Goal: Task Accomplishment & Management: Manage account settings

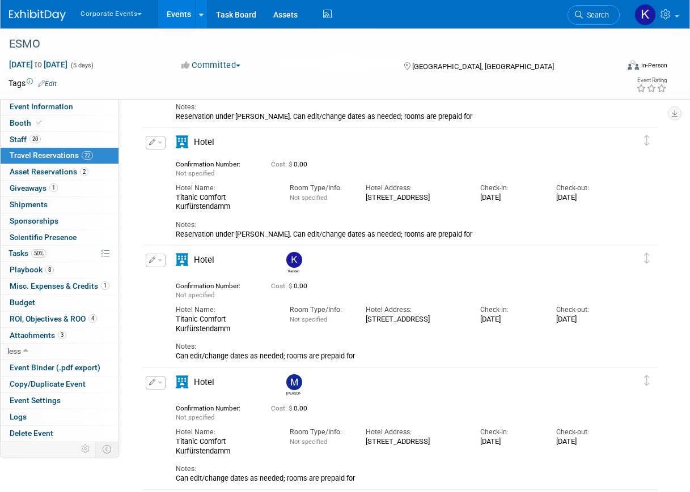
click at [126, 17] on button "Corporate Events" at bounding box center [117, 11] width 76 height 23
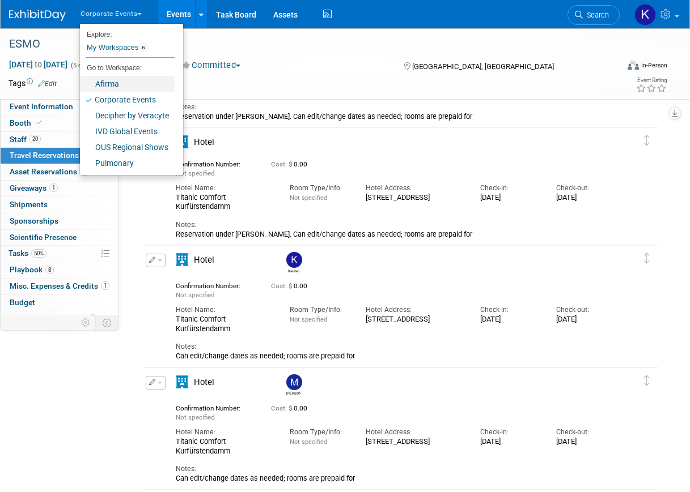
click at [118, 90] on link "Afirma" at bounding box center [127, 84] width 95 height 16
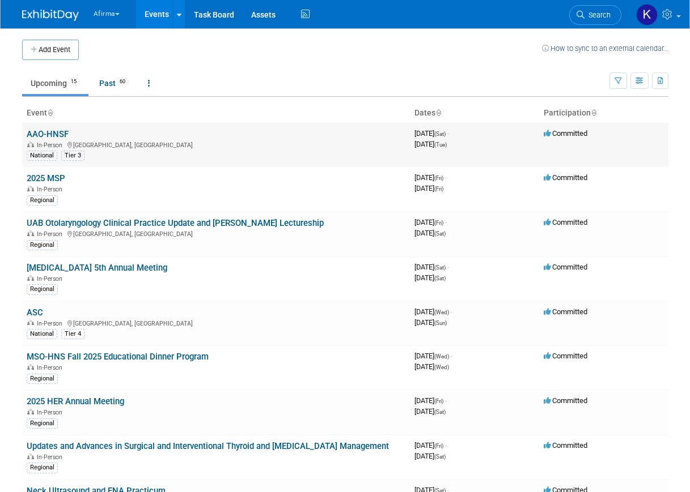
click at [55, 136] on link "AAO-HNSF" at bounding box center [48, 134] width 42 height 10
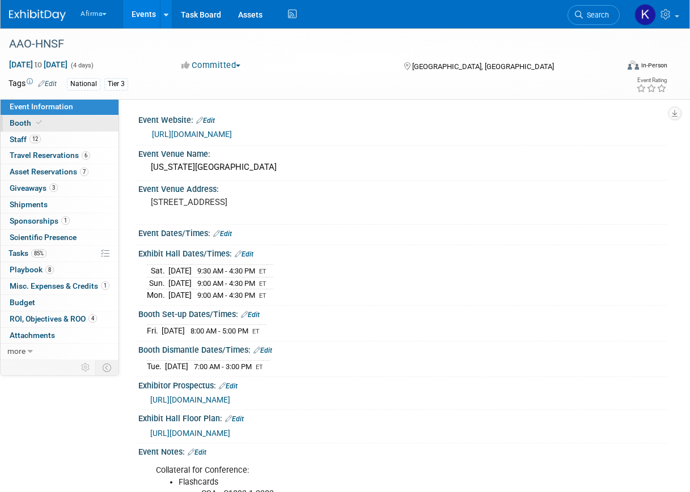
click at [53, 124] on link "Booth" at bounding box center [60, 124] width 118 height 16
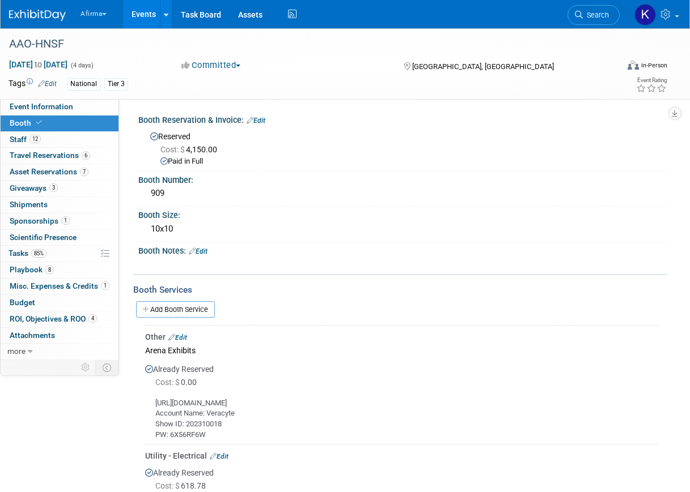
scroll to position [147, 0]
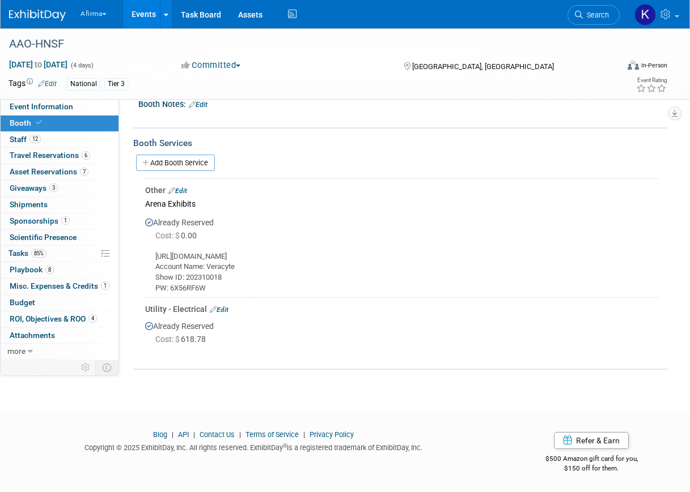
click at [184, 191] on link "Edit" at bounding box center [177, 191] width 19 height 8
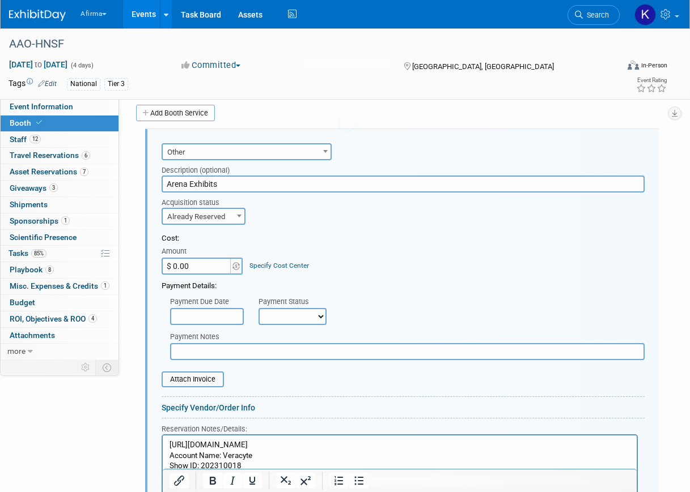
scroll to position [0, 0]
click at [186, 271] on input "$ 0.00" at bounding box center [196, 266] width 71 height 17
type input "$ 10,030.29"
click at [270, 261] on div "Specify Cost Center" at bounding box center [278, 260] width 59 height 21
click at [270, 263] on link "Specify Cost Center" at bounding box center [278, 266] width 59 height 8
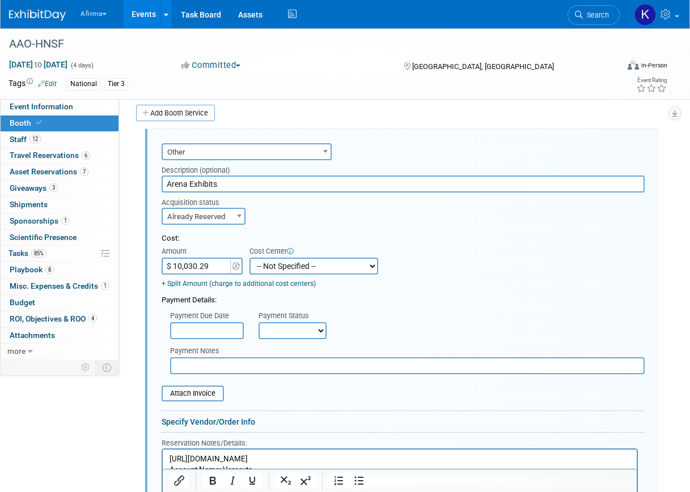
click at [270, 269] on select "-- Not Specified -- 310 - Clinical Operations 320 - Medical Affairs 401 - Endoc…" at bounding box center [313, 266] width 129 height 17
select select "18966113"
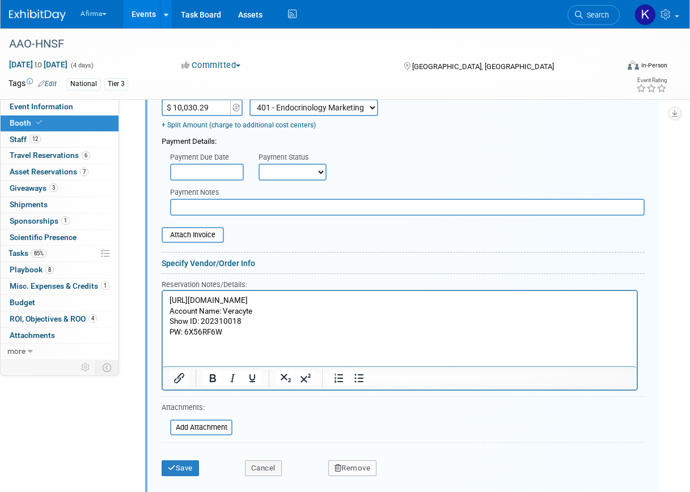
scroll to position [358, 0]
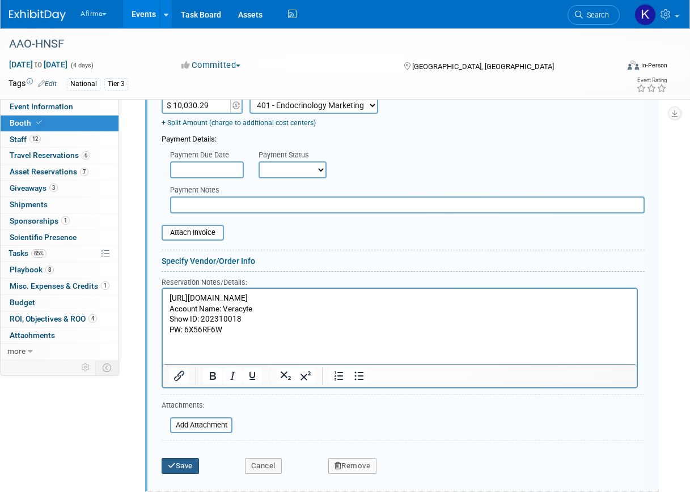
click at [186, 466] on button "Save" at bounding box center [179, 466] width 37 height 16
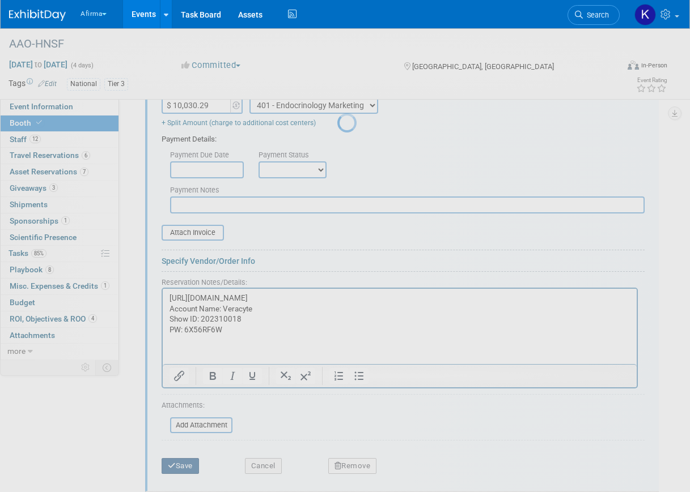
scroll to position [147, 0]
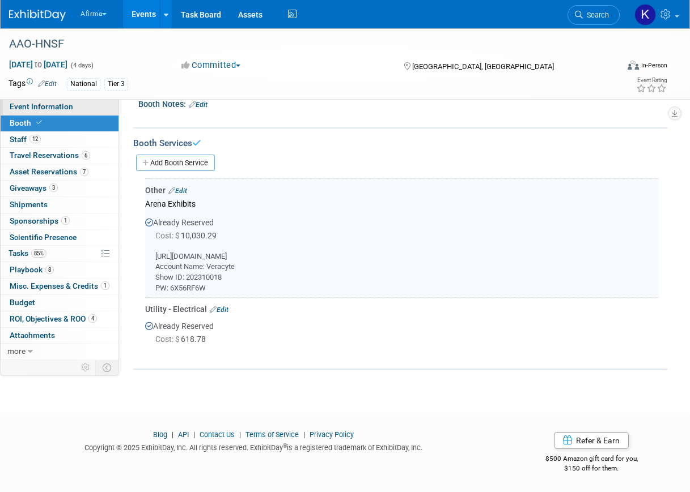
click at [75, 108] on link "Event Information" at bounding box center [60, 107] width 118 height 16
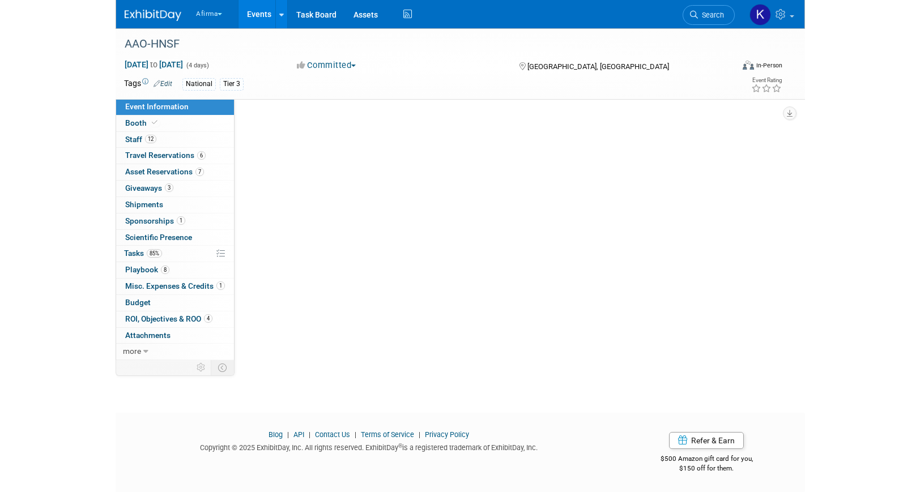
scroll to position [0, 0]
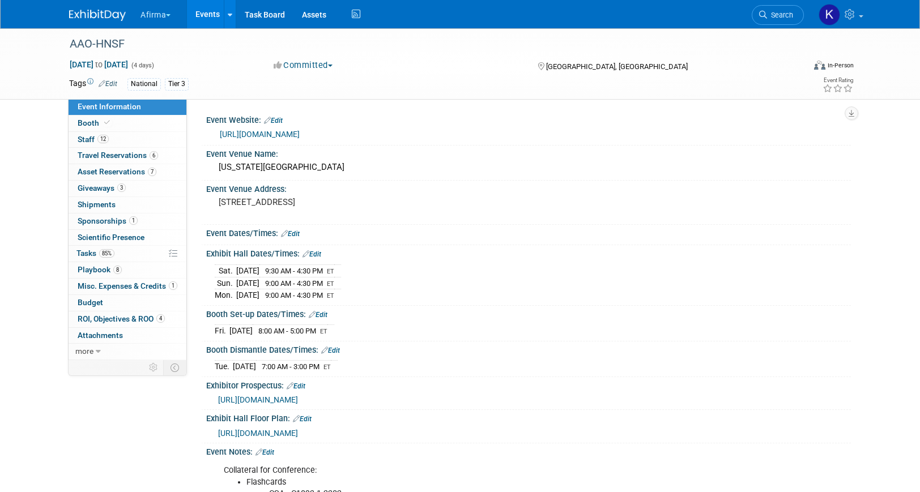
click at [201, 20] on link "Events" at bounding box center [207, 14] width 41 height 28
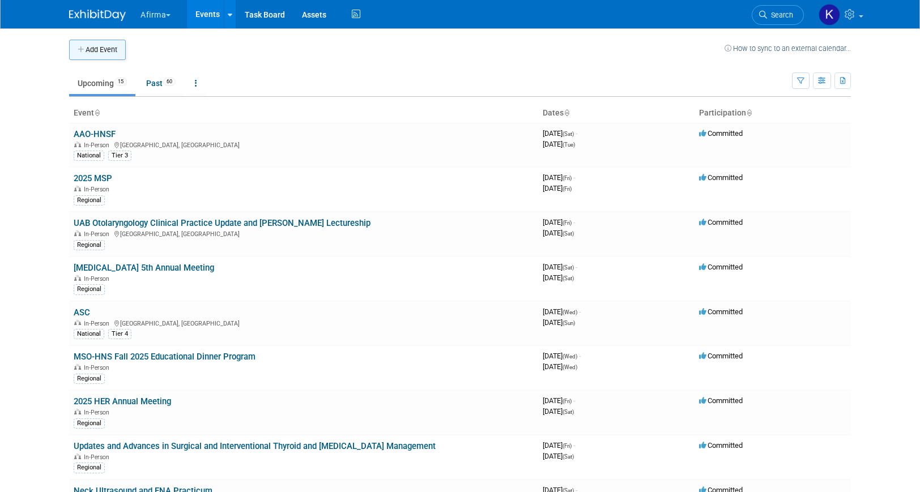
click at [104, 54] on button "Add Event" at bounding box center [97, 50] width 57 height 20
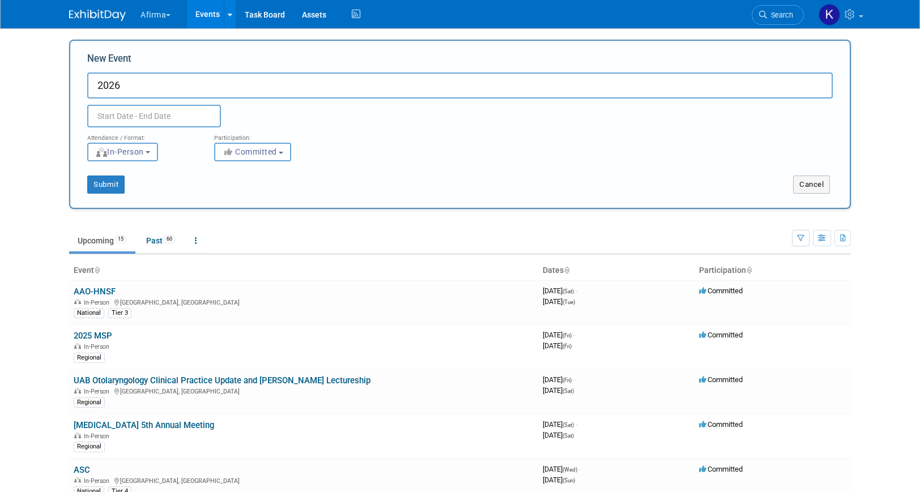
click at [181, 78] on input "2026" at bounding box center [460, 86] width 746 height 26
click at [181, 82] on input "2026" at bounding box center [460, 86] width 746 height 26
type input "2"
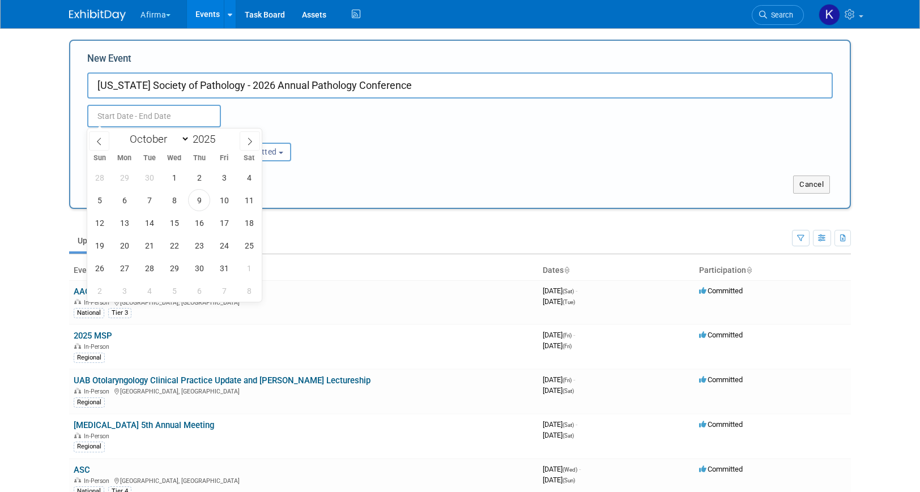
click at [182, 118] on input "text" at bounding box center [154, 116] width 134 height 23
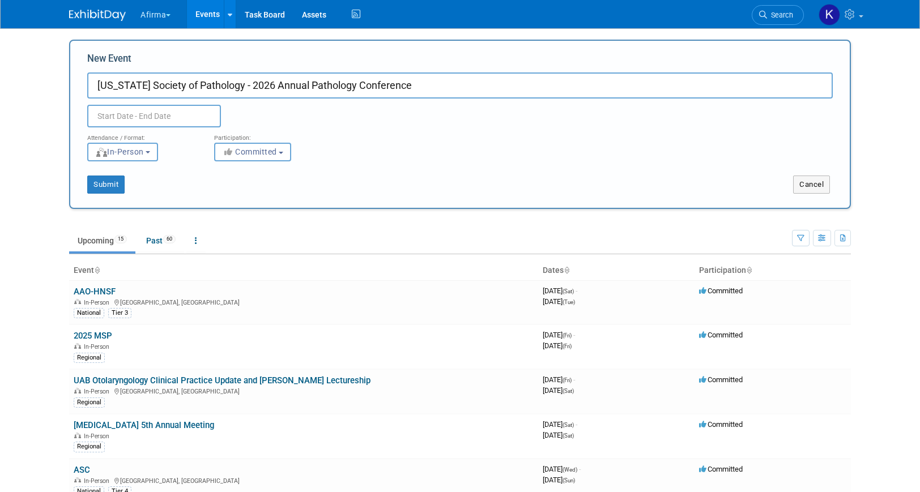
click at [195, 84] on input "Florida Society of Pathology - 2026 Annual Pathology Conference" at bounding box center [460, 86] width 746 height 26
type input "Florida Society of Pathologists - 2026 Annual Pathology Conference"
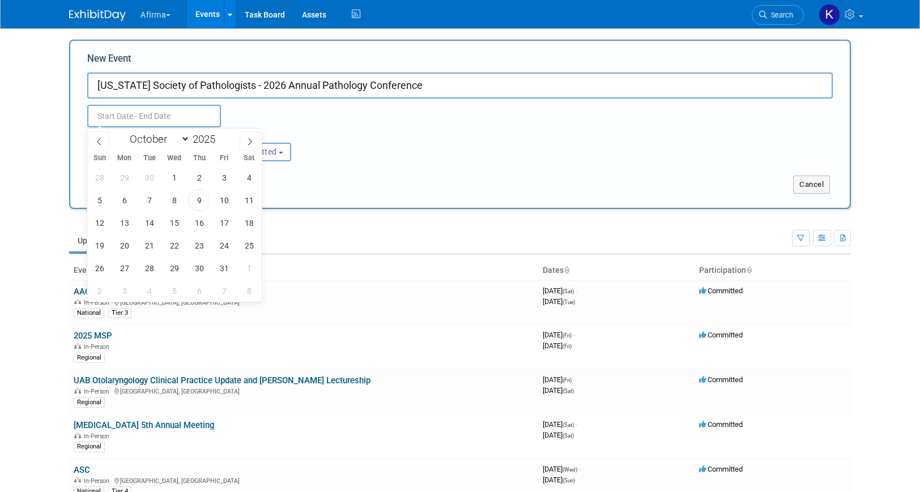
click at [155, 112] on input "text" at bounding box center [154, 116] width 134 height 23
click at [254, 139] on span at bounding box center [250, 140] width 20 height 19
select select "11"
click at [254, 139] on span at bounding box center [250, 140] width 20 height 19
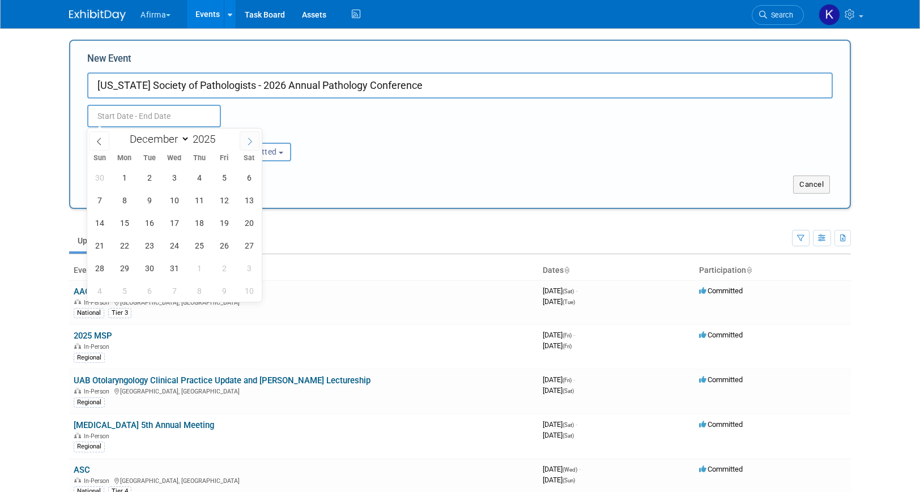
type input "2026"
click at [254, 139] on span at bounding box center [250, 140] width 20 height 19
select select "1"
click at [224, 204] on span "13" at bounding box center [224, 200] width 22 height 22
click at [104, 221] on span "15" at bounding box center [99, 223] width 22 height 22
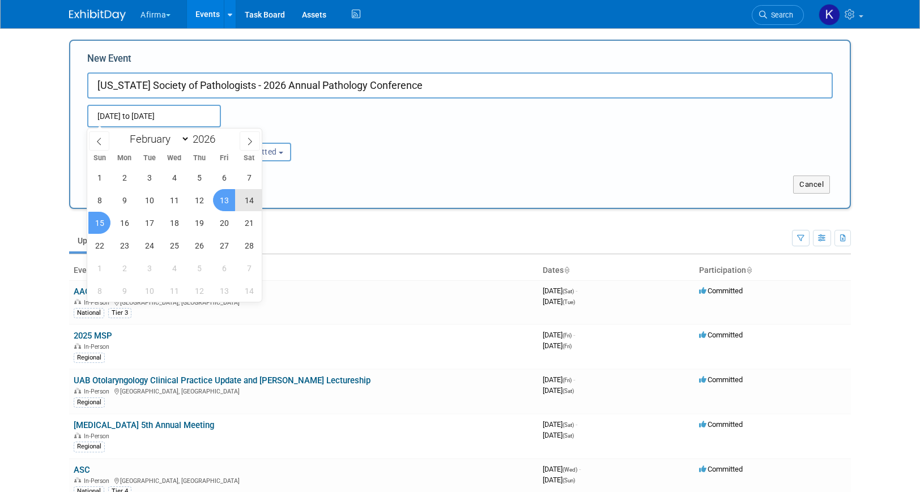
type input "Feb 13, 2026 to Feb 15, 2026"
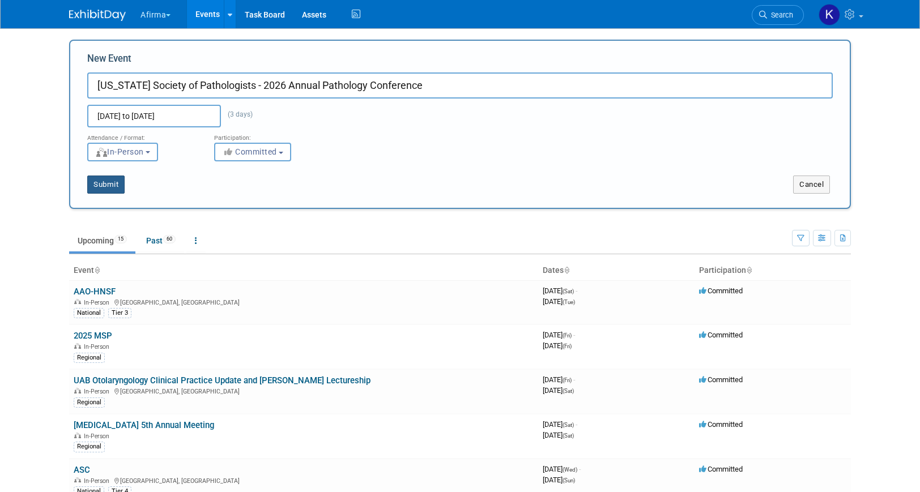
click at [114, 188] on button "Submit" at bounding box center [105, 185] width 37 height 18
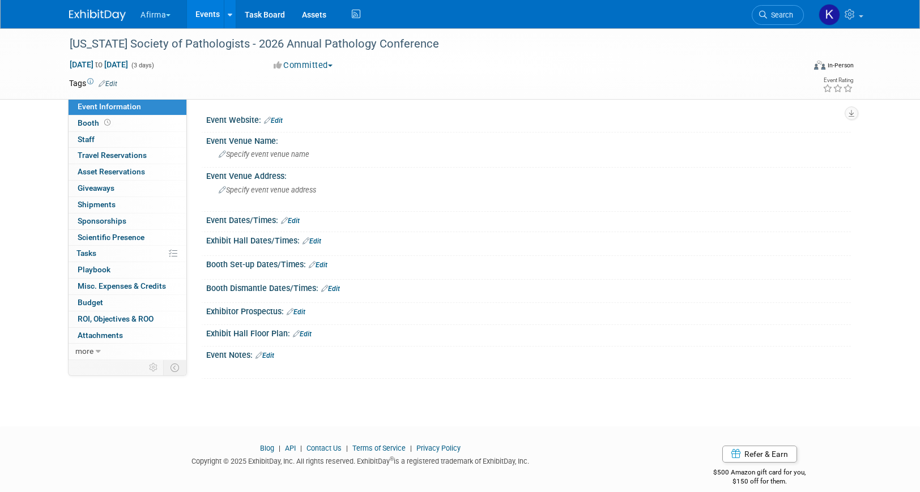
click at [112, 83] on link "Edit" at bounding box center [108, 84] width 19 height 8
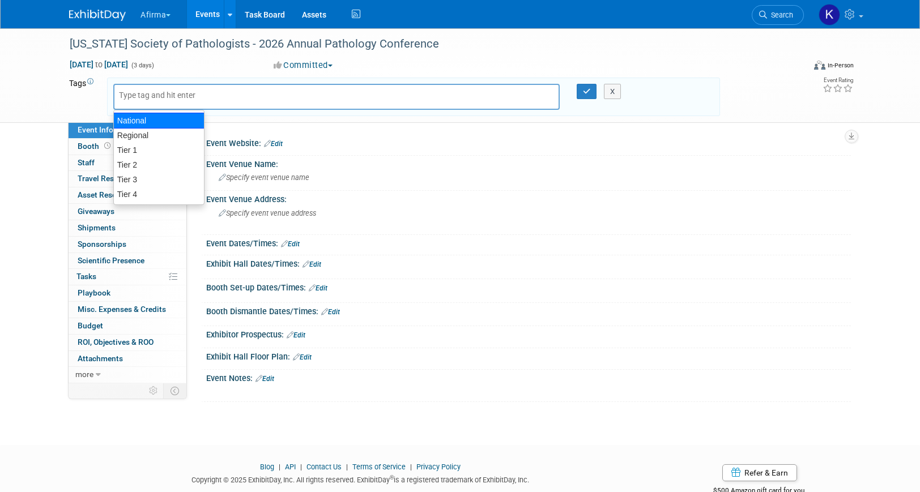
click at [151, 133] on div "Regional" at bounding box center [159, 135] width 90 height 15
type input "Regional"
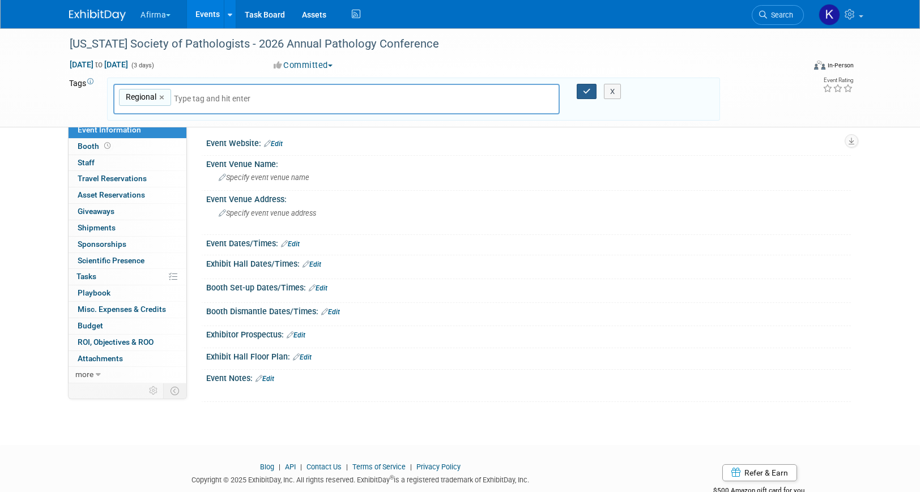
click at [585, 86] on button "button" at bounding box center [587, 92] width 20 height 16
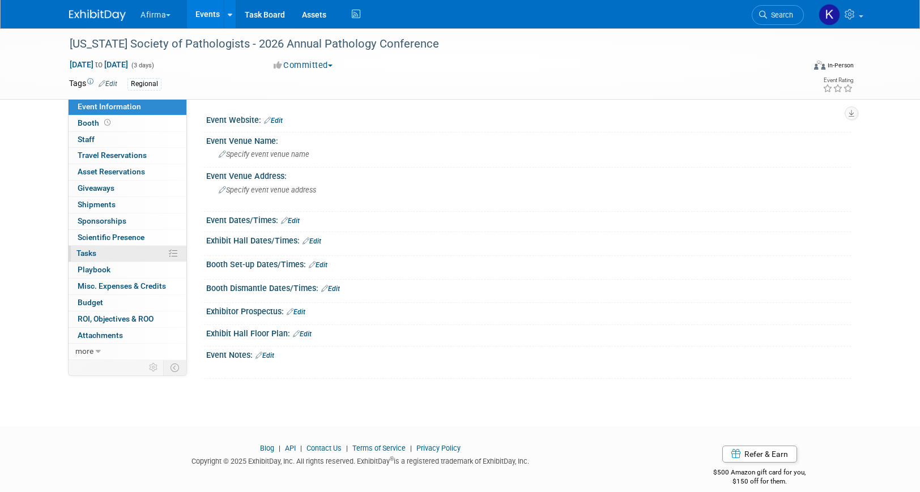
click at [99, 254] on link "0% Tasks 0%" at bounding box center [128, 254] width 118 height 16
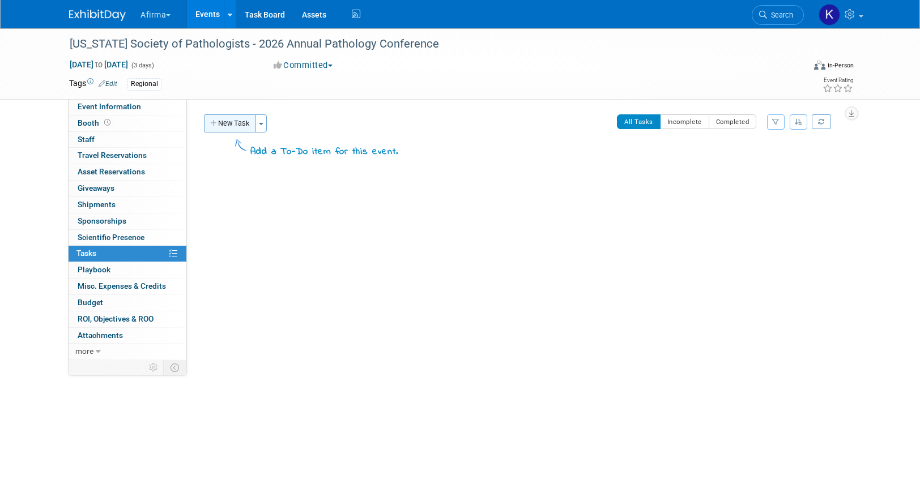
click at [237, 131] on button "New Task" at bounding box center [230, 123] width 52 height 18
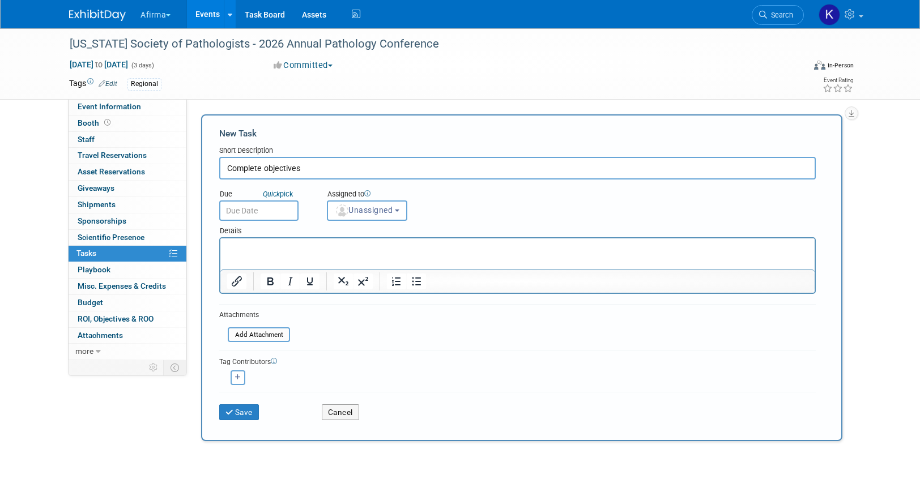
type input "Complete objectives"
click at [254, 216] on input "text" at bounding box center [258, 211] width 79 height 20
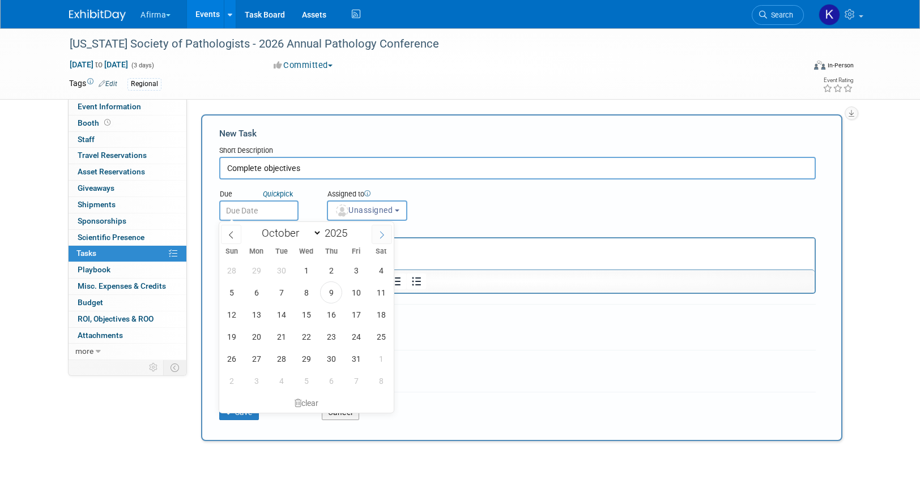
click at [381, 229] on span at bounding box center [382, 234] width 20 height 19
select select "11"
click at [381, 229] on span at bounding box center [382, 234] width 20 height 19
type input "2026"
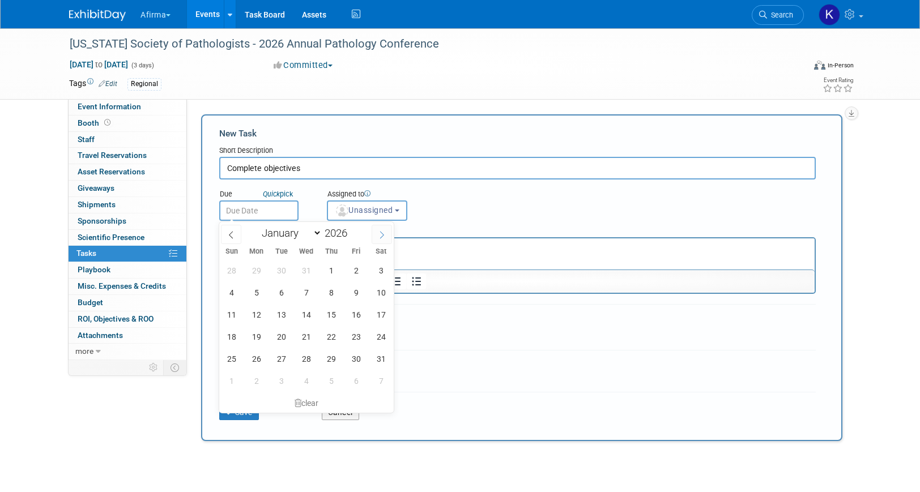
click at [381, 229] on span at bounding box center [382, 234] width 20 height 19
select select "1"
click at [310, 297] on span "11" at bounding box center [306, 293] width 22 height 22
type input "Feb 11, 2026"
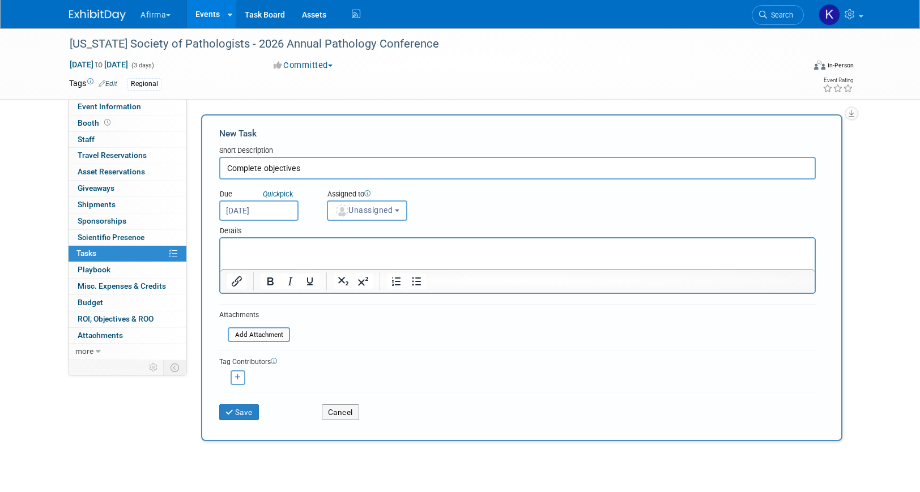
click at [304, 254] on html at bounding box center [517, 247] width 594 height 16
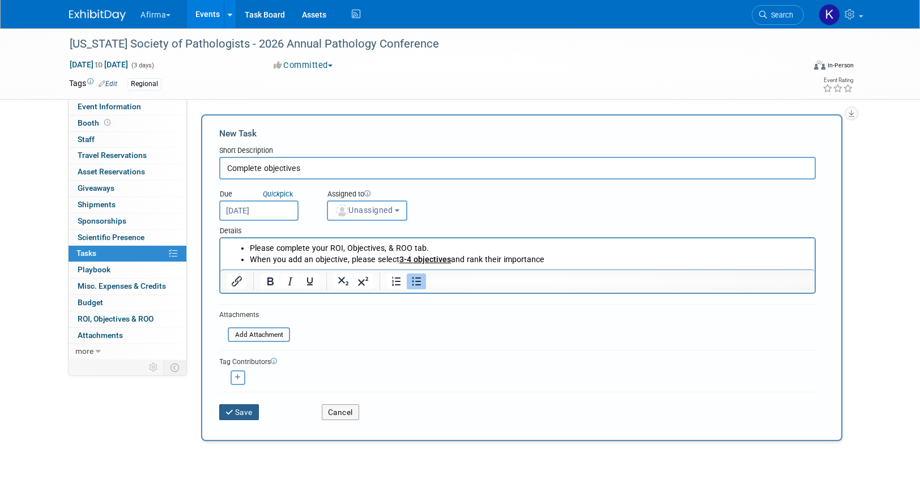
click at [235, 412] on button "Save" at bounding box center [239, 413] width 40 height 16
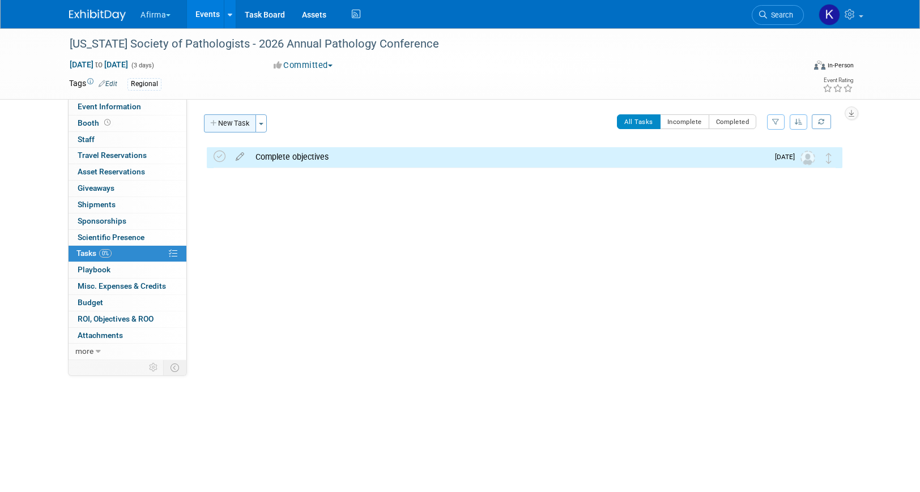
click at [235, 124] on button "New Task" at bounding box center [230, 123] width 52 height 18
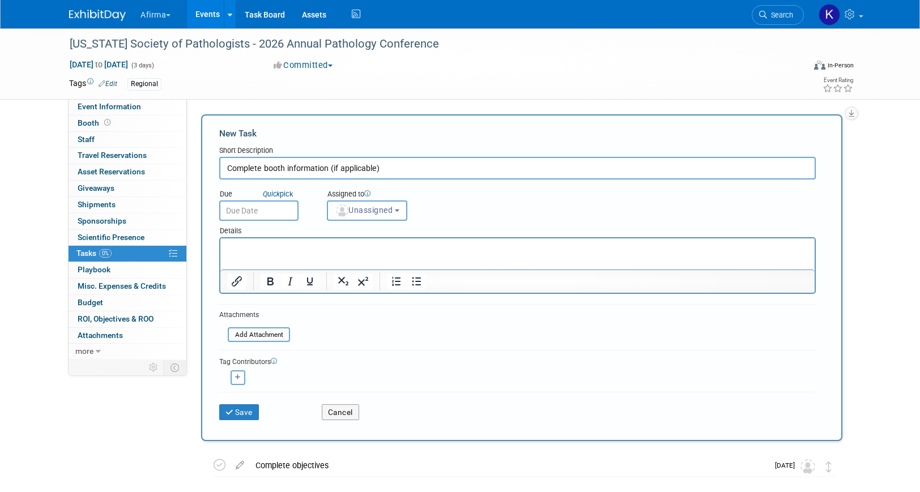
type input "Complete booth information (if applicable)"
click at [280, 215] on input "text" at bounding box center [258, 211] width 79 height 20
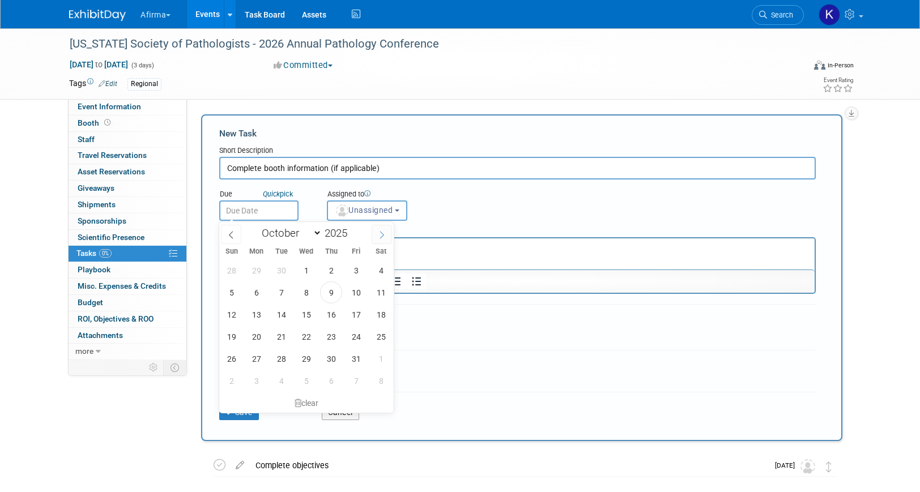
click at [382, 236] on icon at bounding box center [382, 235] width 4 height 7
select select "11"
click at [387, 235] on span at bounding box center [382, 234] width 20 height 19
type input "2026"
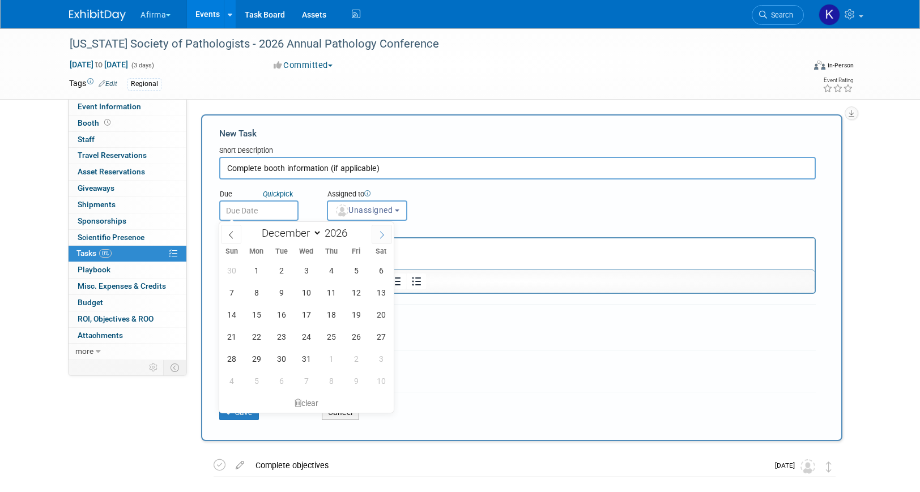
click at [387, 235] on span at bounding box center [382, 234] width 20 height 19
select select "1"
click at [310, 296] on span "11" at bounding box center [306, 293] width 22 height 22
type input "Feb 11, 2026"
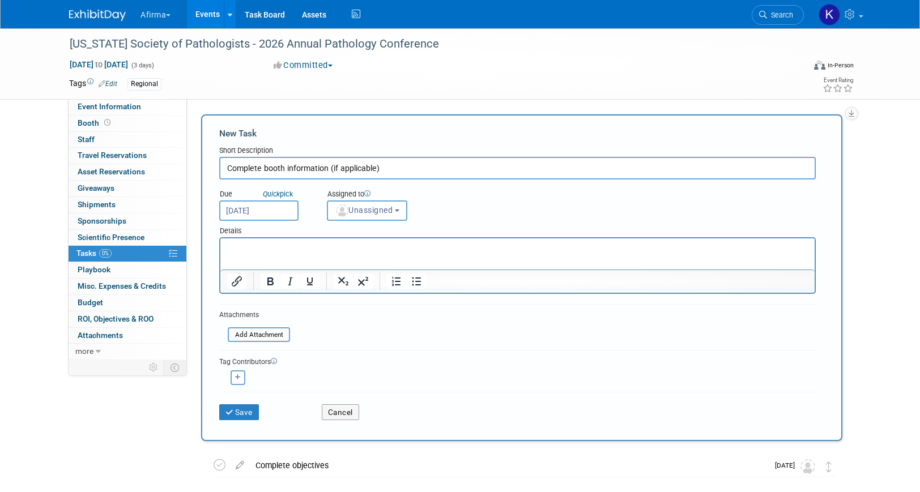
click at [310, 252] on p "Rich Text Area. Press ALT-0 for help." at bounding box center [517, 248] width 581 height 11
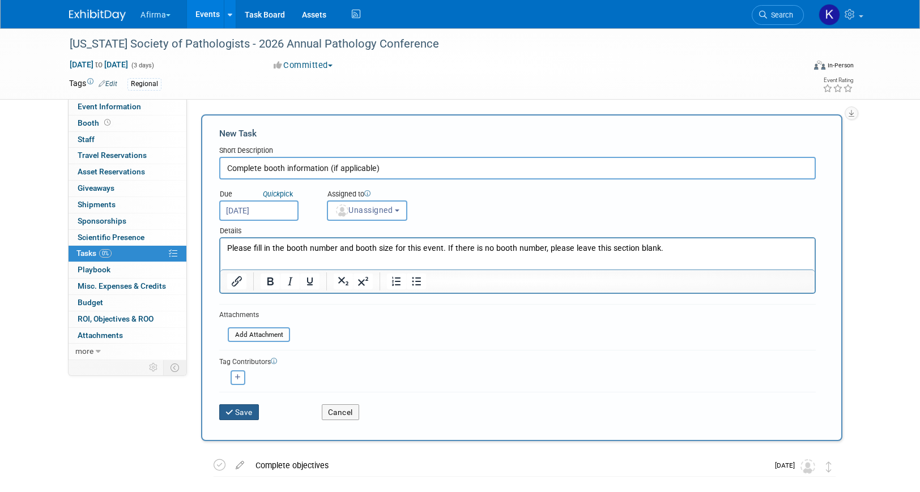
click at [247, 412] on button "Save" at bounding box center [239, 413] width 40 height 16
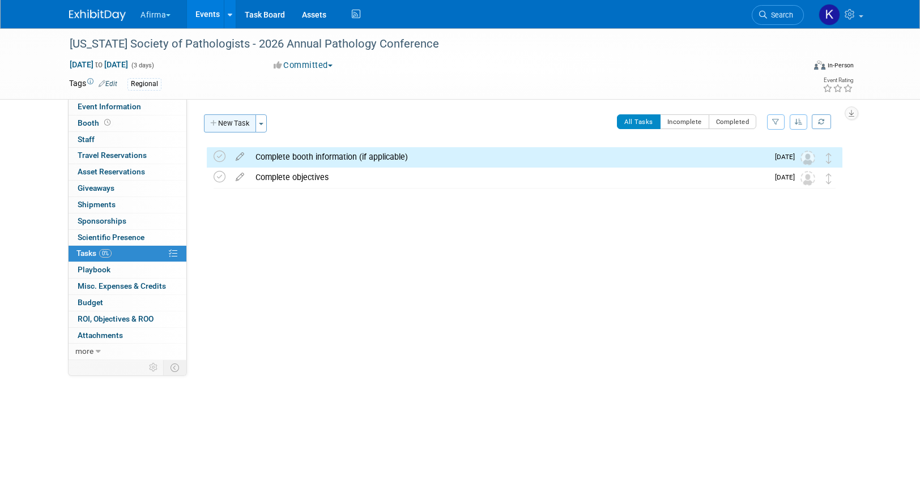
click at [228, 124] on button "New Task" at bounding box center [230, 123] width 52 height 18
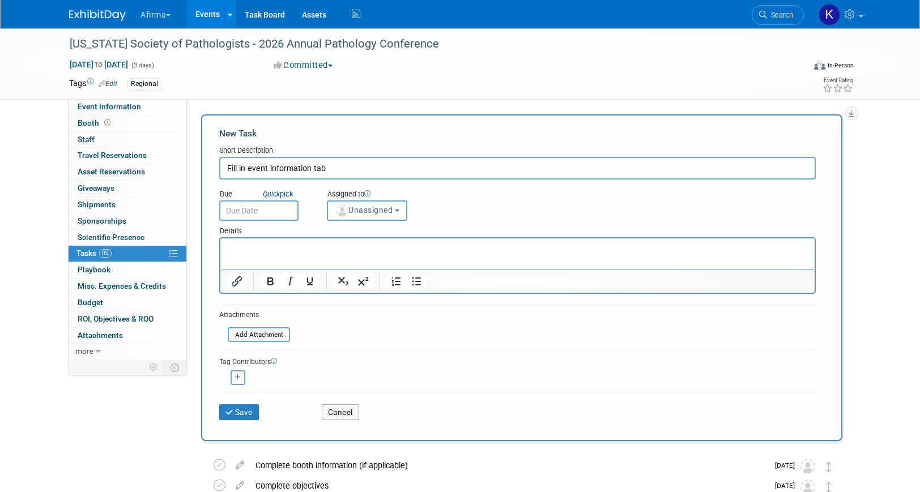
type input "Fill in event information tab"
click at [253, 217] on input "text" at bounding box center [258, 211] width 79 height 20
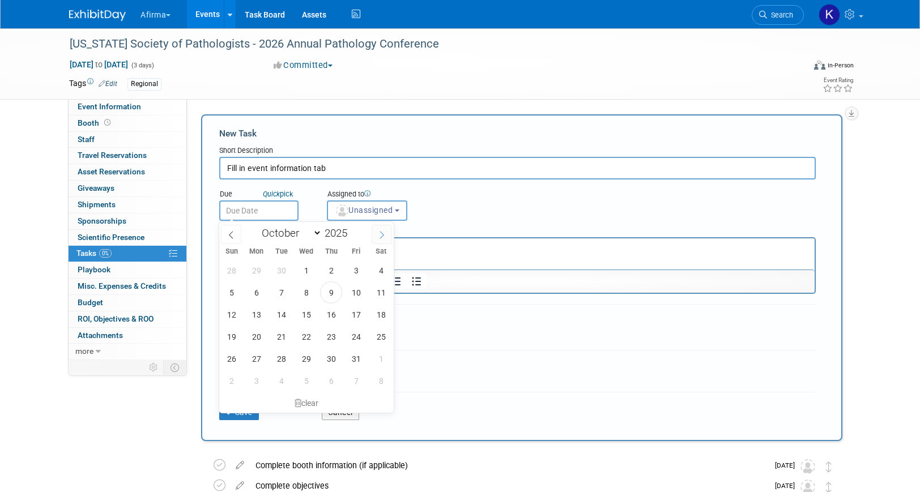
click at [375, 238] on span at bounding box center [382, 234] width 20 height 19
select select "11"
click at [375, 238] on span at bounding box center [382, 234] width 20 height 19
type input "2026"
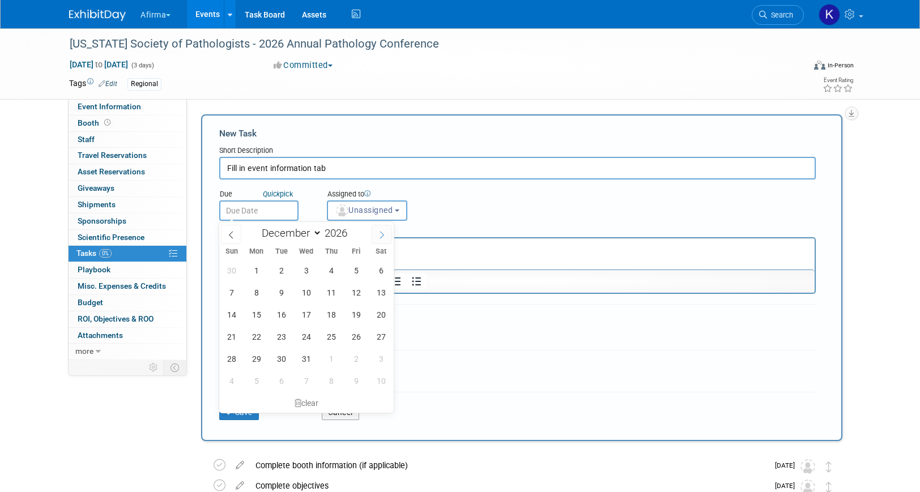
click at [375, 238] on span at bounding box center [382, 234] width 20 height 19
select select "1"
click at [309, 285] on span "11" at bounding box center [306, 293] width 22 height 22
type input "Feb 11, 2026"
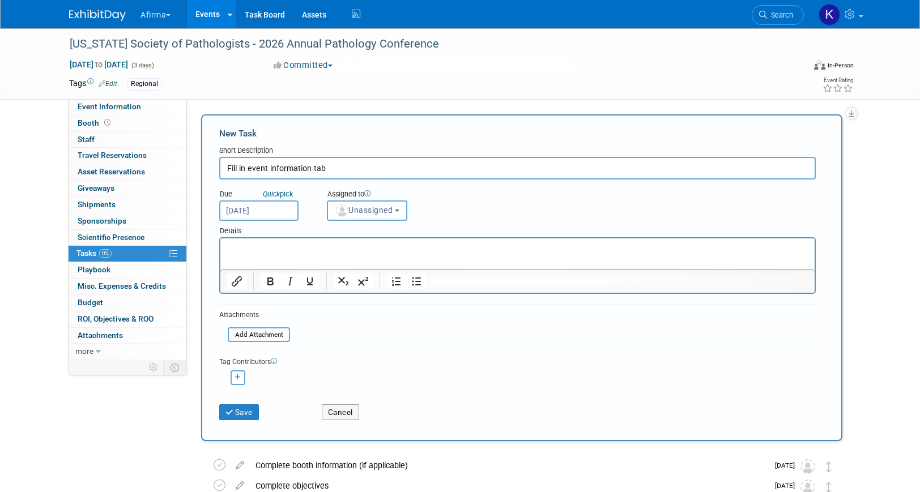
click at [309, 254] on html at bounding box center [517, 247] width 594 height 16
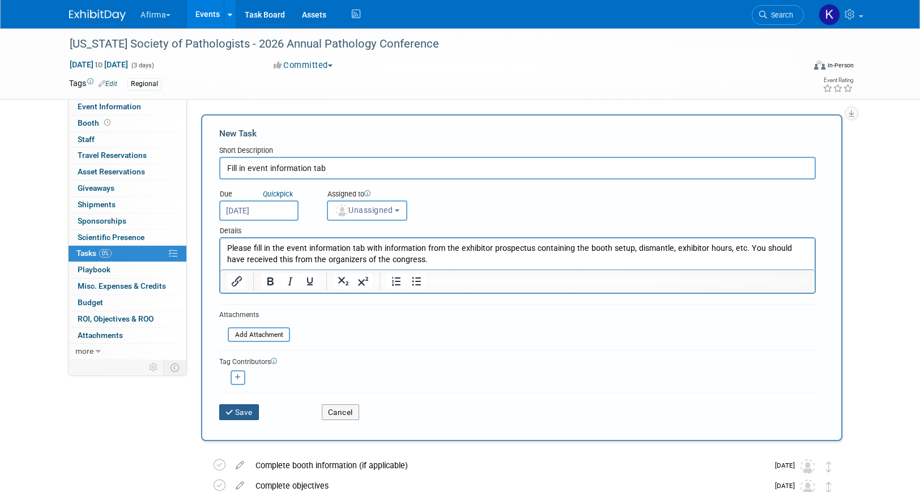
click at [250, 414] on button "Save" at bounding box center [239, 413] width 40 height 16
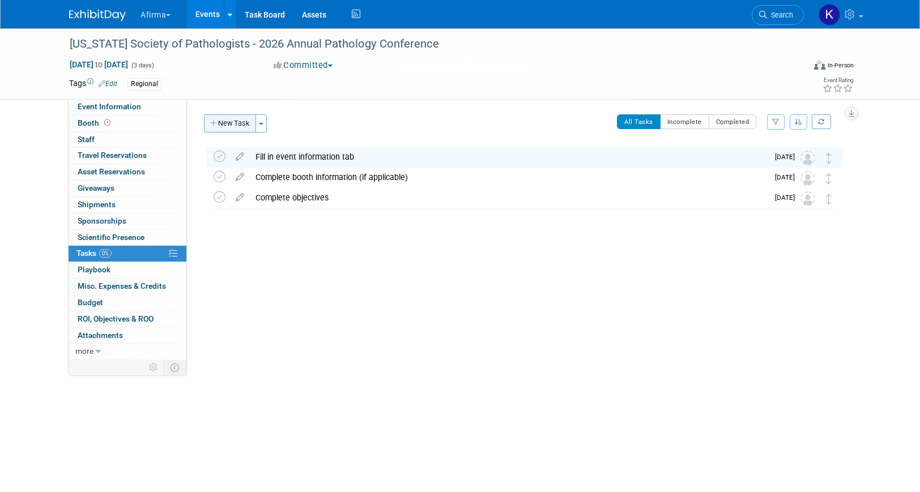
click at [235, 127] on button "New Task" at bounding box center [230, 123] width 52 height 18
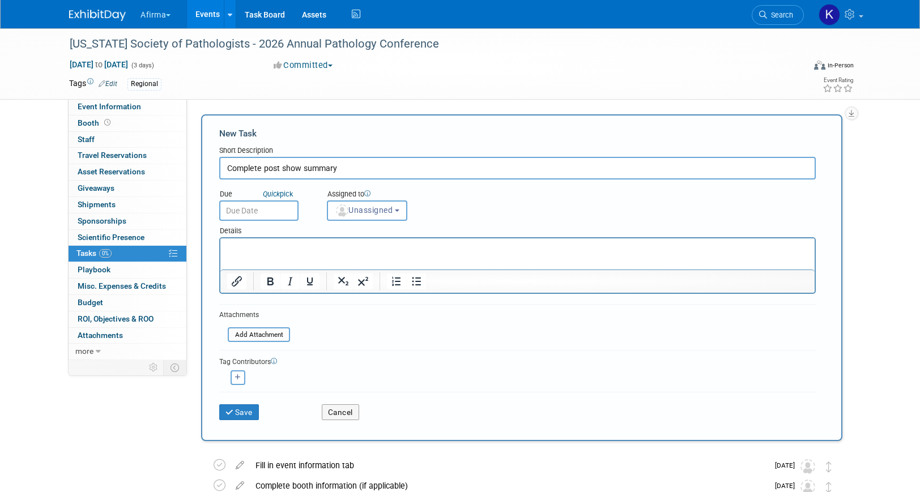
type input "Complete post show summary"
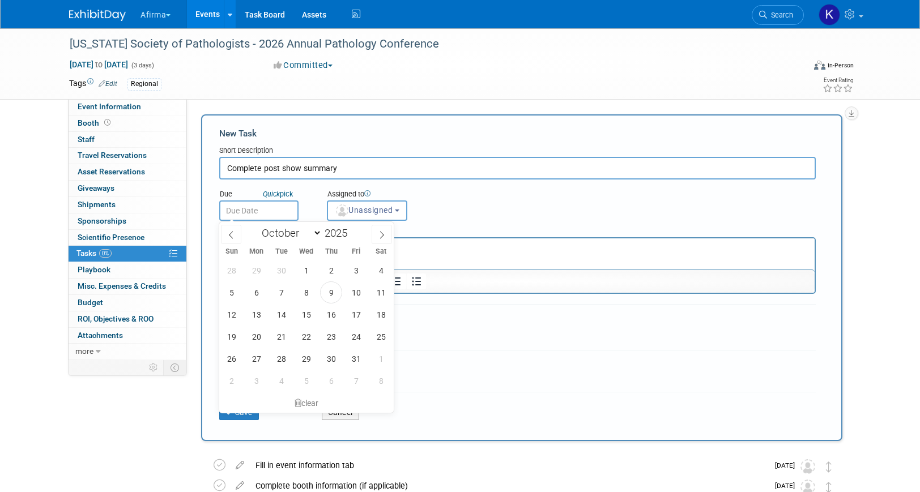
click at [261, 214] on input "text" at bounding box center [258, 211] width 79 height 20
click at [383, 231] on icon at bounding box center [382, 235] width 8 height 8
select select "11"
click at [383, 231] on icon at bounding box center [382, 235] width 8 height 8
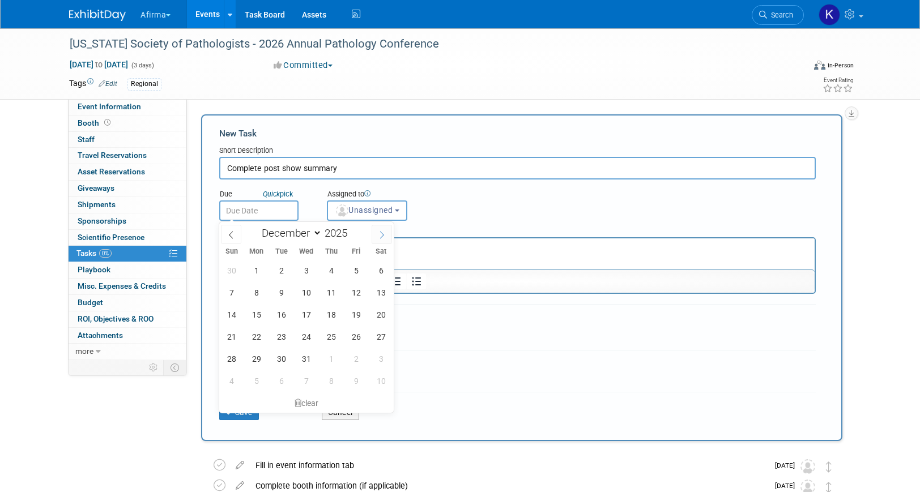
type input "2026"
click at [383, 231] on icon at bounding box center [382, 235] width 8 height 8
select select "1"
click at [358, 307] on span "20" at bounding box center [356, 315] width 22 height 22
type input "Feb 20, 2026"
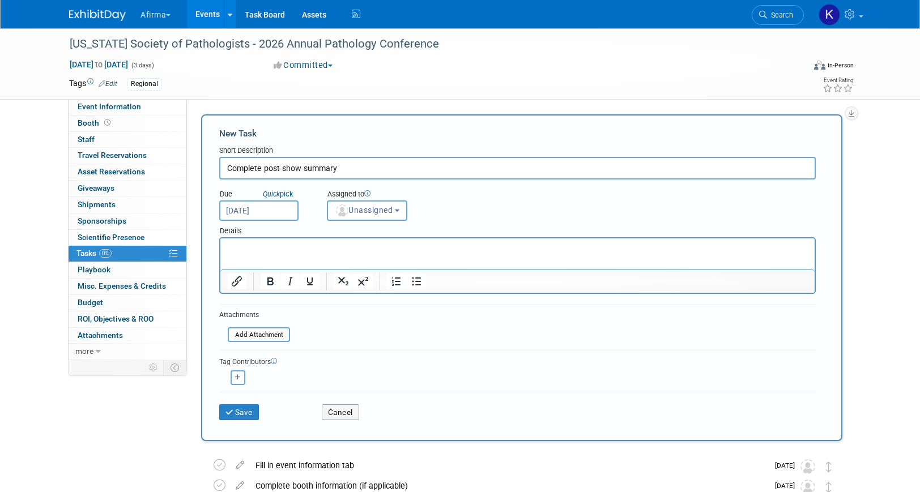
click at [343, 246] on p "Rich Text Area. Press ALT-0 for help." at bounding box center [517, 248] width 581 height 11
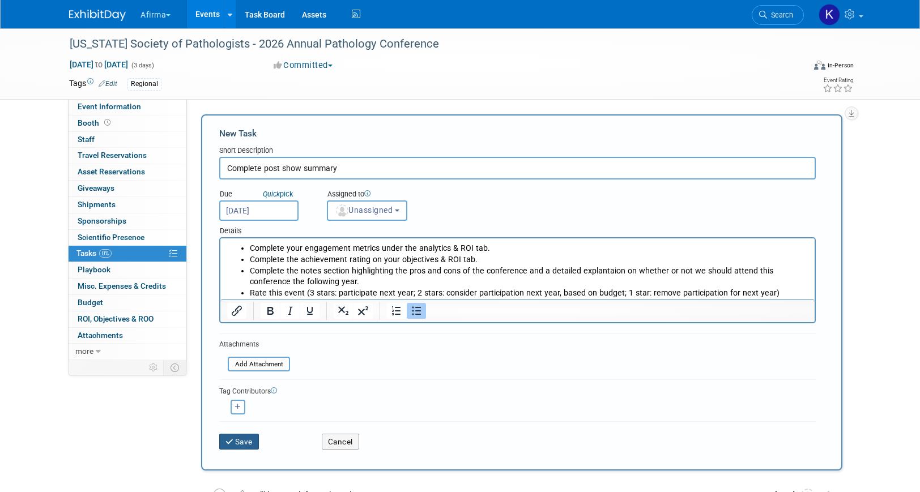
click at [227, 444] on icon "submit" at bounding box center [230, 443] width 10 height 8
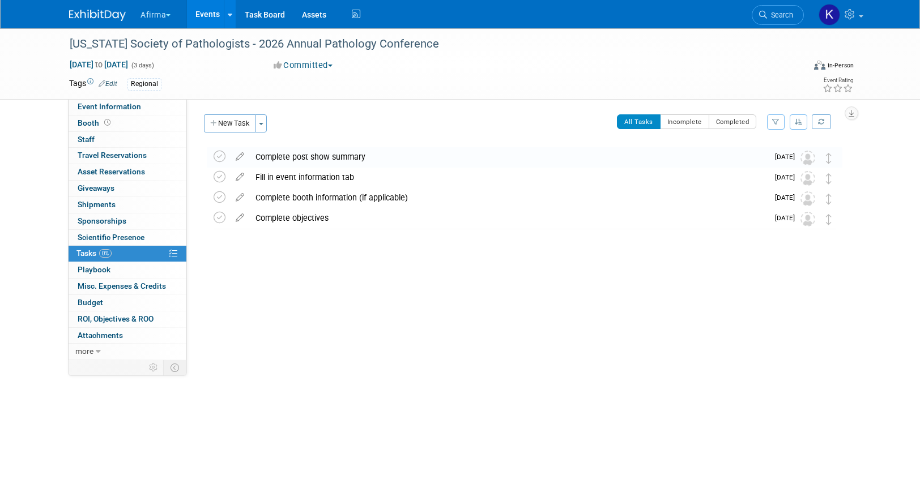
click at [209, 20] on link "Events" at bounding box center [207, 14] width 41 height 28
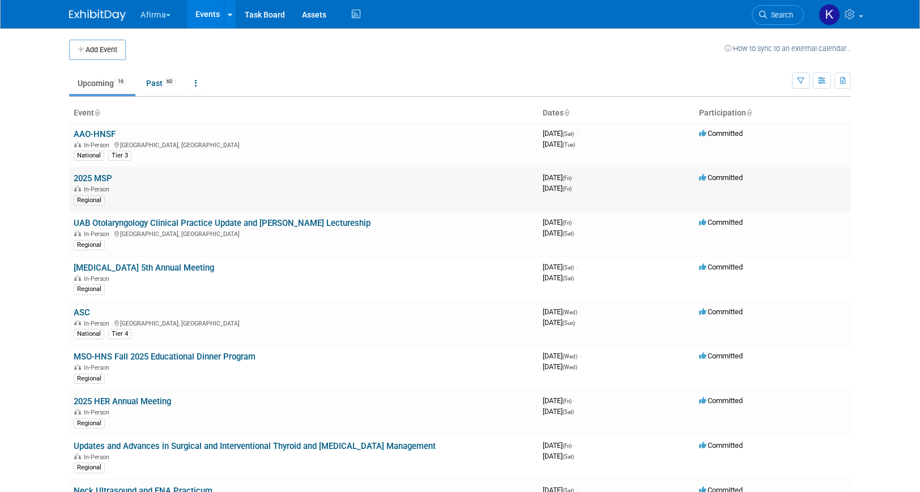
click at [91, 181] on link "2025 MSP" at bounding box center [93, 178] width 39 height 10
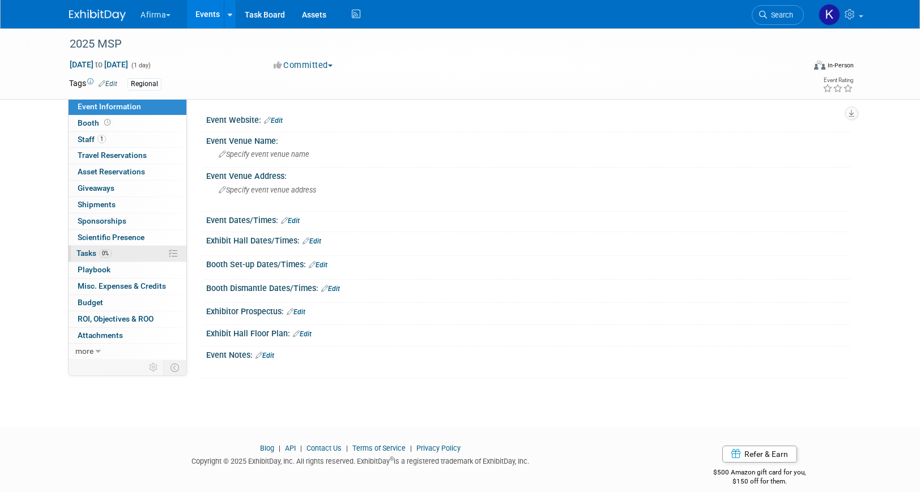
click at [105, 248] on link "0% Tasks 0%" at bounding box center [128, 254] width 118 height 16
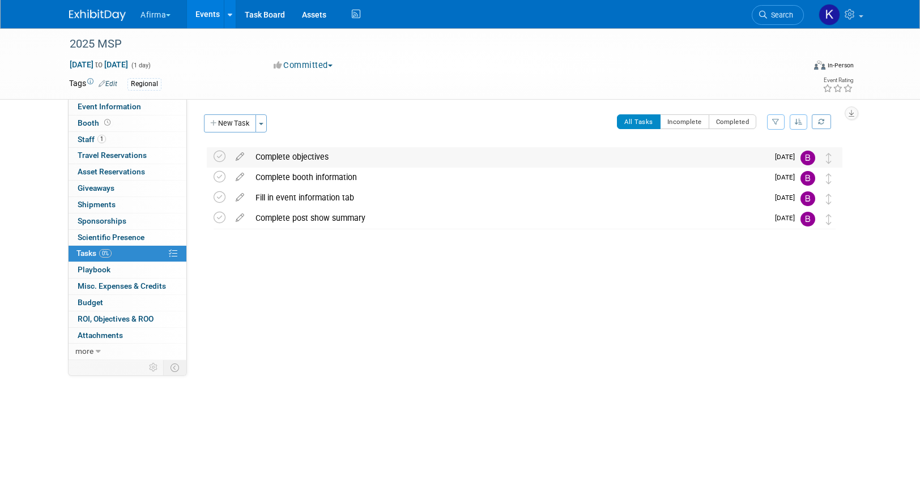
click at [281, 154] on div "Complete objectives" at bounding box center [509, 156] width 518 height 19
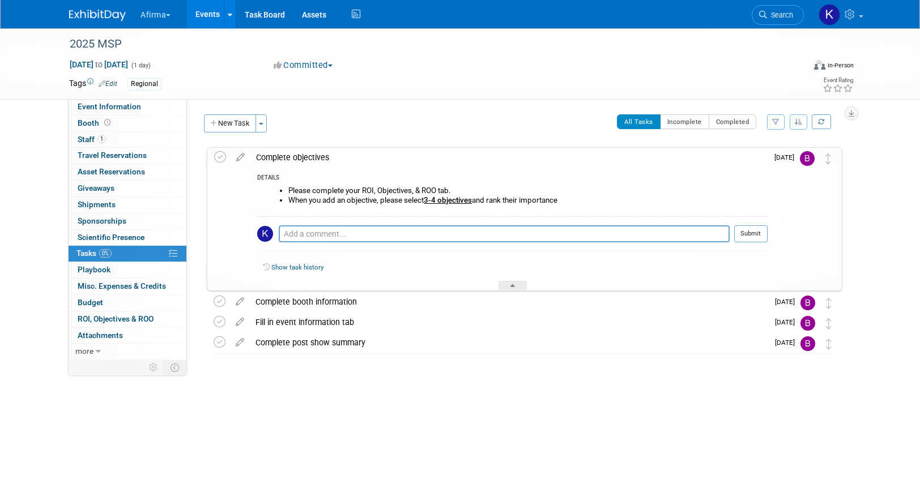
click at [313, 196] on li "When you add an objective, please select 3-4 objectives and rank their importan…" at bounding box center [527, 200] width 479 height 9
drag, startPoint x: 573, startPoint y: 200, endPoint x: 279, endPoint y: 192, distance: 293.6
click at [279, 192] on ul "Please complete your ROI, Objectives, & ROO tab. When you add an objective, ple…" at bounding box center [517, 195] width 502 height 18
copy ul "Please complete your ROI, Objectives, & ROO tab. When you add an objective, ple…"
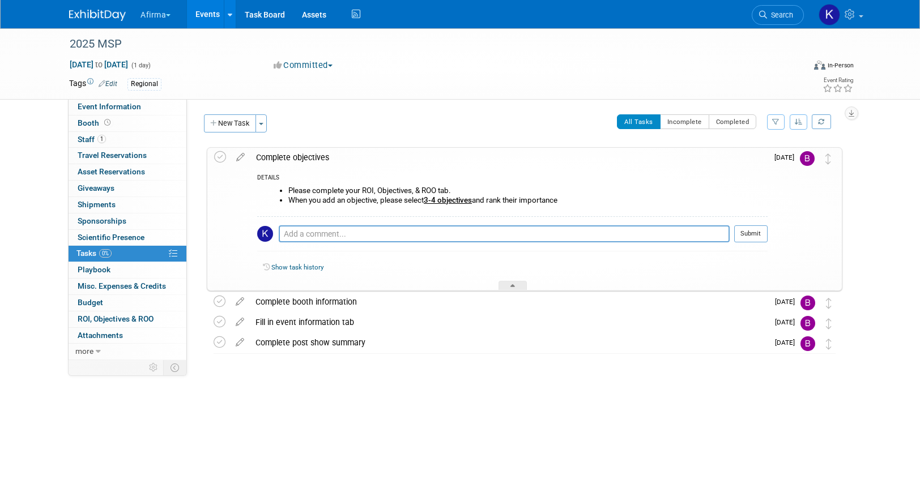
click at [257, 150] on div "Complete objectives" at bounding box center [508, 157] width 517 height 19
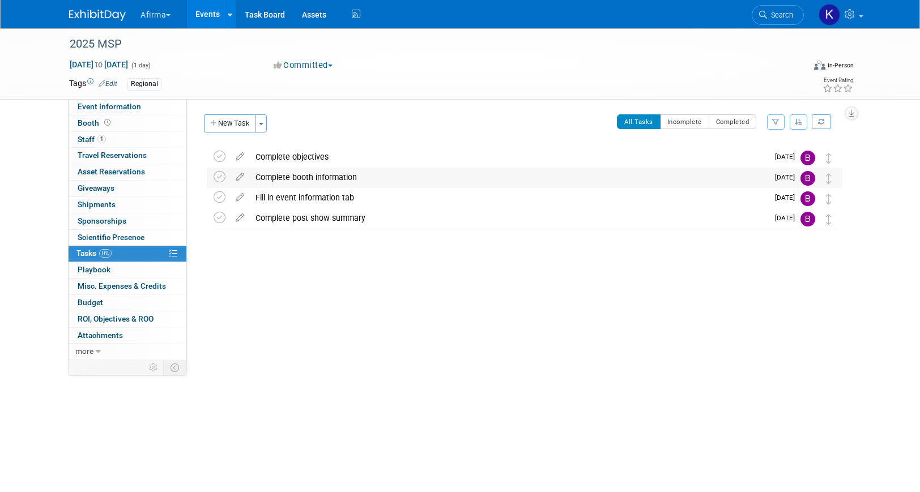
click at [286, 178] on div "Complete booth information" at bounding box center [509, 177] width 518 height 19
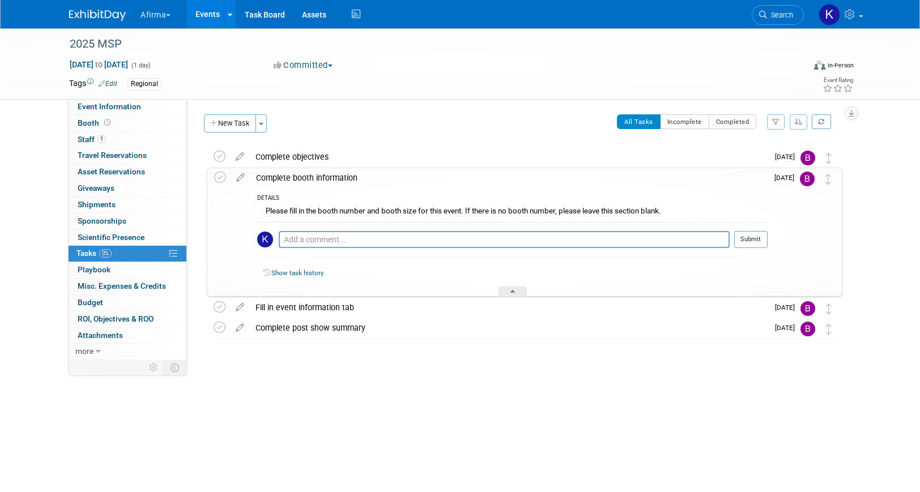
click at [286, 215] on div "Please fill in the booth number and booth size for this event. If there is no b…" at bounding box center [512, 213] width 510 height 18
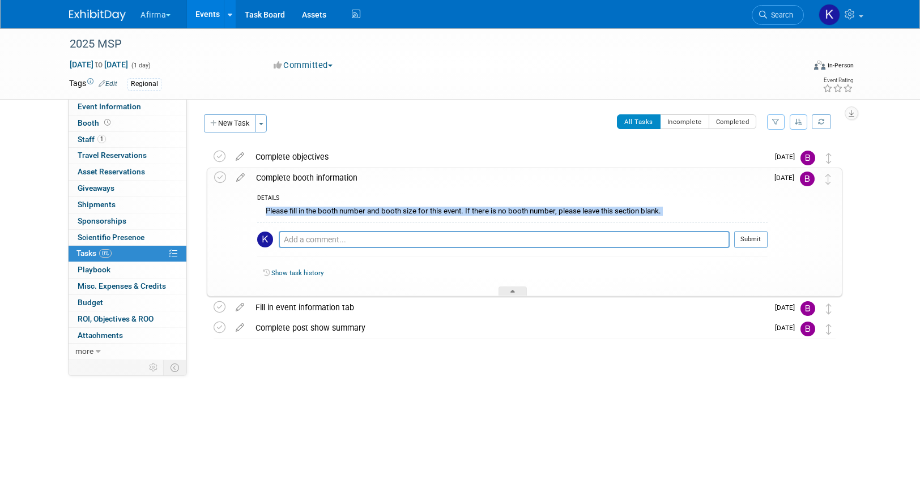
click at [286, 215] on div "Please fill in the booth number and booth size for this event. If there is no b…" at bounding box center [512, 213] width 510 height 18
copy div "Please fill in the booth number and booth size for this event. If there is no b…"
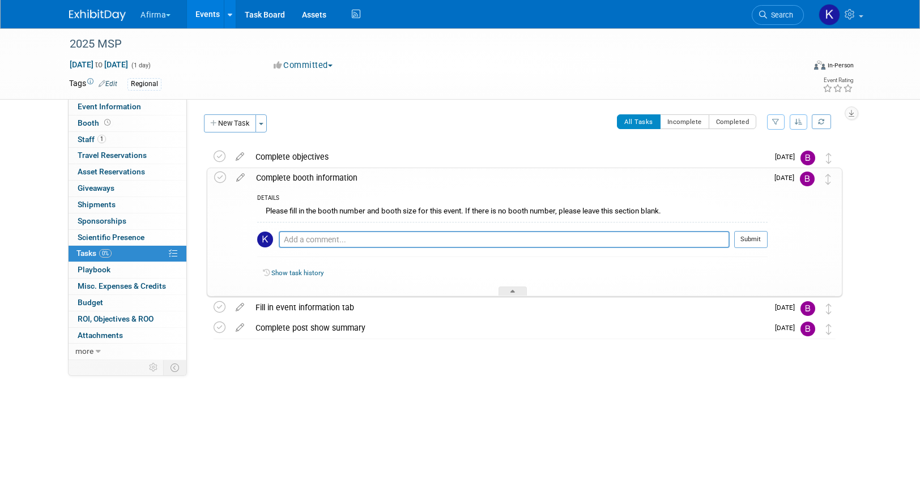
click at [284, 175] on div "Complete booth information" at bounding box center [508, 177] width 517 height 19
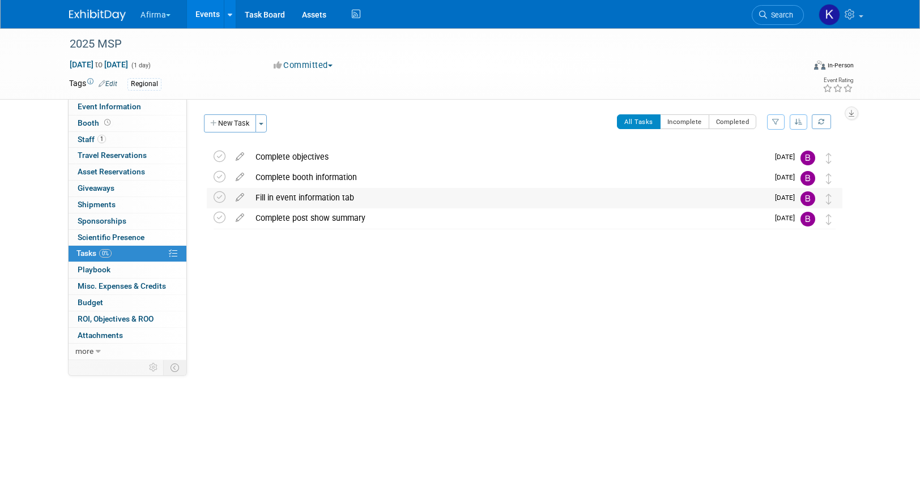
click at [294, 195] on div "Fill in event information tab" at bounding box center [509, 197] width 518 height 19
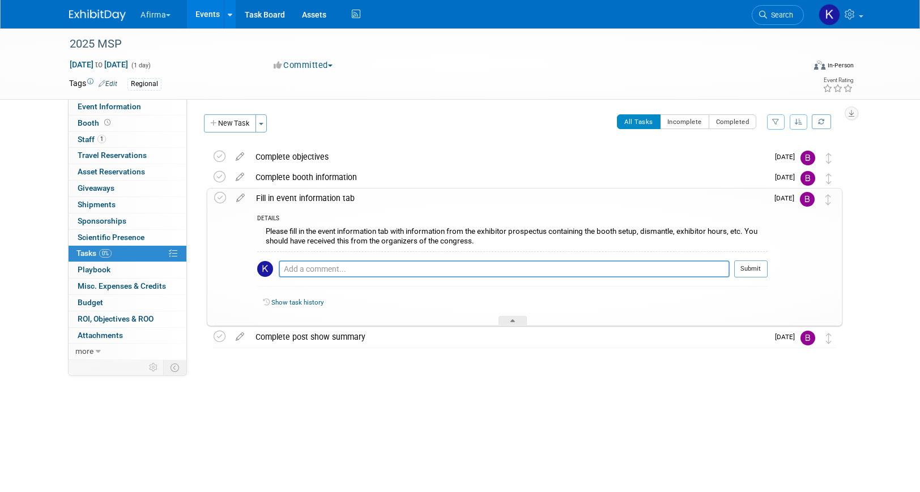
click at [297, 227] on div "Please fill in the event information tab with information from the exhibitor pr…" at bounding box center [512, 237] width 510 height 27
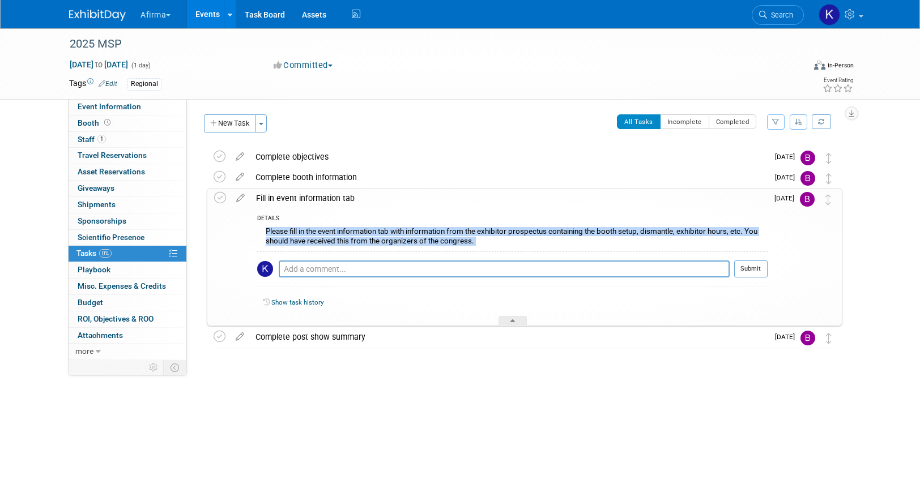
click at [297, 227] on div "Please fill in the event information tab with information from the exhibitor pr…" at bounding box center [512, 237] width 510 height 27
copy div "Please fill in the event information tab with information from the exhibitor pr…"
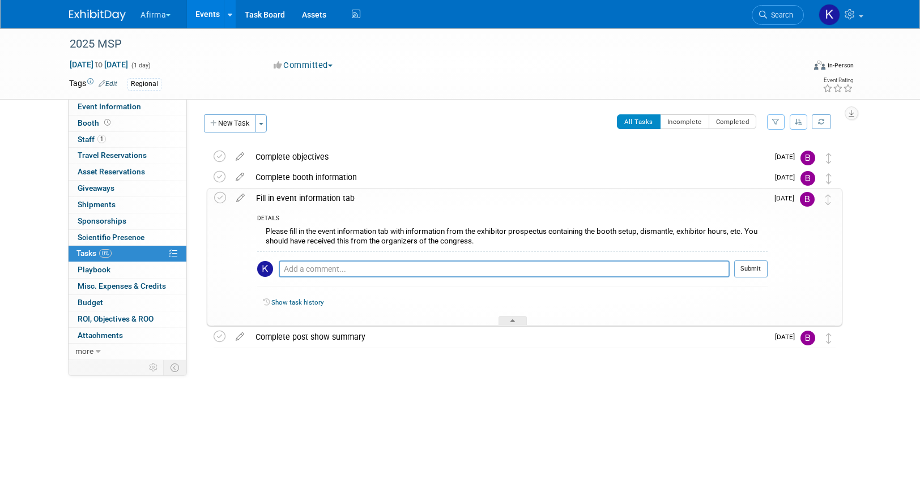
click at [270, 194] on div "Fill in event information tab" at bounding box center [508, 198] width 517 height 19
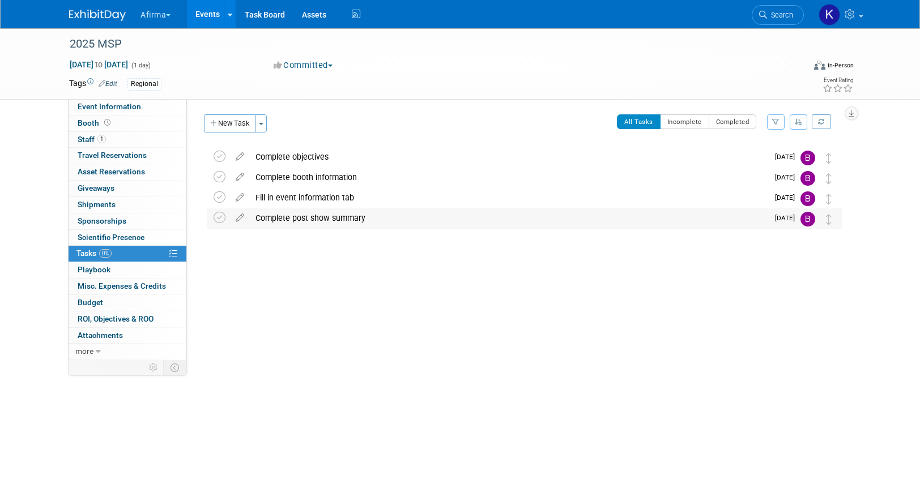
click at [288, 214] on div "Complete post show summary" at bounding box center [509, 218] width 518 height 19
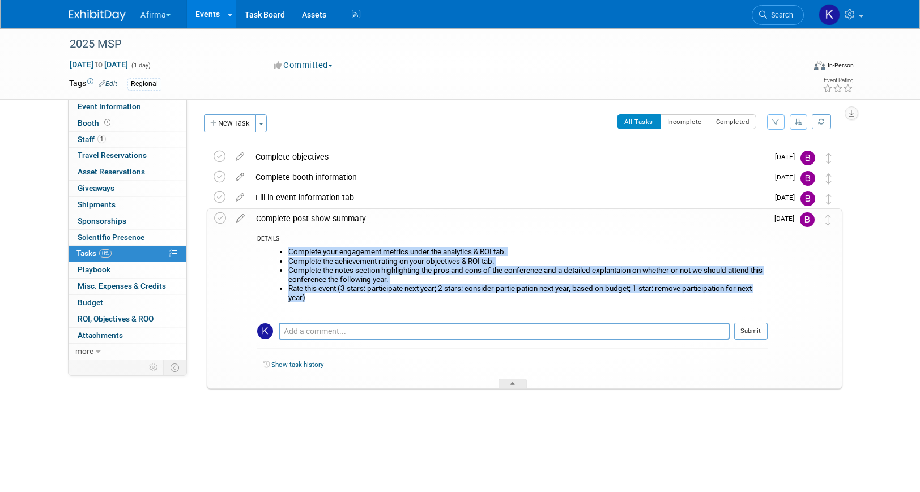
drag, startPoint x: 316, startPoint y: 297, endPoint x: 291, endPoint y: 248, distance: 54.7
click at [291, 248] on ul "Complete your engagement metrics under the analytics & ROI tab. Complete the ac…" at bounding box center [517, 275] width 502 height 54
copy ul "Complete your engagement metrics under the analytics & ROI tab. Complete the ac…"
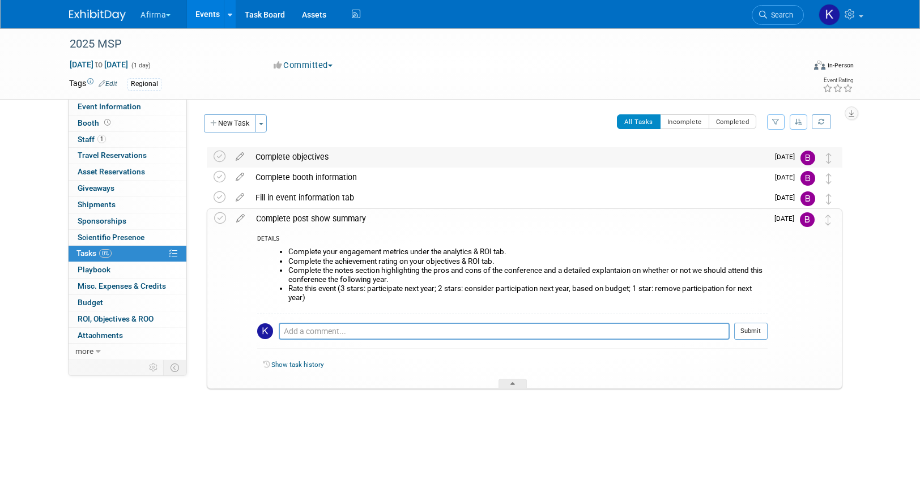
click at [279, 155] on div "Complete objectives" at bounding box center [509, 156] width 518 height 19
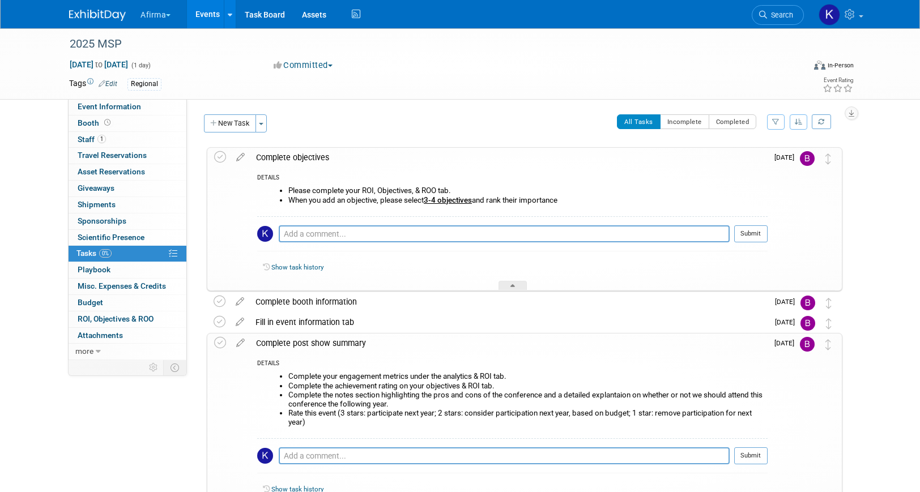
drag, startPoint x: 567, startPoint y: 202, endPoint x: 266, endPoint y: 192, distance: 301.0
click at [266, 192] on ul "Please complete your ROI, Objectives, & ROO tab. When you add an objective, ple…" at bounding box center [517, 195] width 502 height 18
copy ul "Please complete your ROI, Objectives, & ROO tab. When you add an objective, ple…"
click at [274, 152] on div "Complete objectives" at bounding box center [508, 157] width 517 height 19
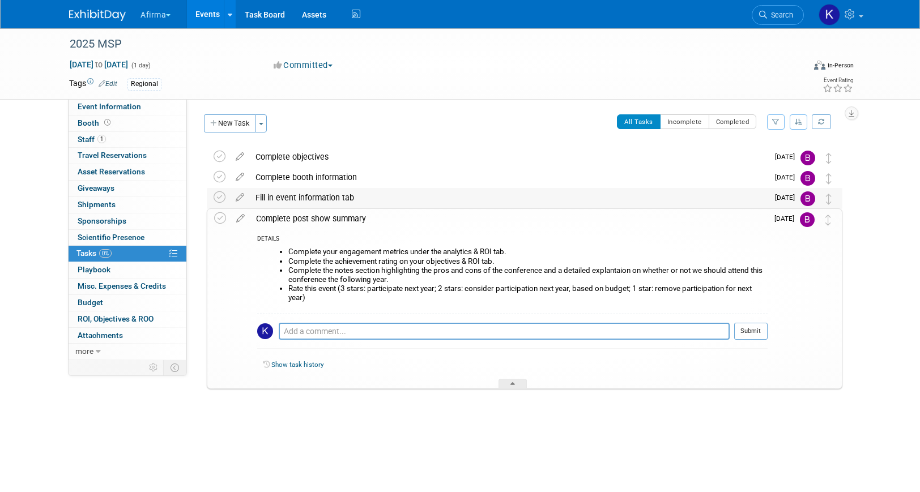
click at [288, 189] on div "Fill in event information tab" at bounding box center [509, 197] width 518 height 19
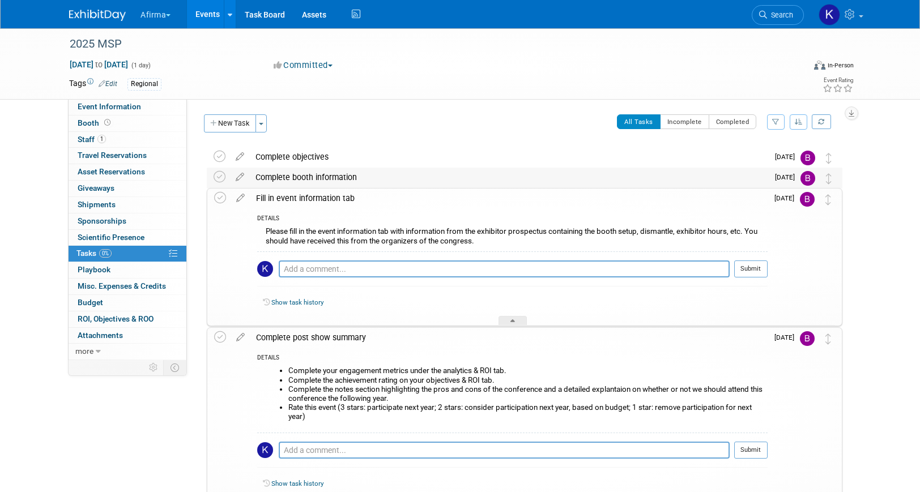
click at [288, 176] on div "Complete booth information" at bounding box center [509, 177] width 518 height 19
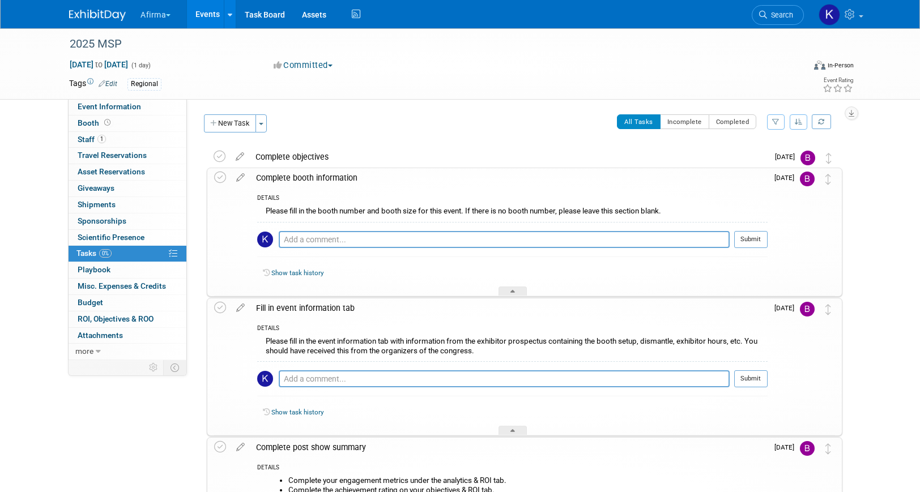
click at [294, 211] on div "Please fill in the booth number and booth size for this event. If there is no b…" at bounding box center [512, 213] width 510 height 18
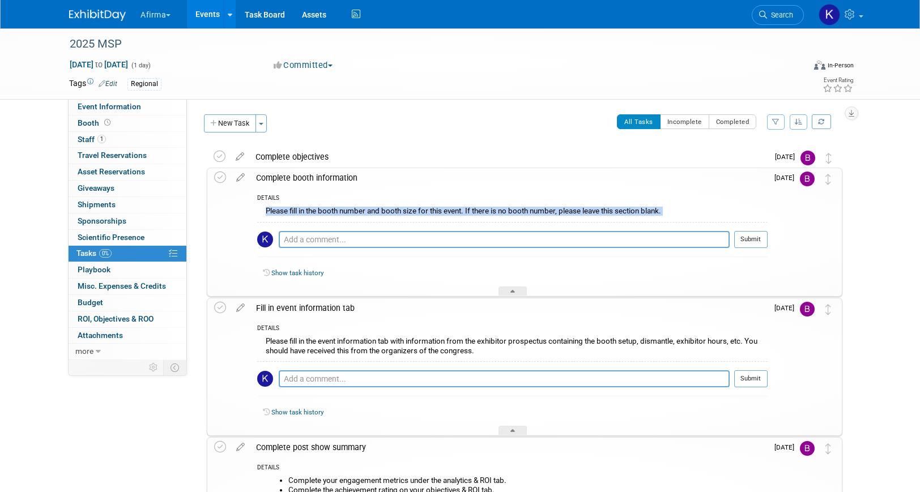
click at [294, 211] on div "Please fill in the booth number and booth size for this event. If there is no b…" at bounding box center [512, 213] width 510 height 18
copy div "Please fill in the booth number and booth size for this event. If there is no b…"
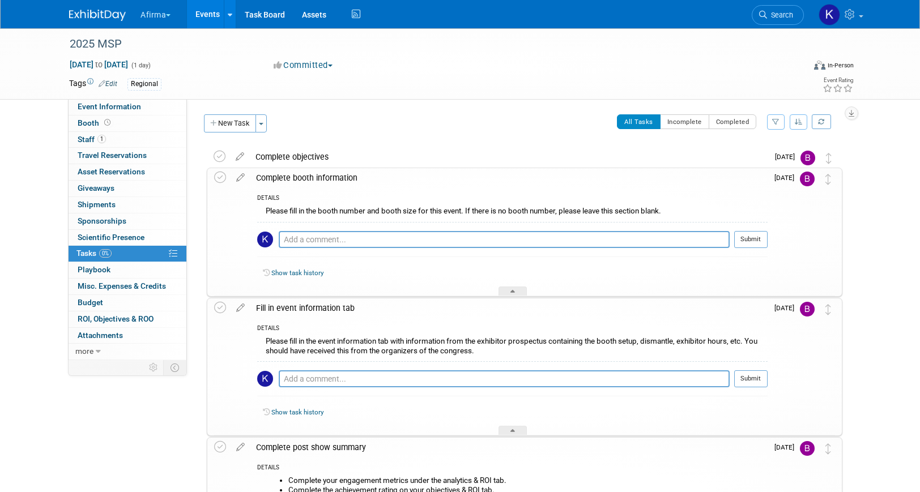
click at [274, 174] on div "Complete booth information" at bounding box center [508, 177] width 517 height 19
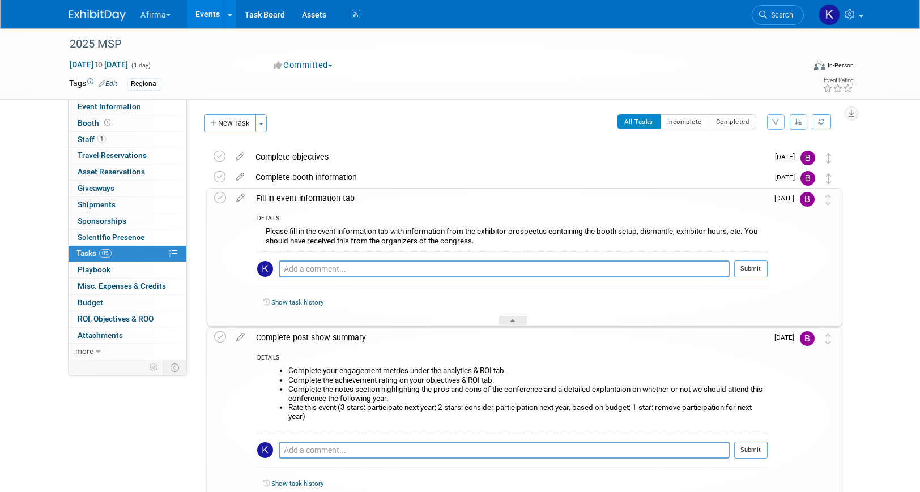
click at [288, 234] on div "Please fill in the event information tab with information from the exhibitor pr…" at bounding box center [512, 237] width 510 height 27
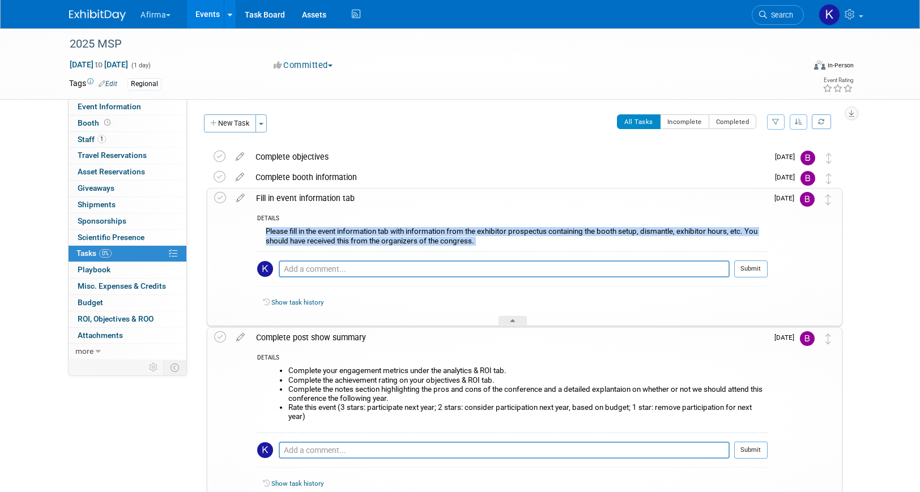
click at [288, 234] on div "Please fill in the event information tab with information from the exhibitor pr…" at bounding box center [512, 237] width 510 height 27
copy div "Please fill in the event information tab with information from the exhibitor pr…"
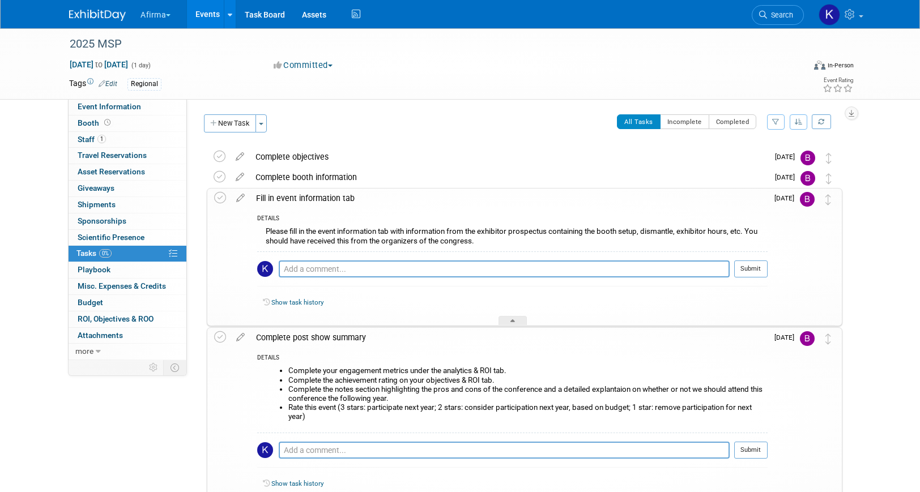
click at [286, 191] on div "Fill in event information tab" at bounding box center [508, 198] width 517 height 19
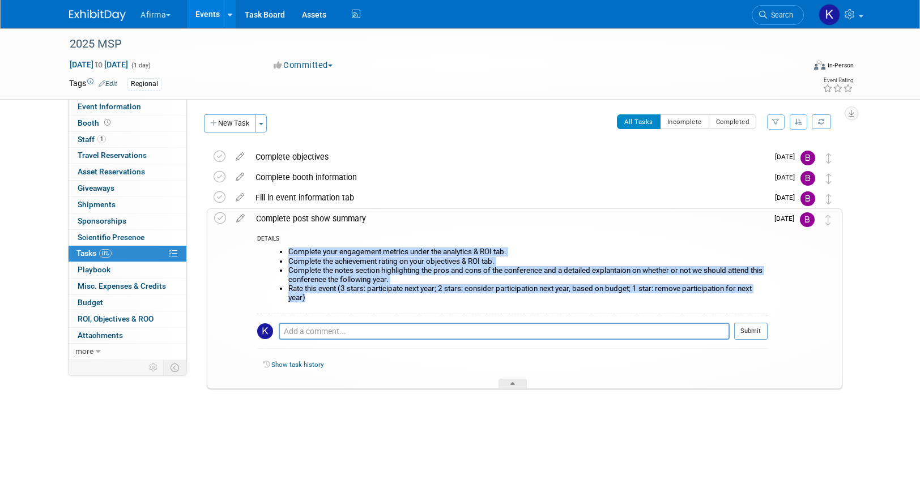
drag, startPoint x: 312, startPoint y: 303, endPoint x: 289, endPoint y: 245, distance: 62.1
click at [289, 245] on div "Complete your engagement metrics under the analytics & ROI tab. Complete the ac…" at bounding box center [512, 279] width 510 height 69
copy ul "Complete your engagement metrics under the analytics & ROI tab. Complete the ac…"
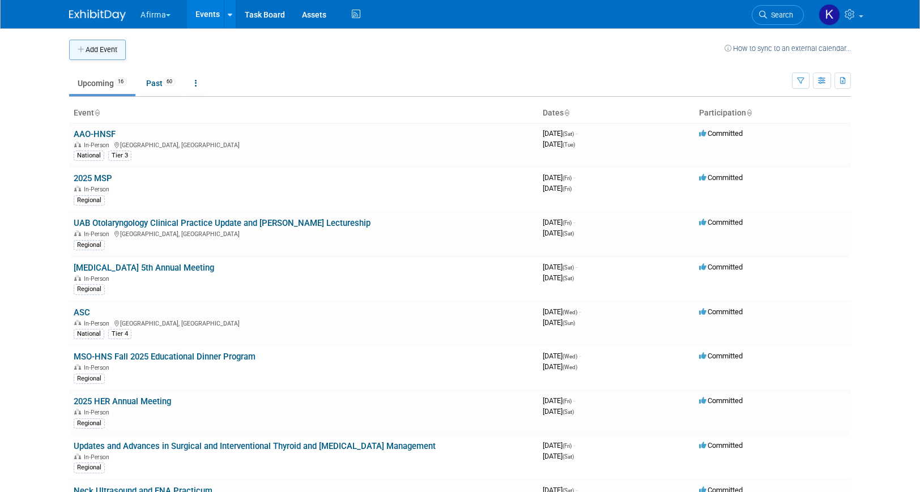
click at [91, 50] on button "Add Event" at bounding box center [97, 50] width 57 height 20
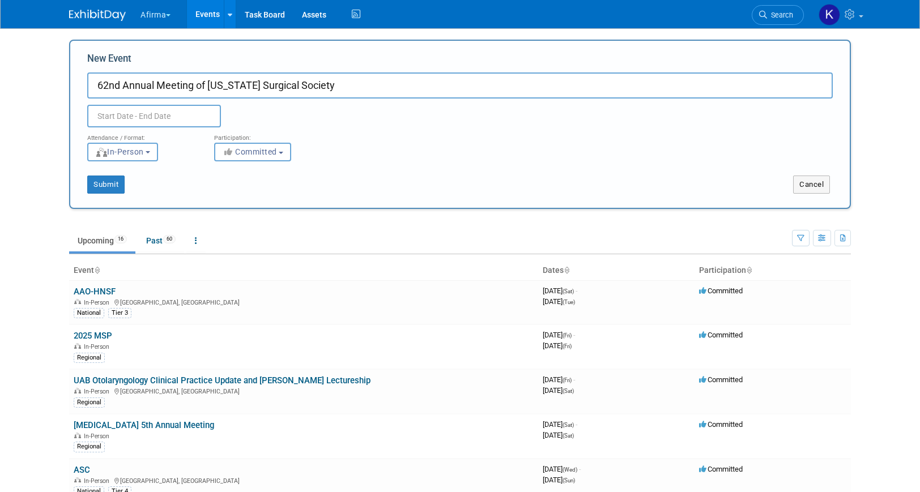
type input "62nd Annual Meeting of [US_STATE] Surgical Society"
click at [150, 122] on input "text" at bounding box center [154, 116] width 134 height 23
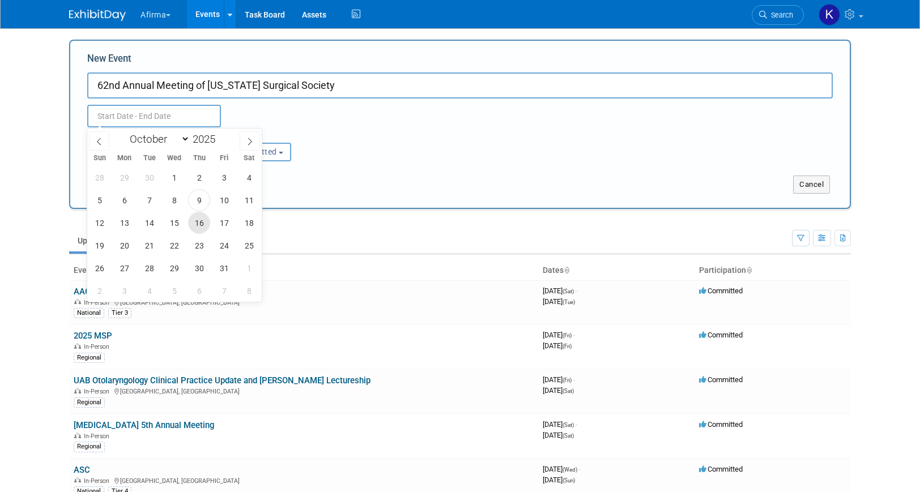
click at [202, 222] on span "16" at bounding box center [199, 223] width 22 height 22
click at [101, 243] on span "19" at bounding box center [99, 246] width 22 height 22
type input "[DATE] to [DATE]"
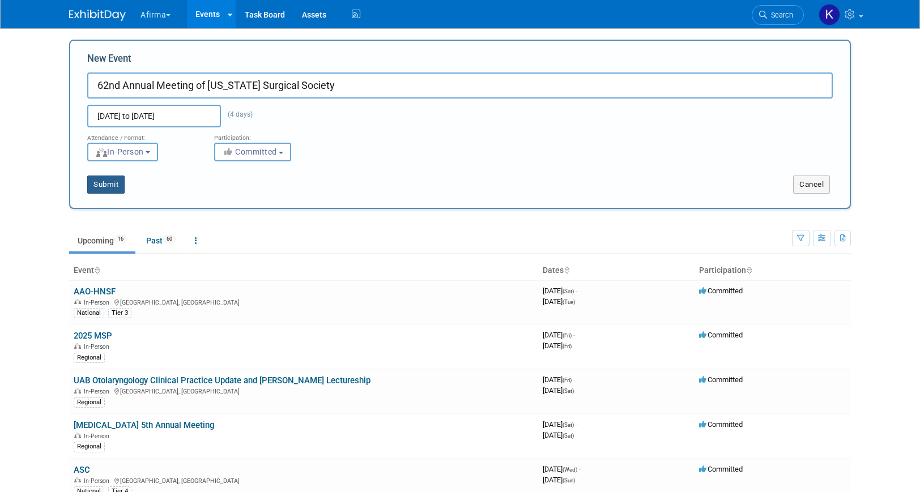
click at [114, 176] on button "Submit" at bounding box center [105, 185] width 37 height 18
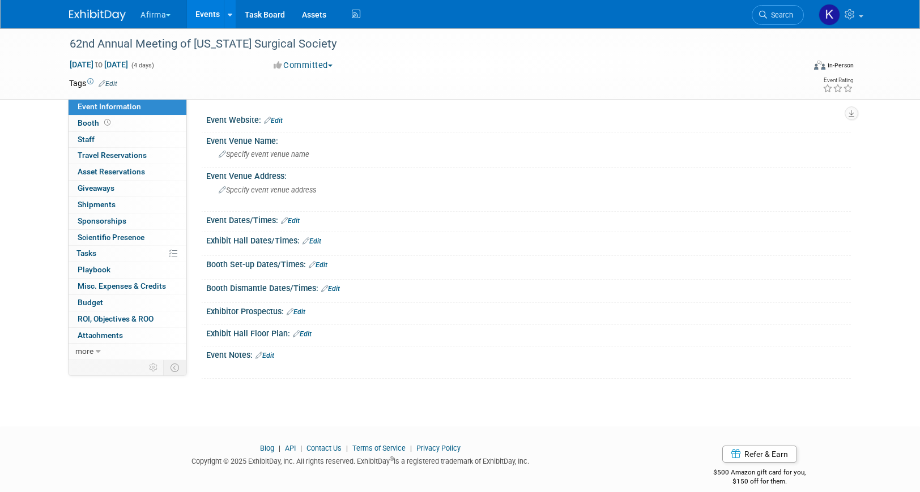
click at [119, 88] on td at bounding box center [418, 83] width 603 height 11
click at [115, 87] on span "Edit" at bounding box center [106, 83] width 22 height 9
click at [112, 80] on link "Edit" at bounding box center [108, 84] width 19 height 8
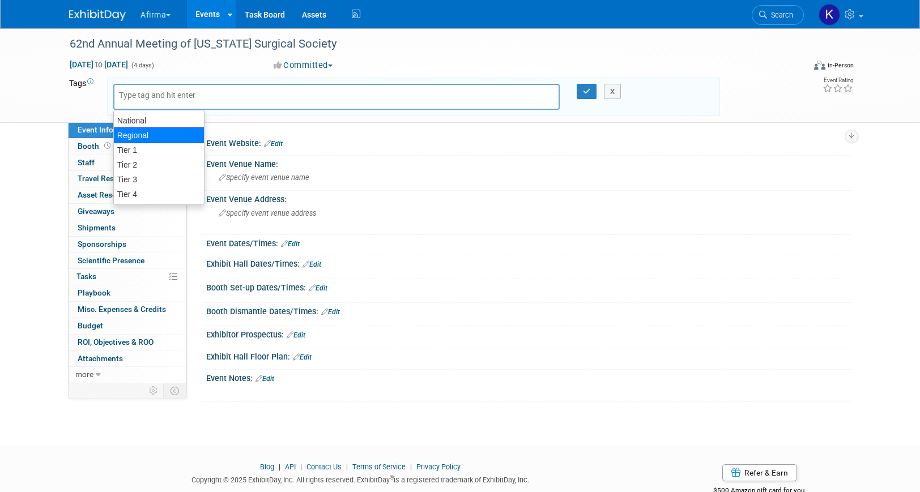
click at [169, 131] on div "Regional" at bounding box center [158, 135] width 91 height 16
type input "Regional"
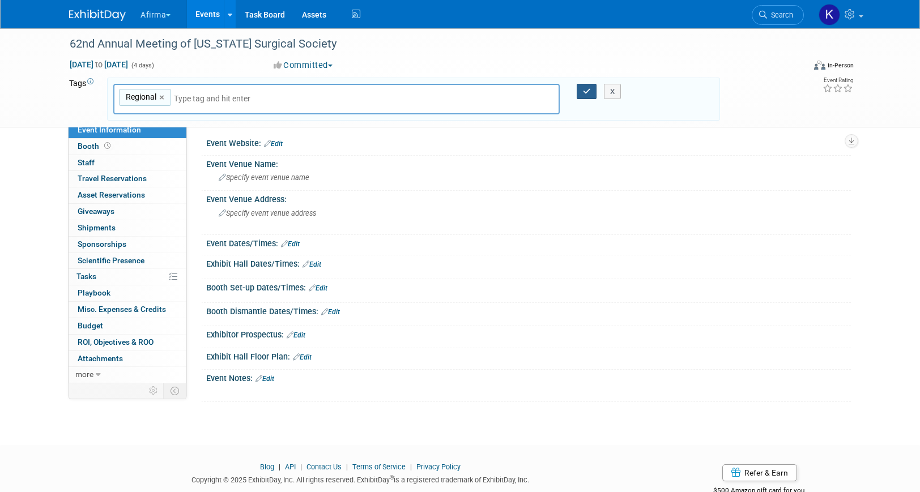
click at [589, 94] on icon "button" at bounding box center [587, 91] width 8 height 7
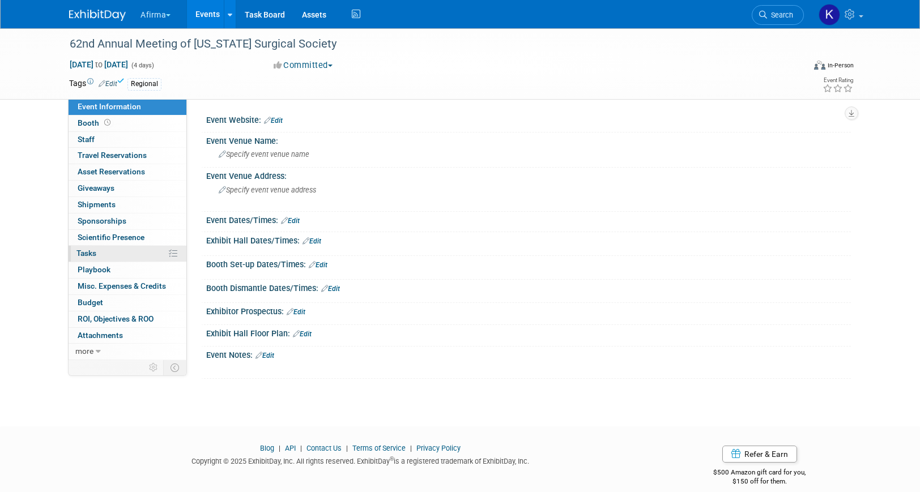
click at [124, 256] on link "0% Tasks 0%" at bounding box center [128, 254] width 118 height 16
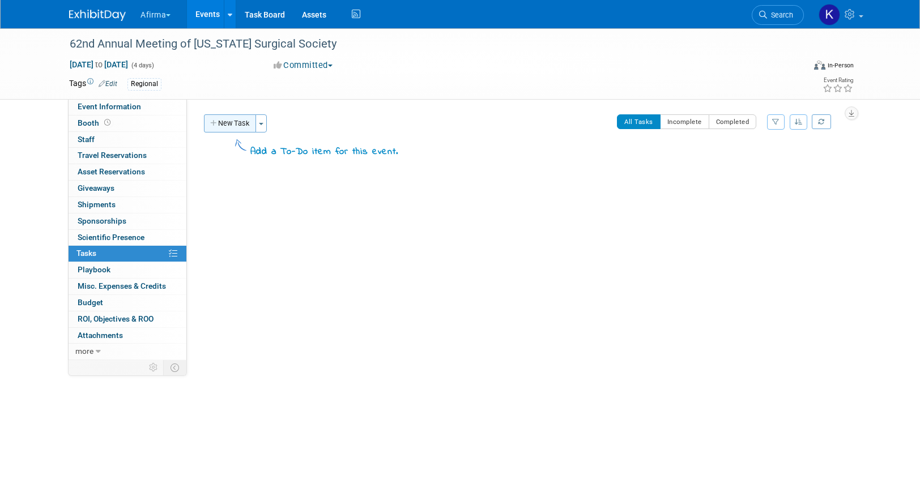
click at [227, 120] on button "New Task" at bounding box center [230, 123] width 52 height 18
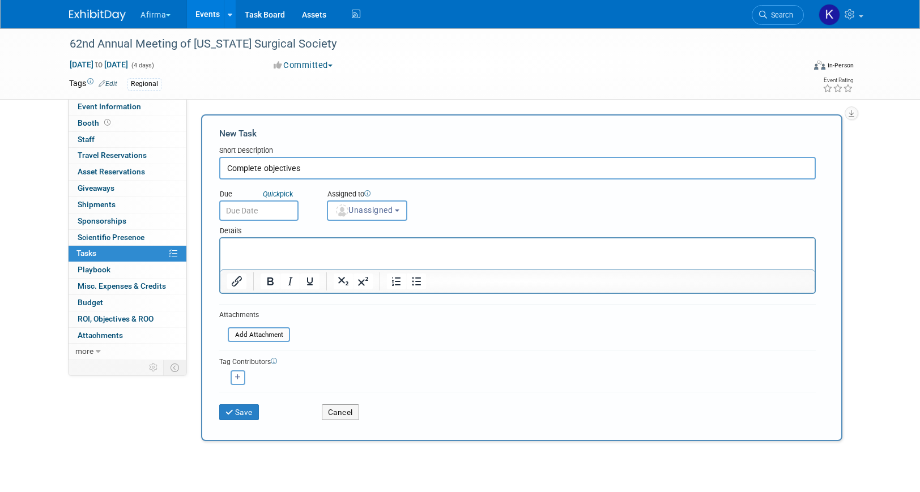
type input "Complete objectives"
click at [251, 207] on input "text" at bounding box center [258, 211] width 79 height 20
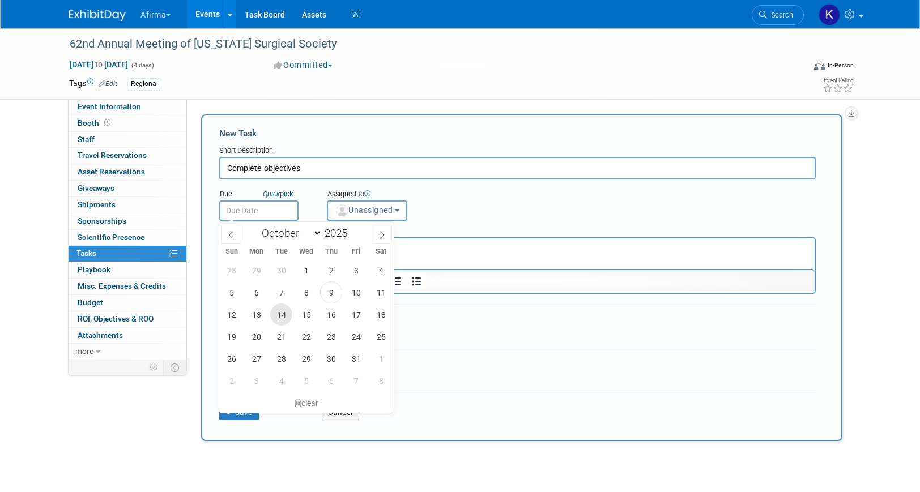
click at [286, 319] on span "14" at bounding box center [281, 315] width 22 height 22
type input "Oct 14, 2025"
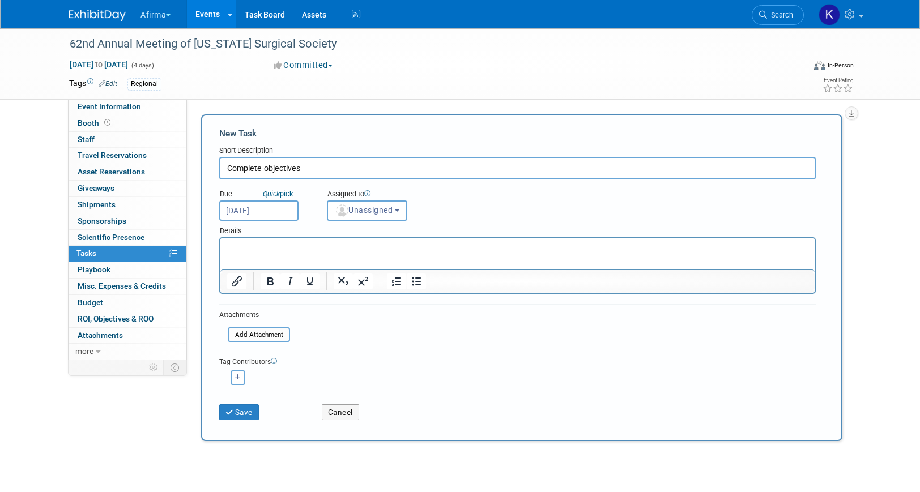
click at [273, 254] on html at bounding box center [517, 247] width 594 height 16
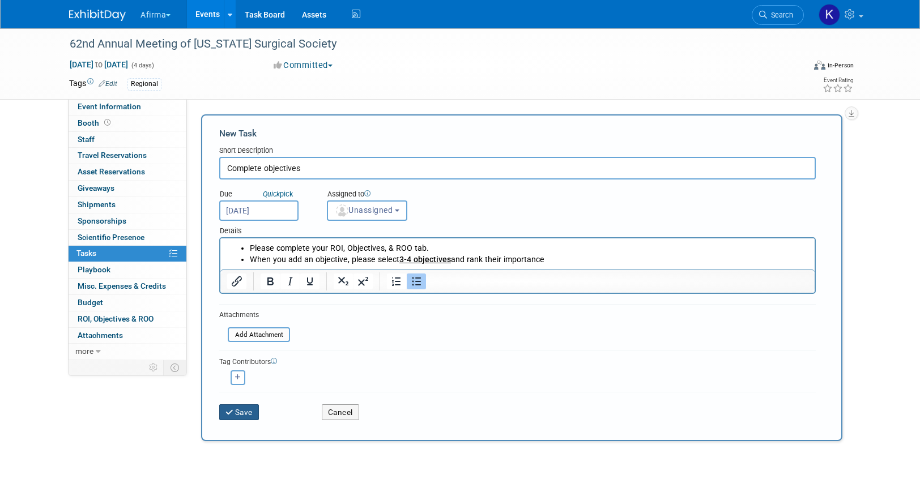
click at [236, 411] on button "Save" at bounding box center [239, 413] width 40 height 16
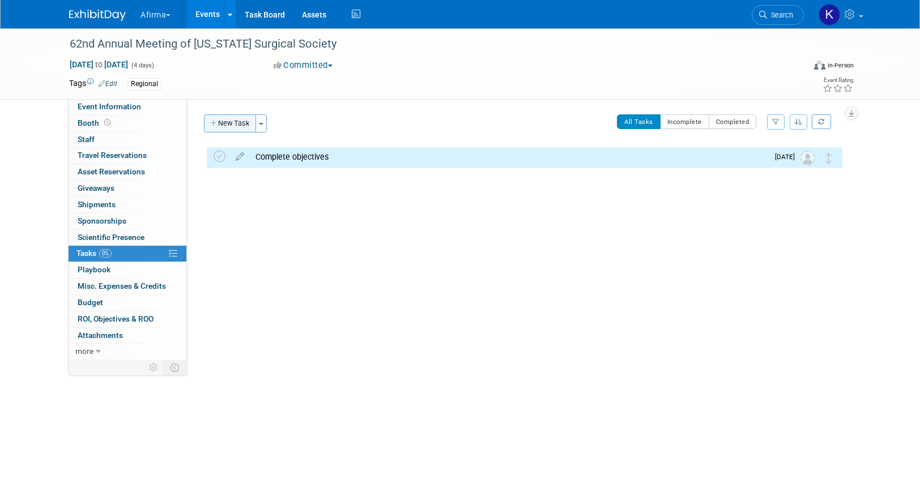
click at [226, 122] on button "New Task" at bounding box center [230, 123] width 52 height 18
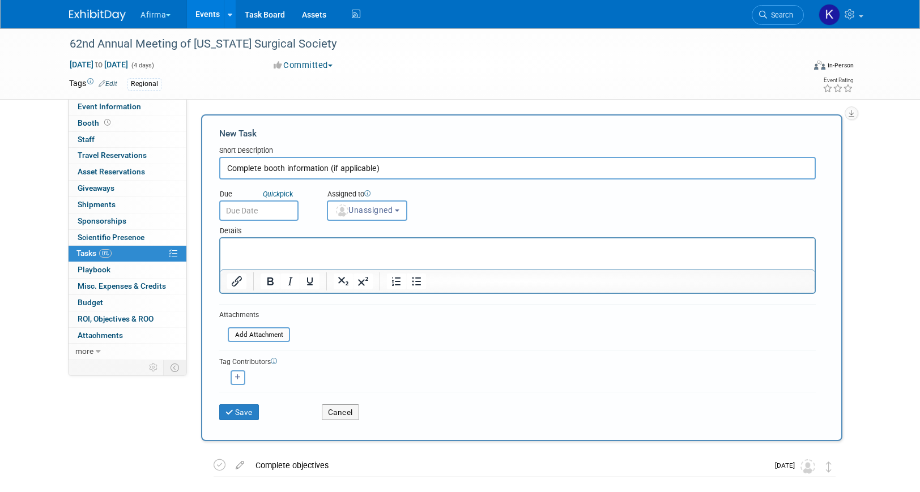
type input "Complete booth information (if applicable)"
click at [233, 212] on input "text" at bounding box center [258, 211] width 79 height 20
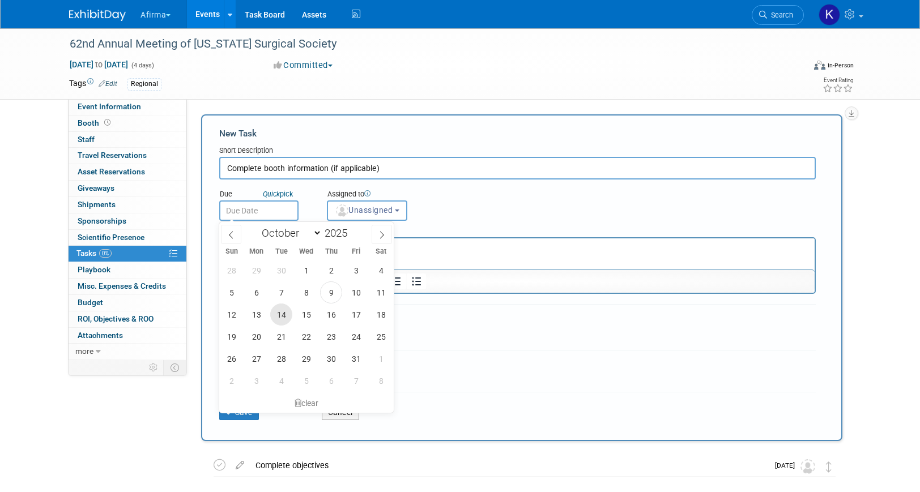
click at [285, 316] on span "14" at bounding box center [281, 315] width 22 height 22
type input "Oct 14, 2025"
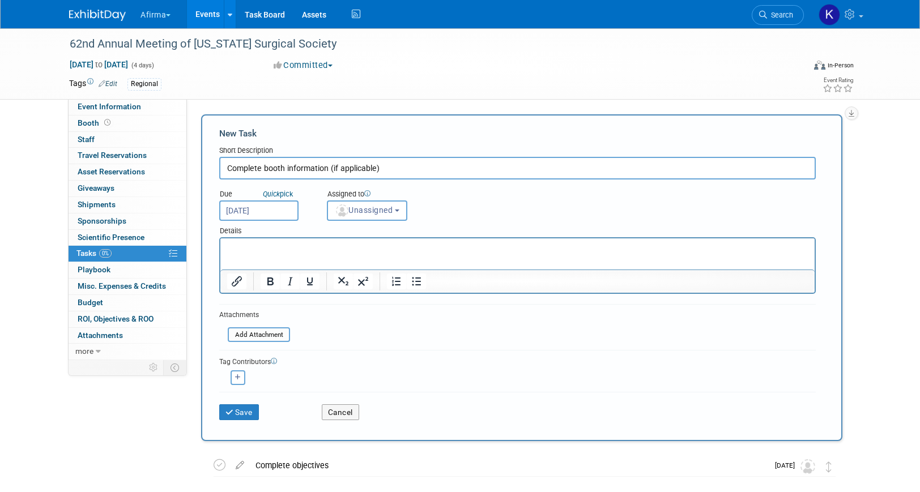
click at [285, 246] on p "Rich Text Area. Press ALT-0 for help." at bounding box center [517, 248] width 581 height 11
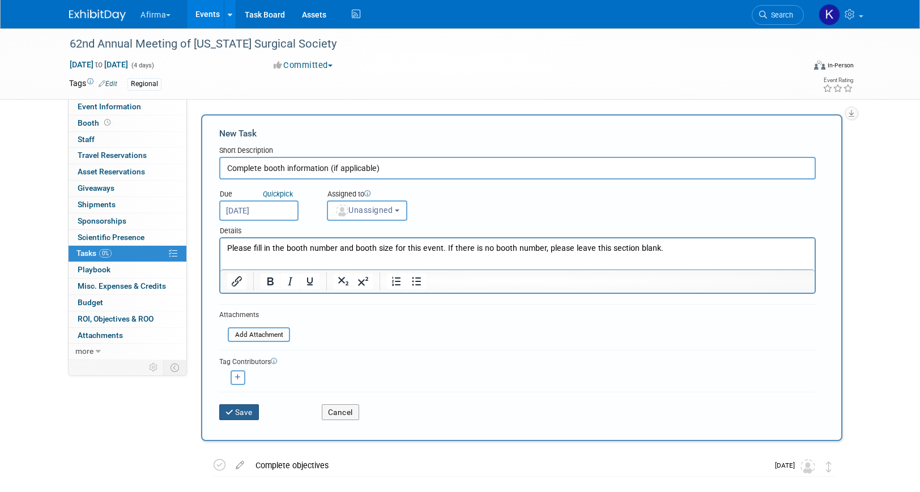
click at [248, 407] on button "Save" at bounding box center [239, 413] width 40 height 16
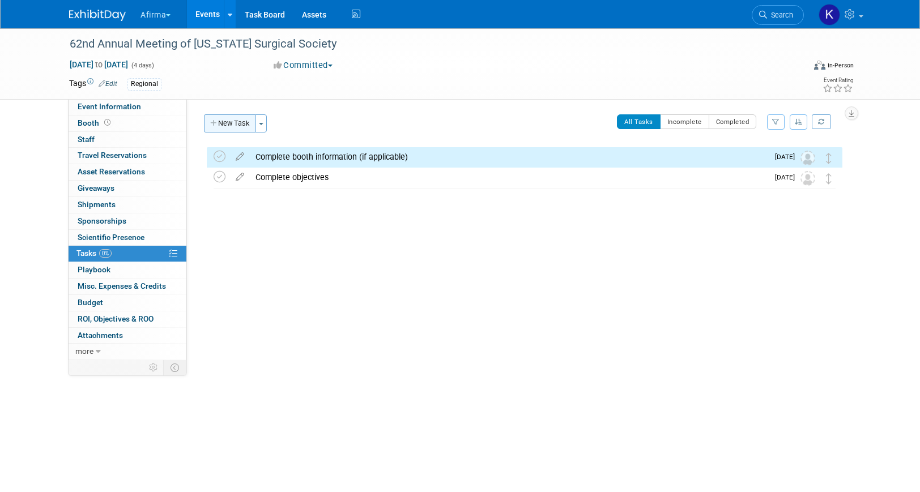
click at [236, 122] on button "New Task" at bounding box center [230, 123] width 52 height 18
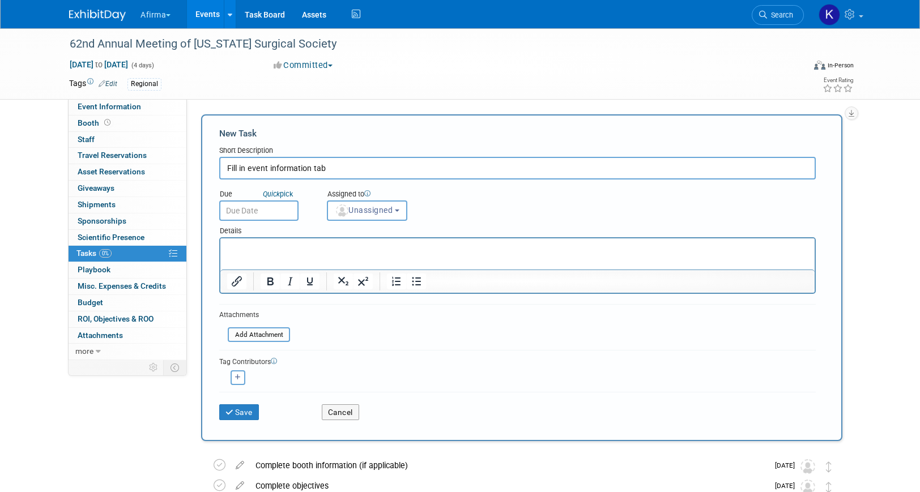
type input "Fill in event information tab"
click at [253, 205] on input "text" at bounding box center [258, 211] width 79 height 20
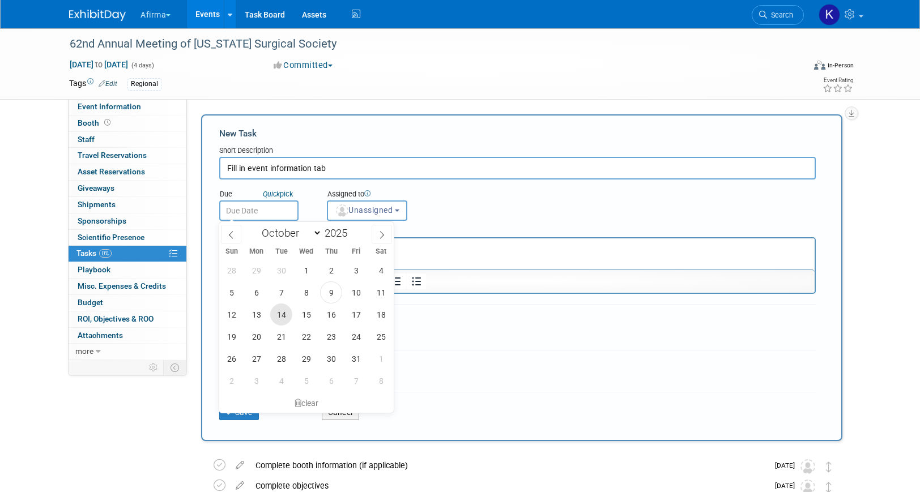
click at [283, 311] on span "14" at bounding box center [281, 315] width 22 height 22
type input "Oct 14, 2025"
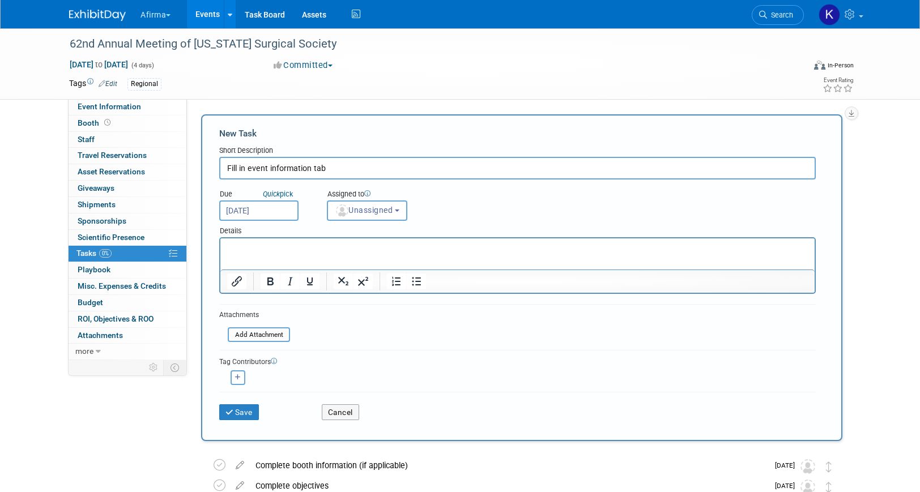
click at [288, 254] on html at bounding box center [517, 247] width 594 height 16
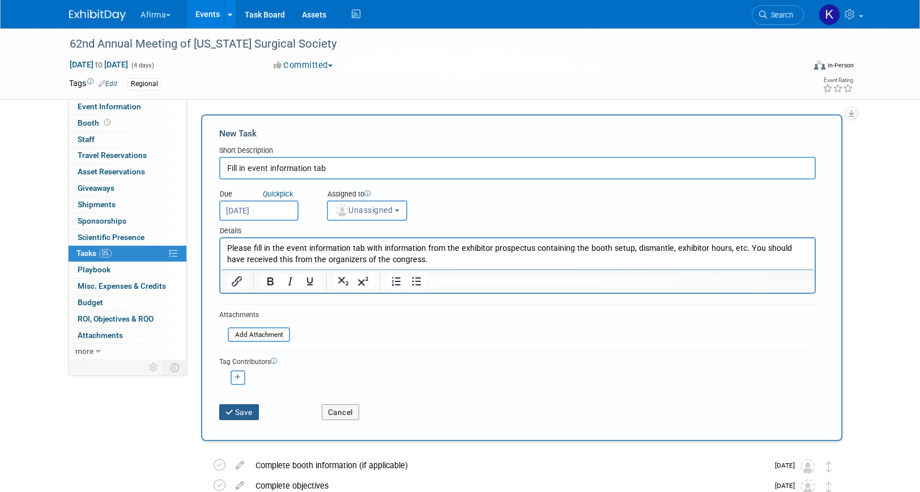
click at [250, 419] on button "Save" at bounding box center [239, 413] width 40 height 16
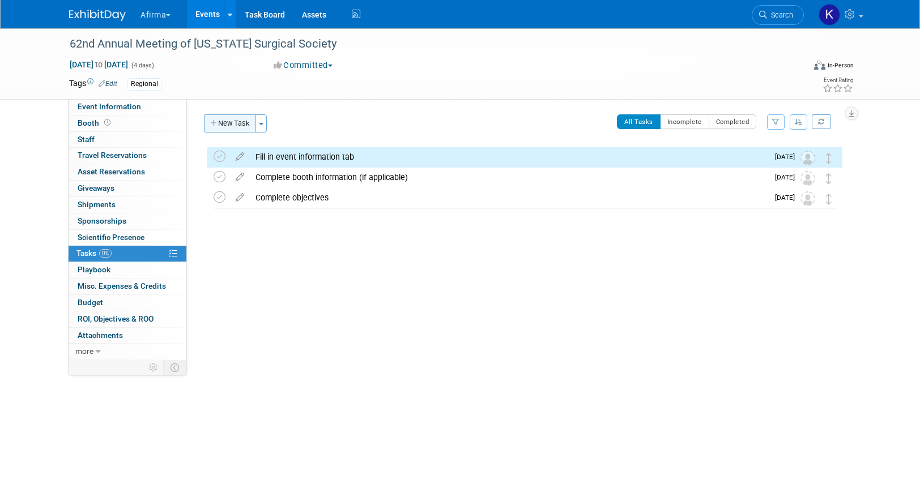
click at [242, 129] on button "New Task" at bounding box center [230, 123] width 52 height 18
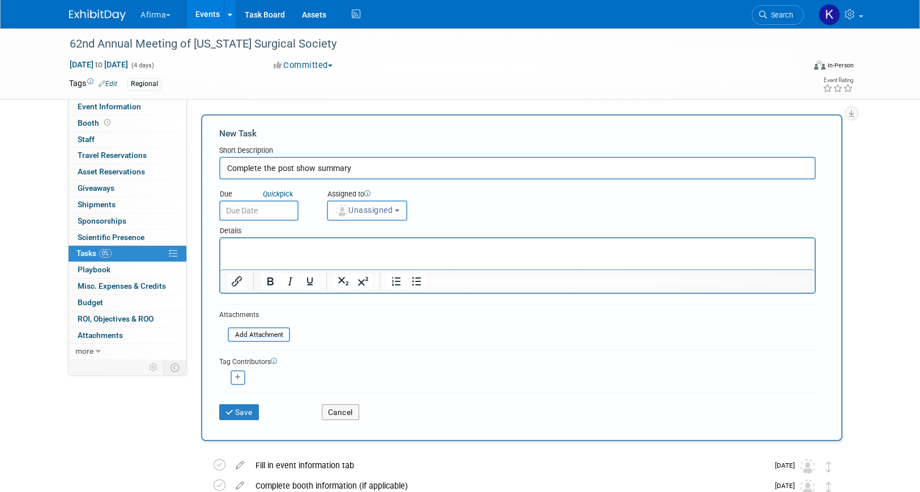
type input "Complete the post show summary"
click at [250, 210] on input "text" at bounding box center [258, 211] width 79 height 20
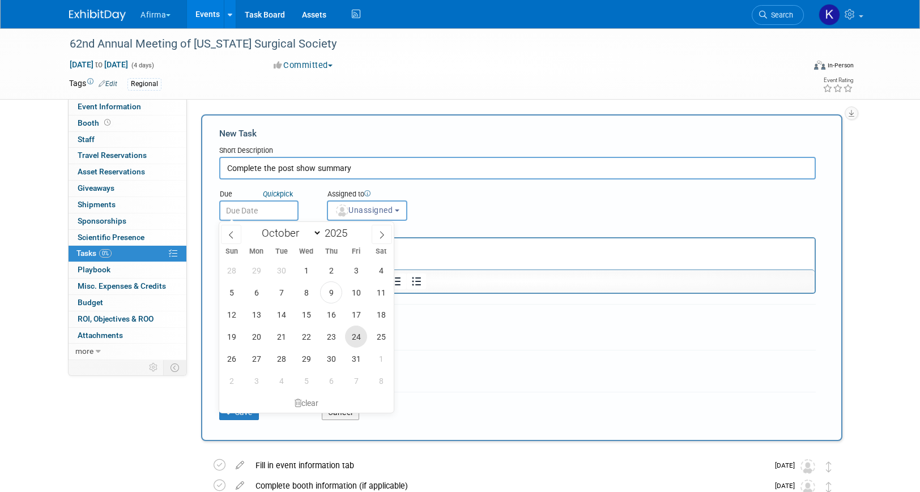
click at [357, 341] on span "24" at bounding box center [356, 337] width 22 height 22
type input "[DATE]"
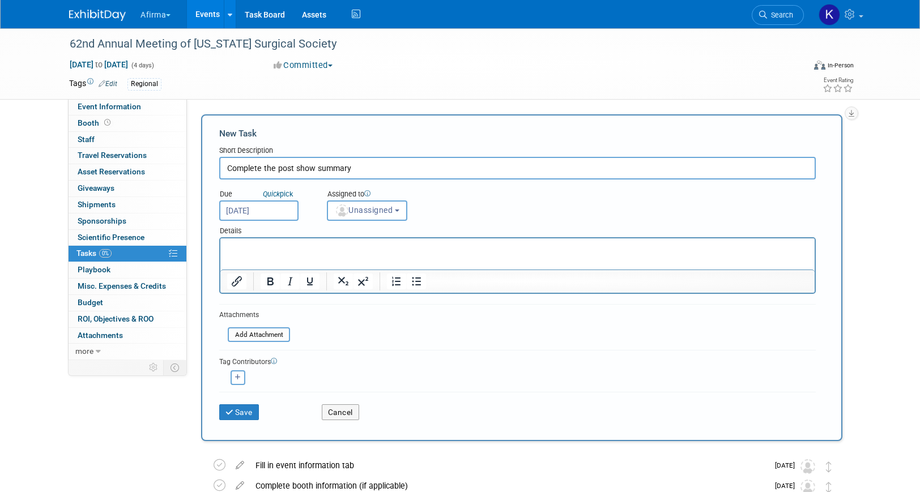
click at [330, 254] on html at bounding box center [517, 247] width 594 height 16
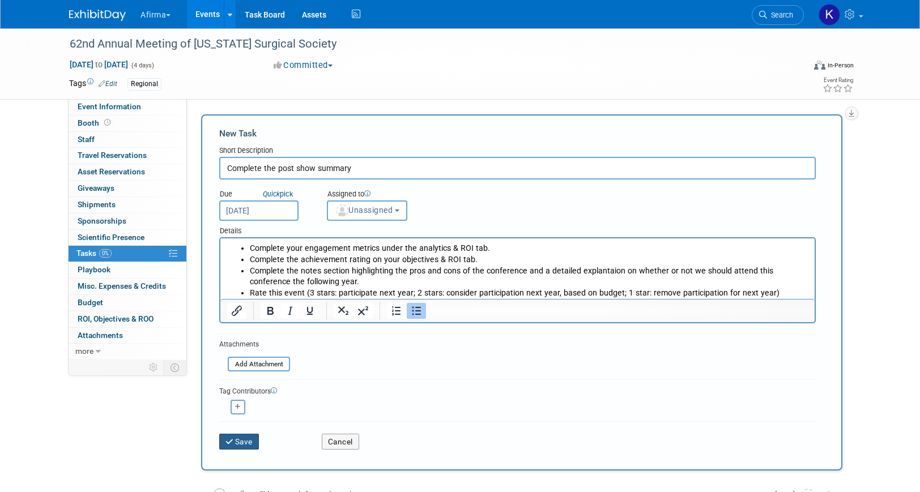
click at [232, 445] on button "Save" at bounding box center [239, 442] width 40 height 16
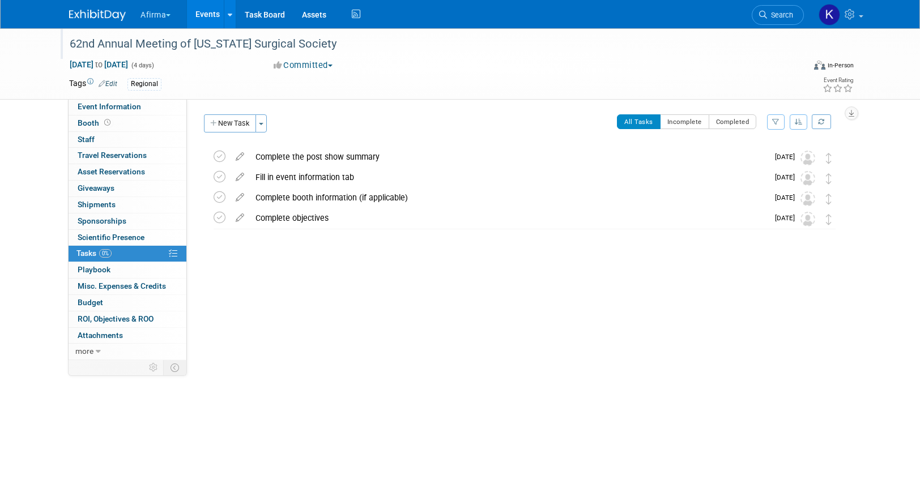
click at [168, 46] on div "62nd Annual Meeting of [US_STATE] Surgical Society" at bounding box center [426, 44] width 721 height 20
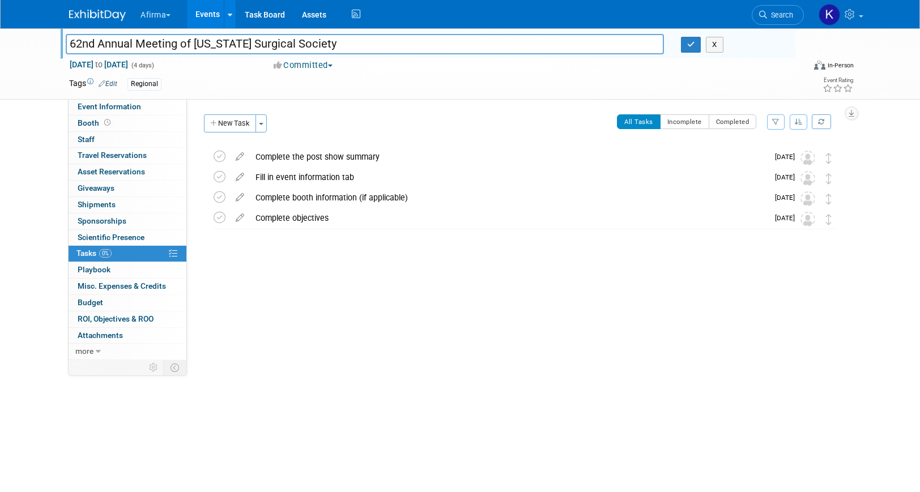
click at [168, 46] on input "62nd Annual Meeting of [US_STATE] Surgical Society" at bounding box center [365, 44] width 598 height 20
click at [222, 12] on link "Events" at bounding box center [207, 14] width 41 height 28
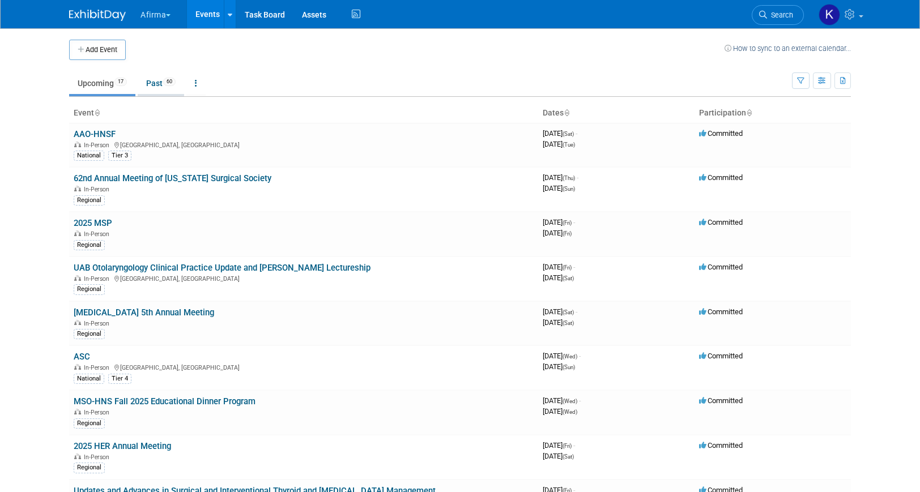
click at [156, 79] on link "Past 60" at bounding box center [161, 84] width 46 height 22
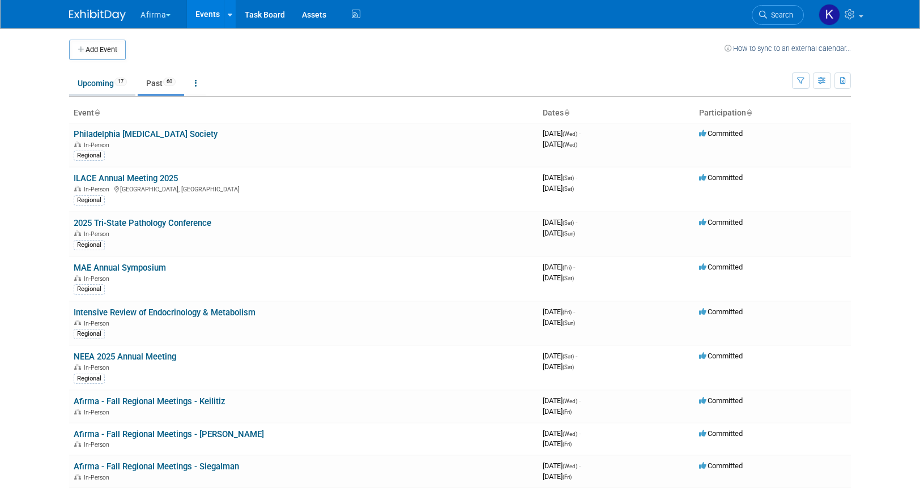
click at [100, 83] on link "Upcoming 17" at bounding box center [102, 84] width 66 height 22
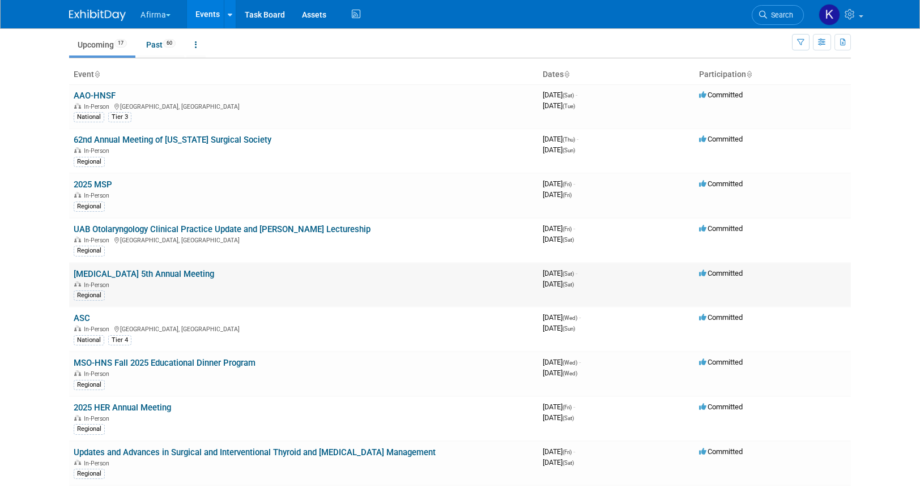
scroll to position [487, 0]
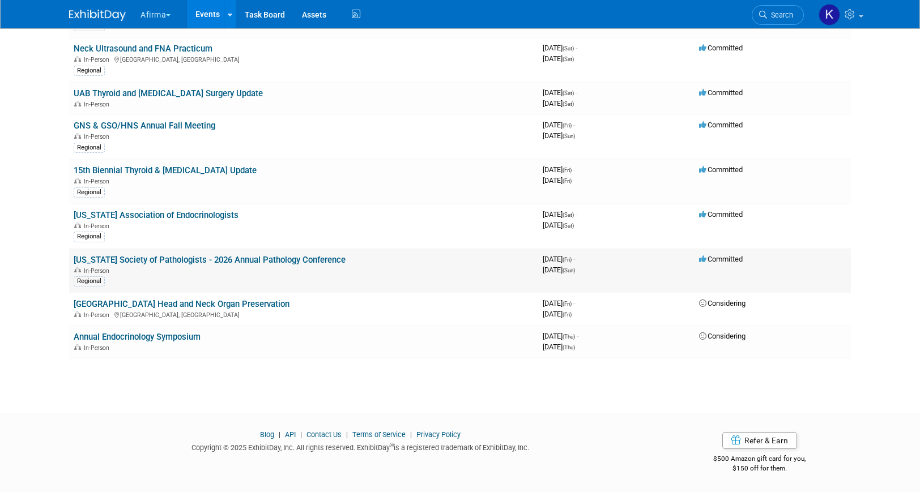
click at [127, 264] on link "[US_STATE] Society of Pathologists - 2026 Annual Pathology Conference" at bounding box center [210, 260] width 272 height 10
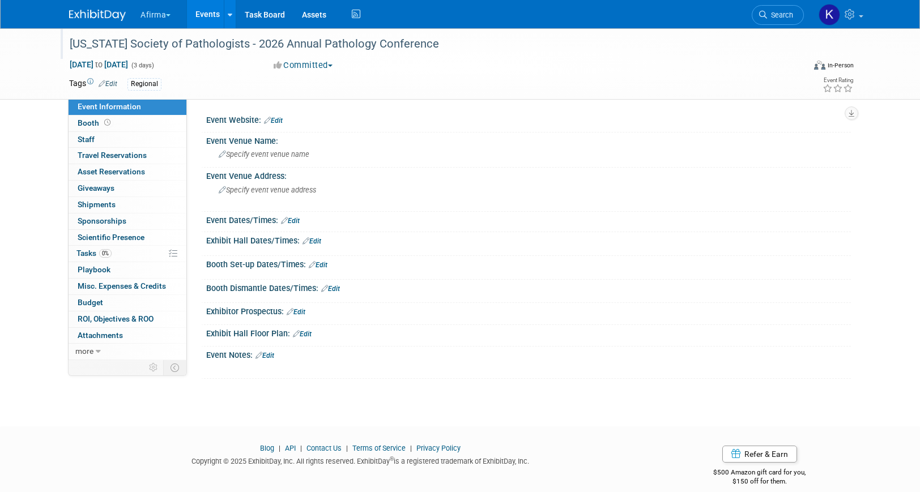
click at [180, 44] on div "[US_STATE] Society of Pathologists - 2026 Annual Pathology Conference" at bounding box center [426, 44] width 721 height 20
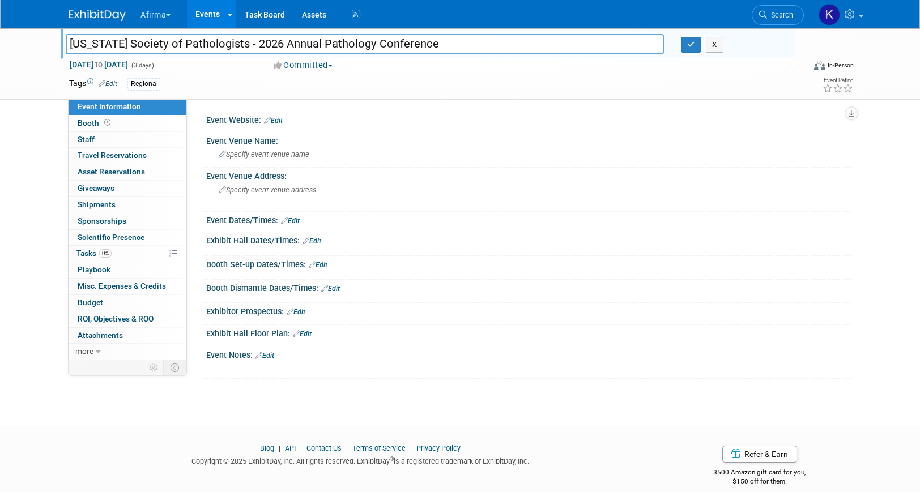
click at [180, 44] on input "[US_STATE] Society of Pathologists - 2026 Annual Pathology Conference" at bounding box center [365, 44] width 598 height 20
click at [36, 367] on div "[US_STATE] Society of Pathologists - 2026 Annual Pathology Conference [US_STATE…" at bounding box center [460, 217] width 920 height 378
click at [215, 8] on link "Events" at bounding box center [207, 14] width 41 height 28
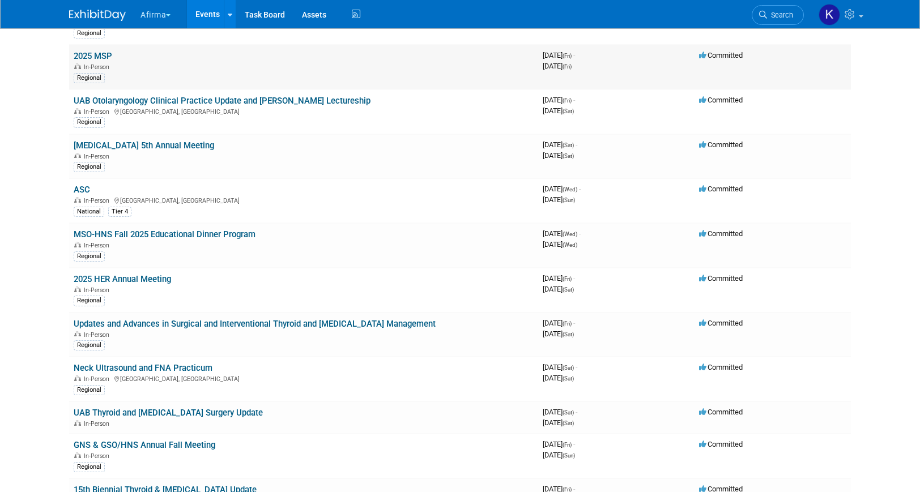
scroll to position [487, 0]
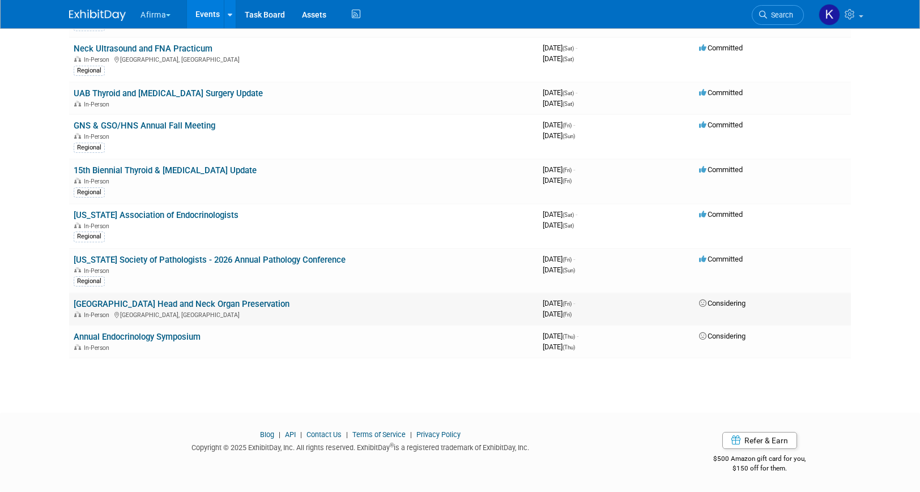
click at [109, 307] on link "[GEOGRAPHIC_DATA] Head and Neck Organ Preservation" at bounding box center [182, 304] width 216 height 10
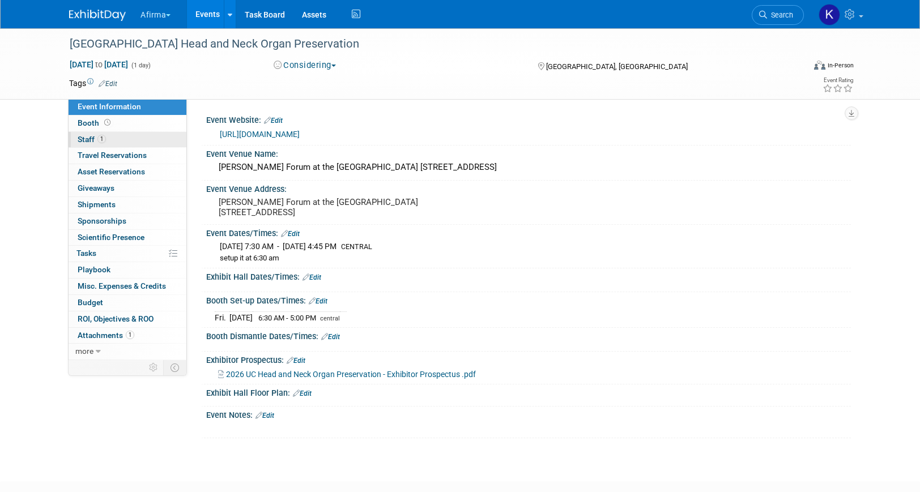
click at [147, 144] on link "1 Staff 1" at bounding box center [128, 140] width 118 height 16
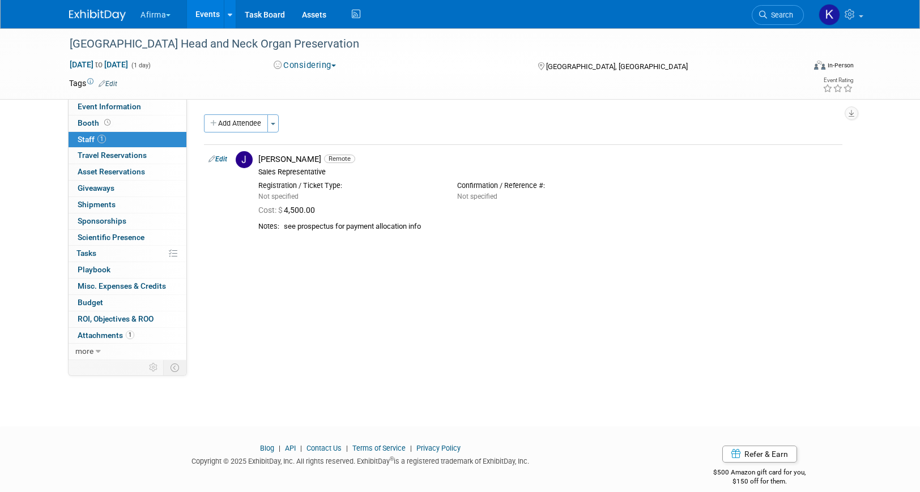
click at [214, 6] on link "Events" at bounding box center [207, 14] width 41 height 28
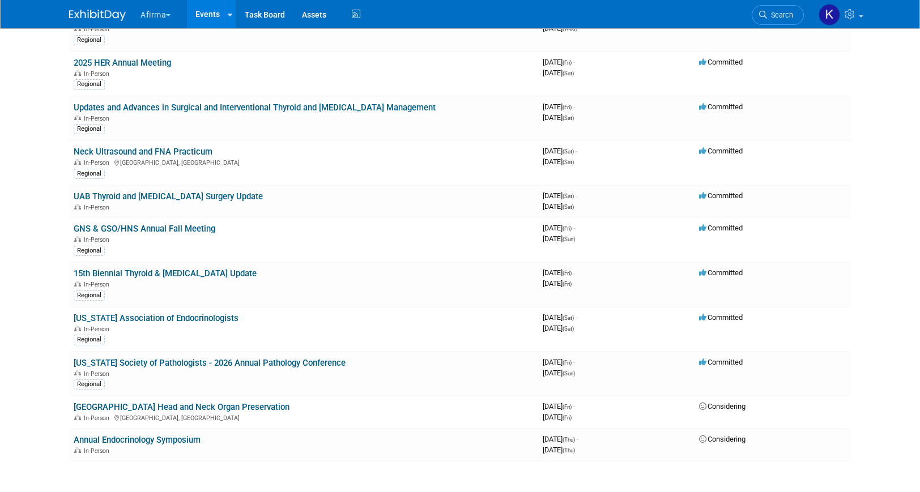
scroll to position [487, 0]
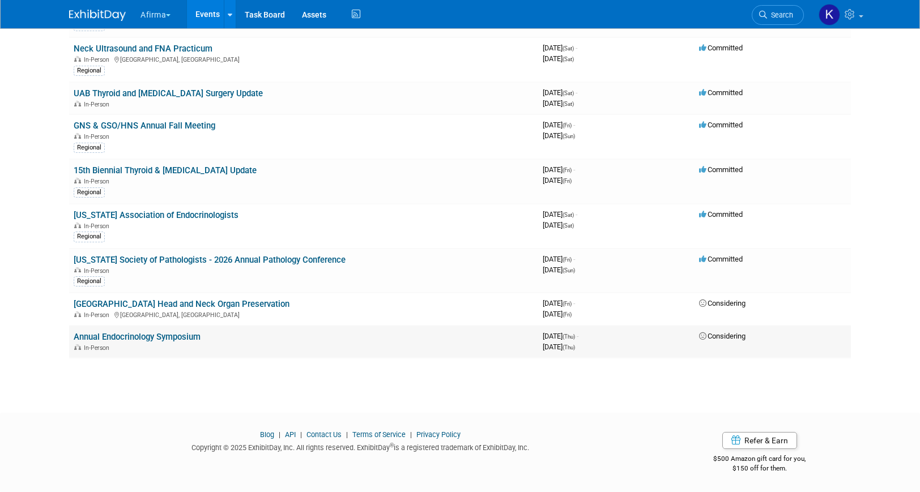
click at [116, 332] on link "Annual Endocrinology Symposium" at bounding box center [137, 337] width 127 height 10
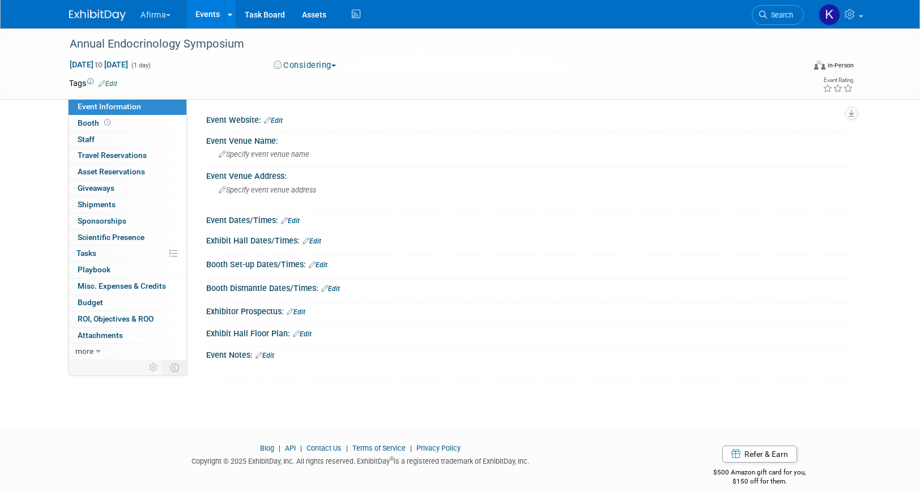
click at [209, 6] on link "Events" at bounding box center [207, 14] width 41 height 28
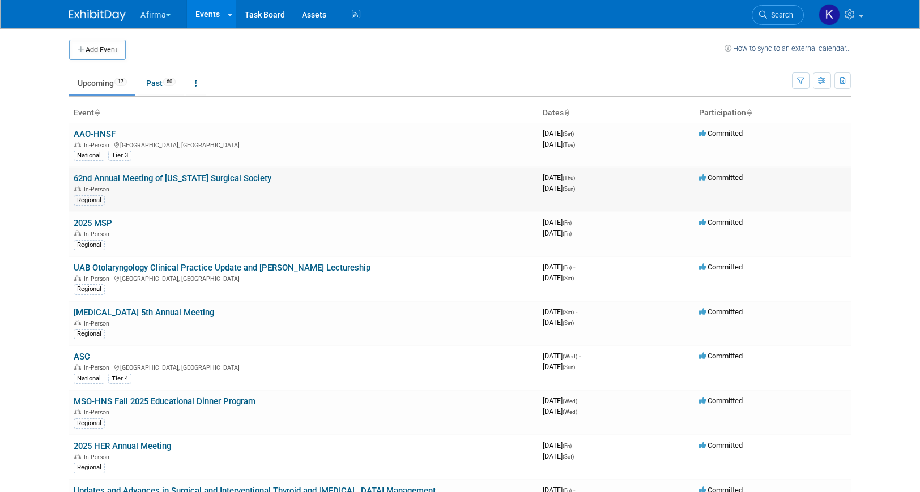
click at [134, 181] on link "62nd Annual Meeting of [US_STATE] Surgical Society" at bounding box center [173, 178] width 198 height 10
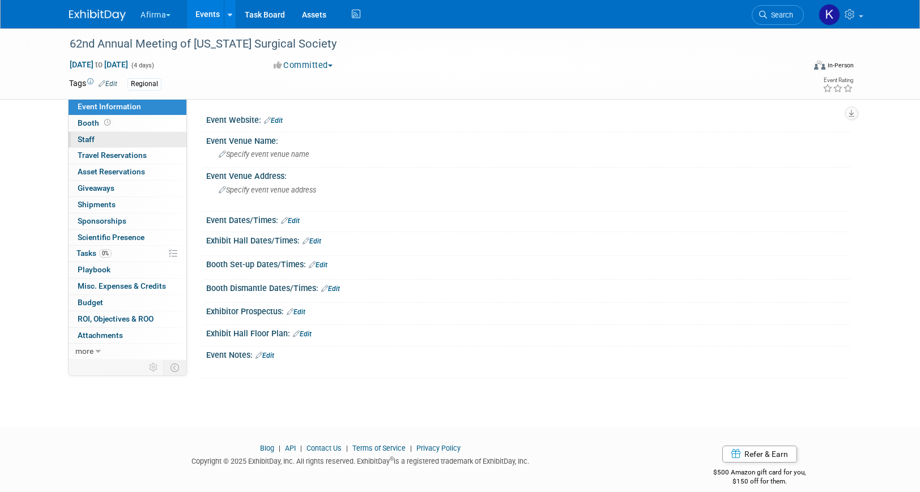
click at [114, 146] on link "0 Staff 0" at bounding box center [128, 140] width 118 height 16
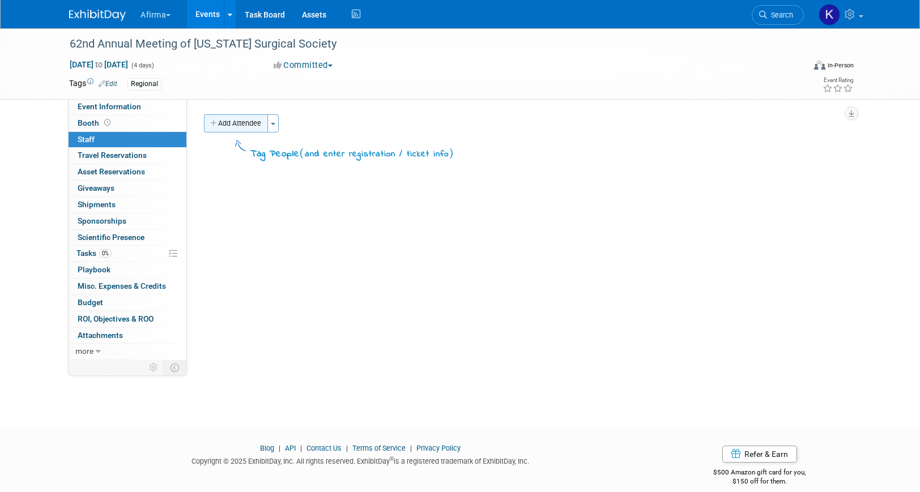
click at [263, 120] on button "Add Attendee" at bounding box center [236, 123] width 64 height 18
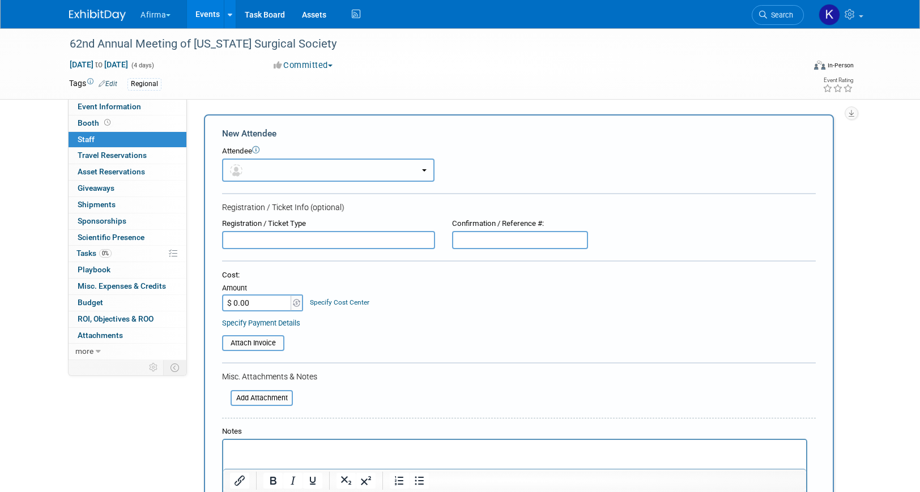
click at [270, 169] on button "button" at bounding box center [328, 170] width 212 height 23
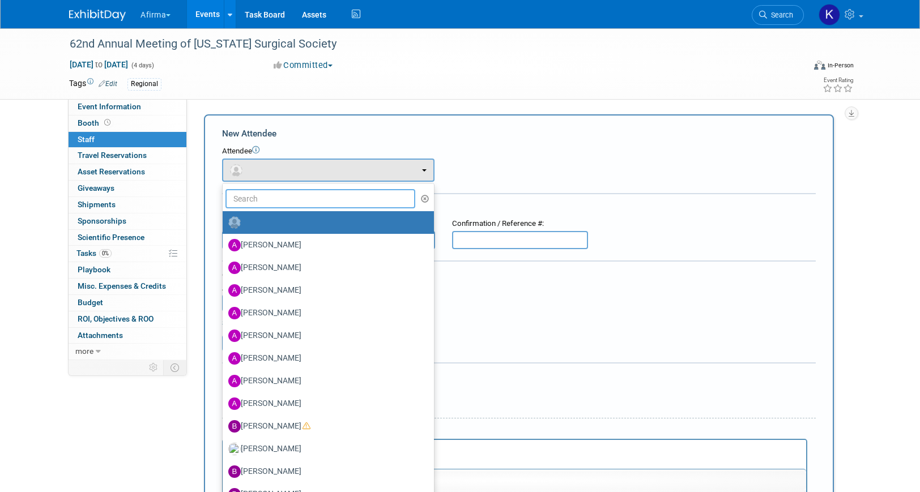
click at [273, 202] on input "text" at bounding box center [320, 198] width 190 height 19
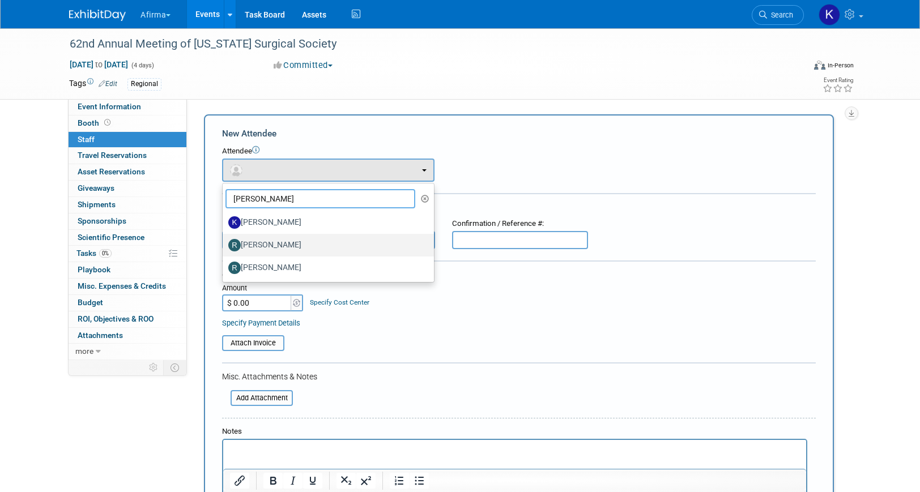
type input "[PERSON_NAME]"
click at [267, 246] on label "[PERSON_NAME]" at bounding box center [325, 245] width 194 height 18
click at [224, 246] on input "[PERSON_NAME]" at bounding box center [220, 243] width 7 height 7
select select "8c5d8a29-d916-4fca-b5ee-5ac85fefb523"
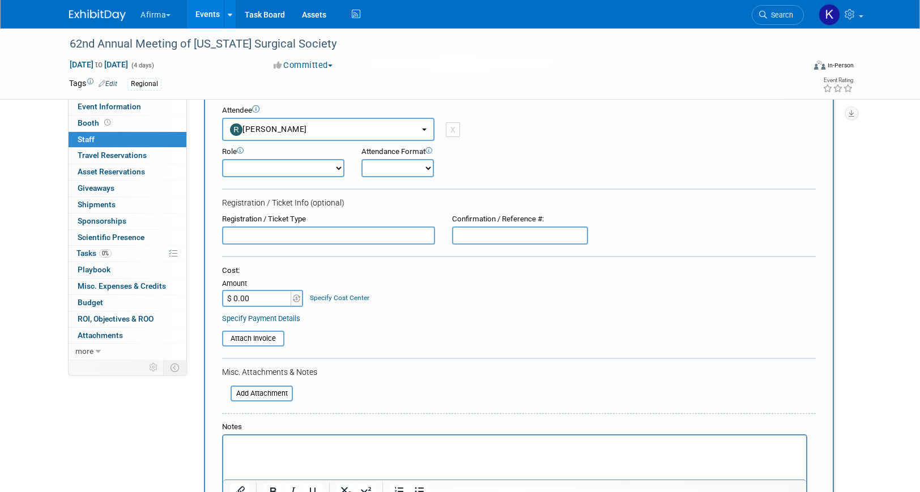
scroll to position [54, 0]
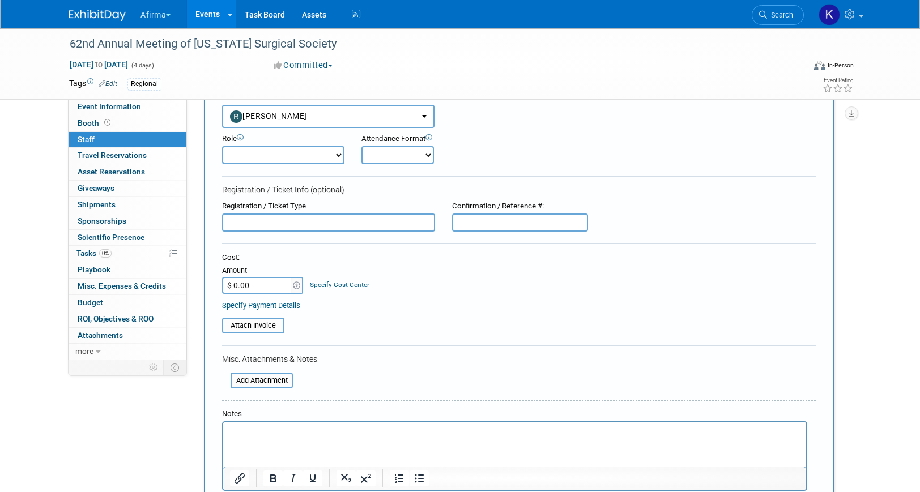
click at [407, 159] on select "Onsite Remote" at bounding box center [397, 155] width 73 height 18
select select "1"
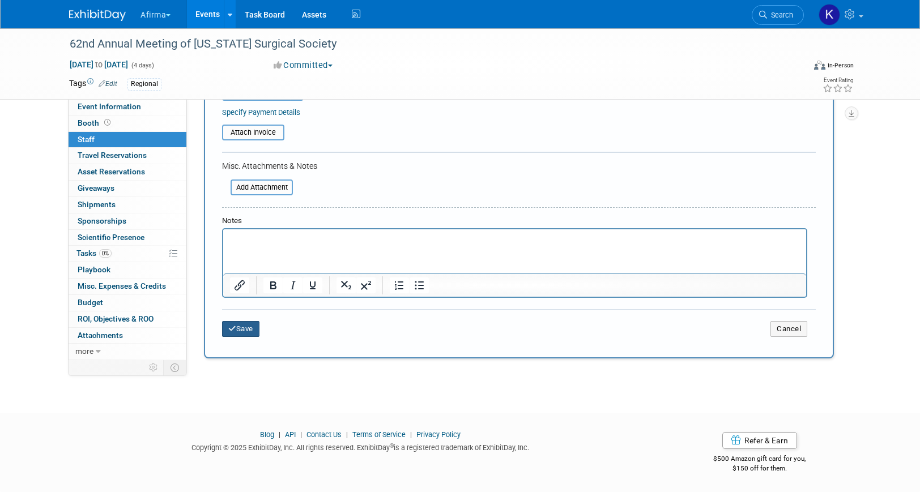
click at [244, 329] on button "Save" at bounding box center [240, 329] width 37 height 16
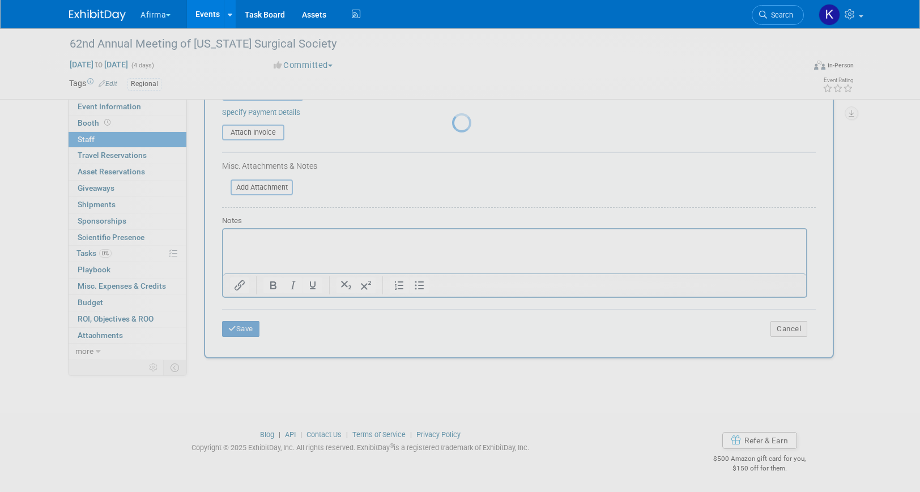
scroll to position [14, 0]
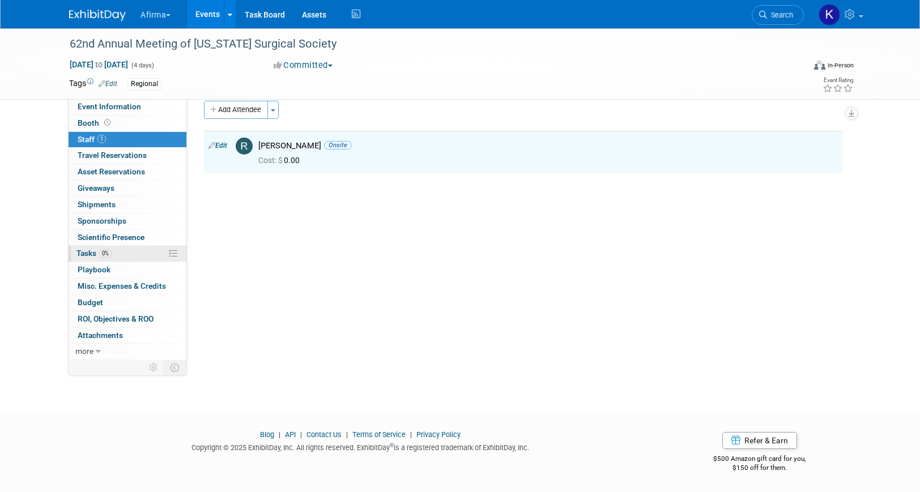
click at [135, 255] on link "0% Tasks 0%" at bounding box center [128, 254] width 118 height 16
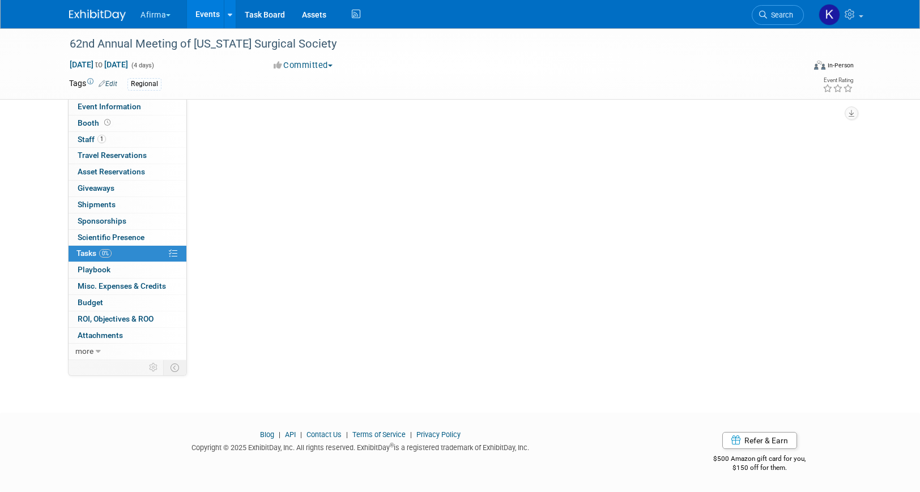
scroll to position [0, 0]
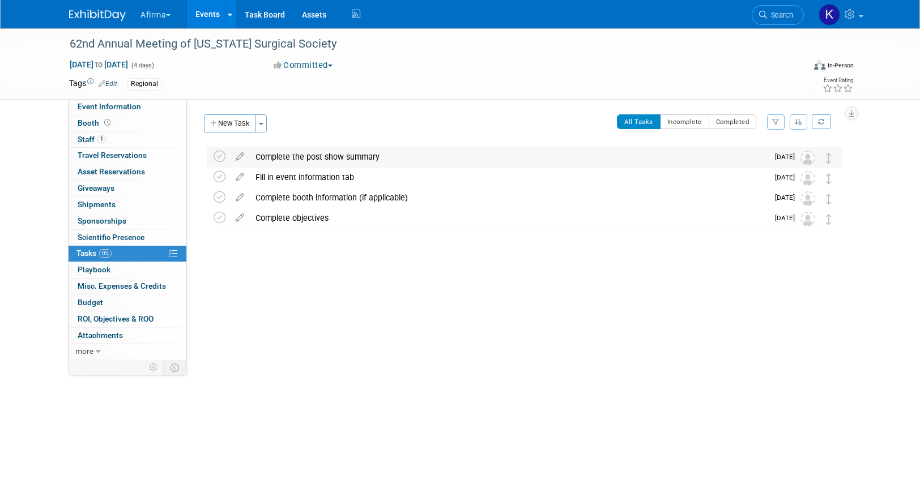
click at [280, 156] on div "Complete the post show summary" at bounding box center [509, 156] width 518 height 19
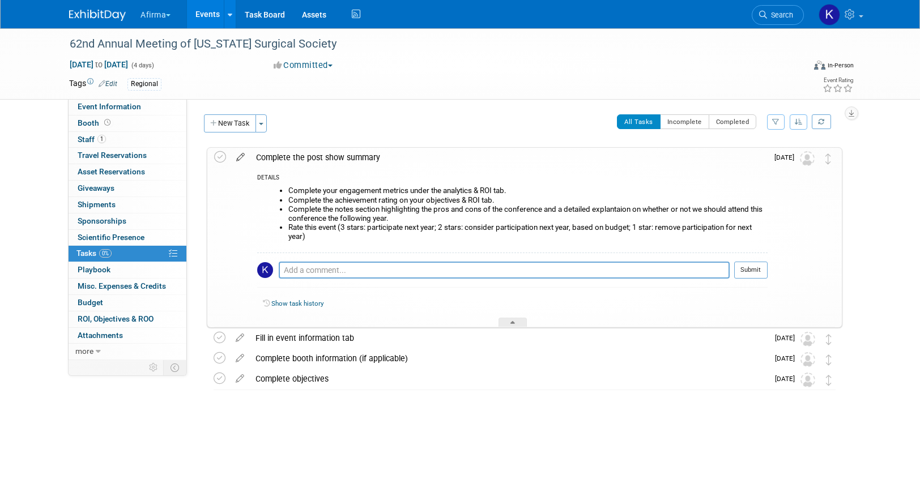
click at [244, 151] on icon at bounding box center [241, 155] width 20 height 14
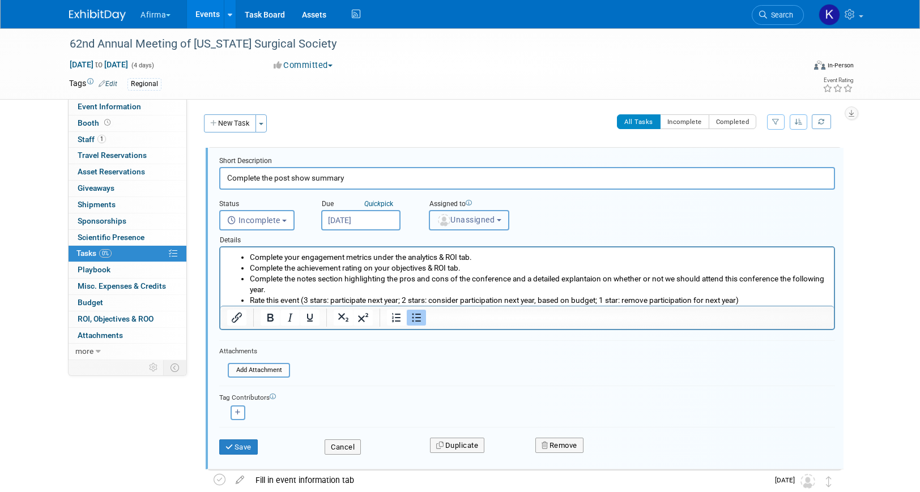
click at [460, 214] on button "Unassigned" at bounding box center [469, 220] width 80 height 20
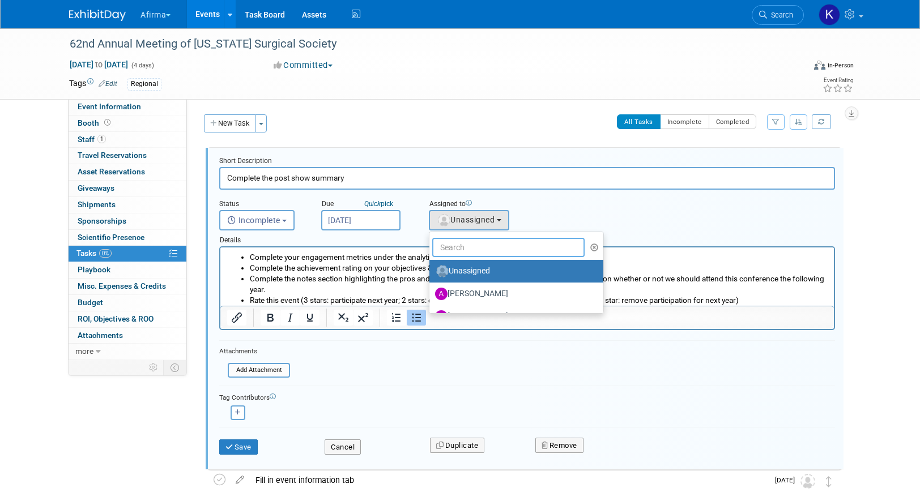
click at [460, 245] on input "text" at bounding box center [508, 247] width 152 height 19
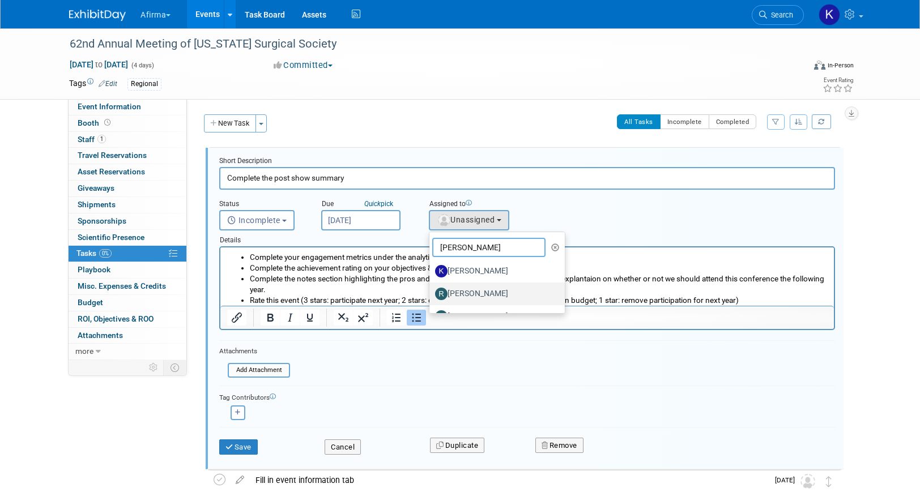
type input "ryan"
click at [480, 291] on label "Ryan Gibson" at bounding box center [494, 294] width 118 height 18
click at [431, 291] on input "Ryan Gibson" at bounding box center [427, 292] width 7 height 7
select select "8c5d8a29-d916-4fca-b5ee-5ac85fefb523"
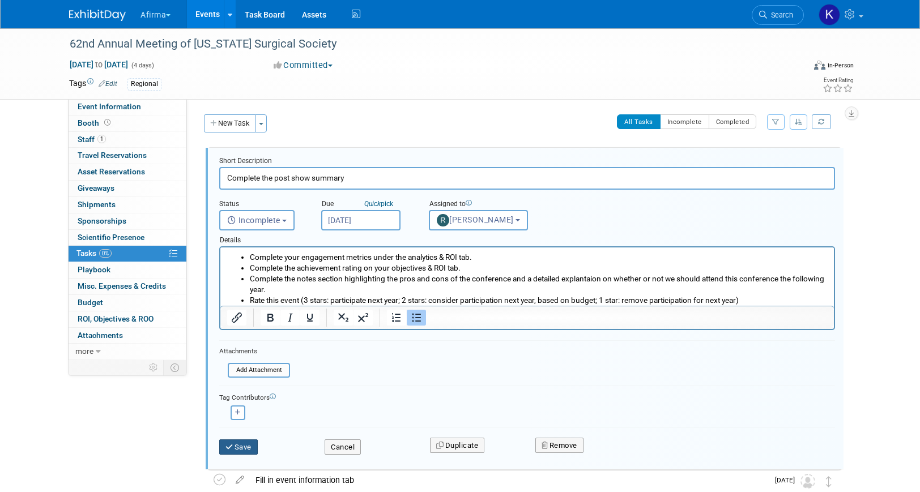
click at [235, 452] on button "Save" at bounding box center [238, 448] width 39 height 16
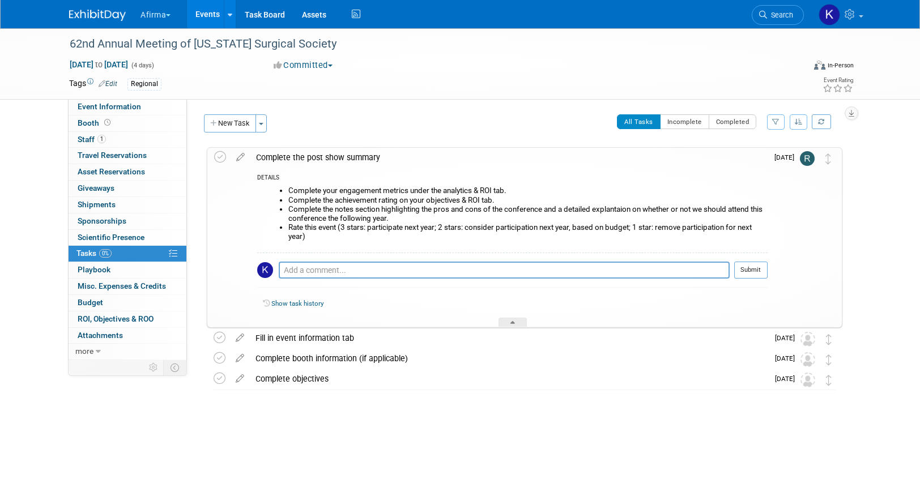
click at [285, 160] on div "Complete the post show summary" at bounding box center [508, 157] width 517 height 19
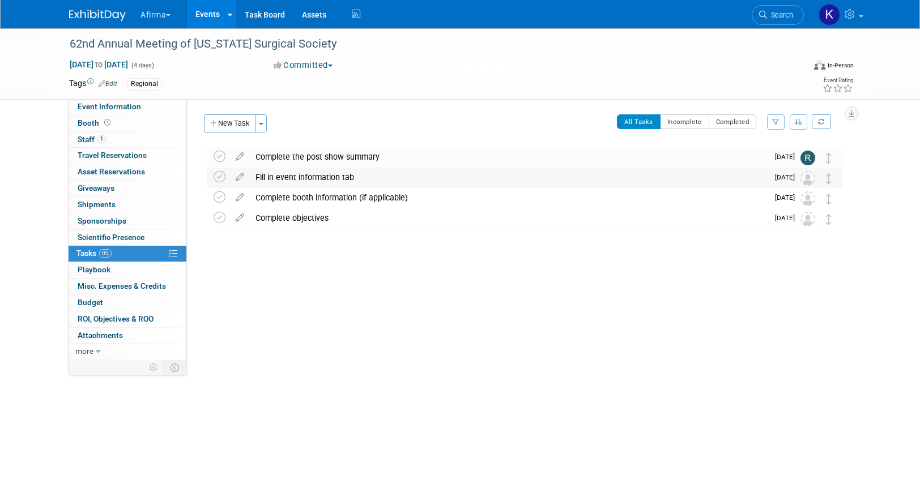
click at [285, 177] on div "Fill in event information tab" at bounding box center [509, 177] width 518 height 19
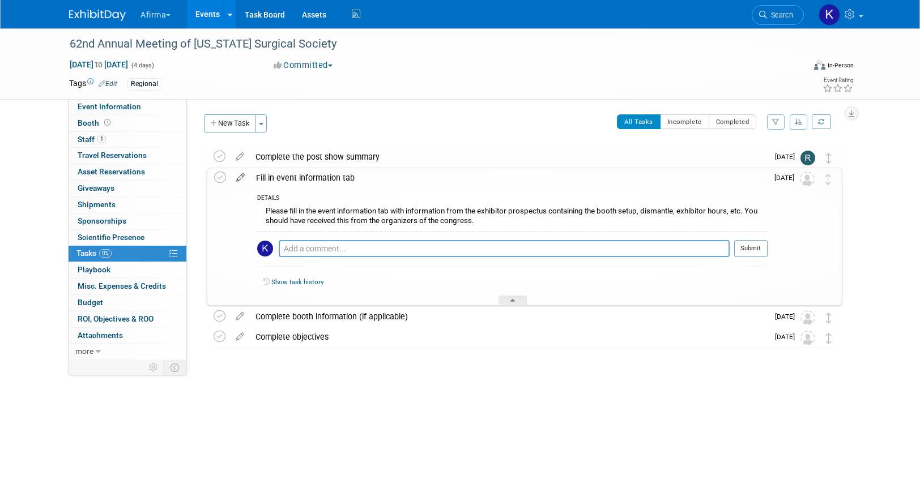
click at [239, 177] on icon at bounding box center [241, 175] width 20 height 14
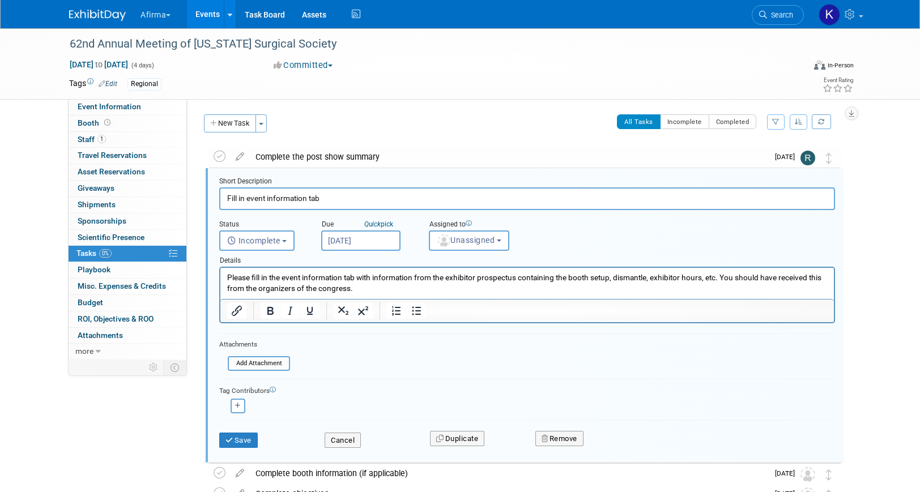
scroll to position [2, 0]
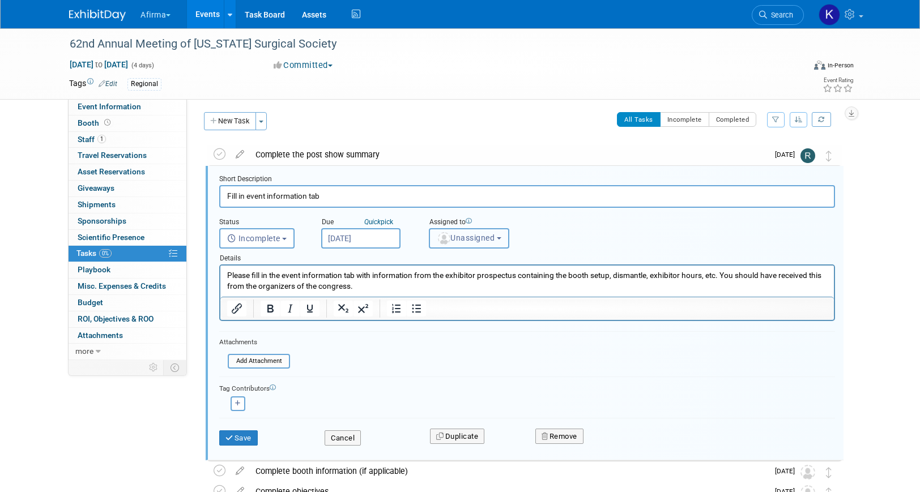
click at [443, 237] on img "button" at bounding box center [444, 238] width 12 height 12
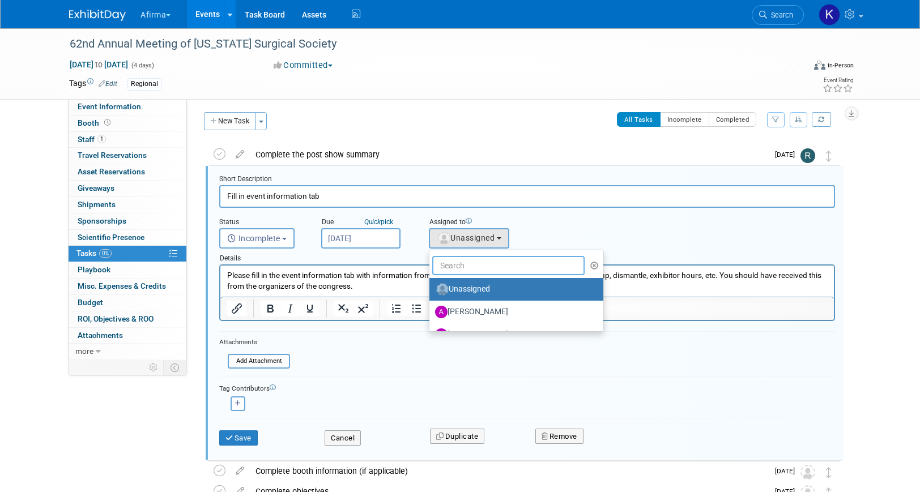
click at [454, 259] on input "text" at bounding box center [508, 265] width 152 height 19
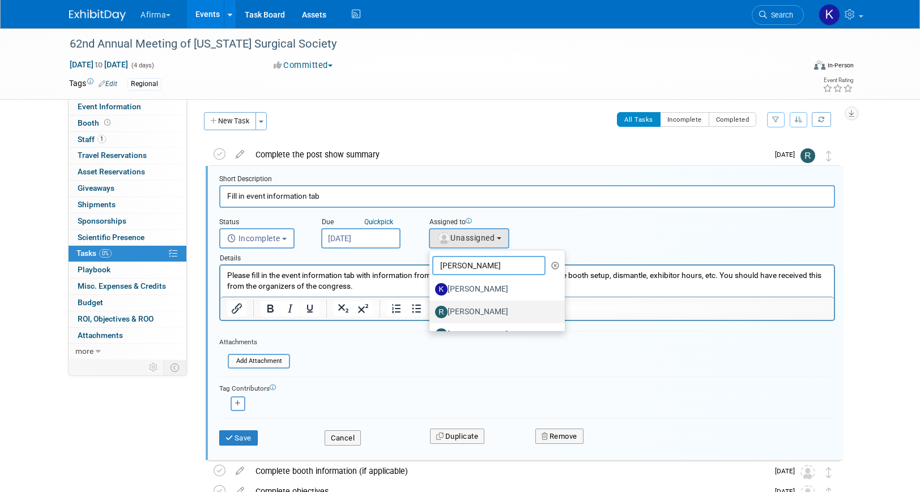
type input "ryan"
click at [463, 311] on label "Ryan Gibson" at bounding box center [494, 312] width 118 height 18
click at [431, 311] on input "Ryan Gibson" at bounding box center [427, 310] width 7 height 7
select select "8c5d8a29-d916-4fca-b5ee-5ac85fefb523"
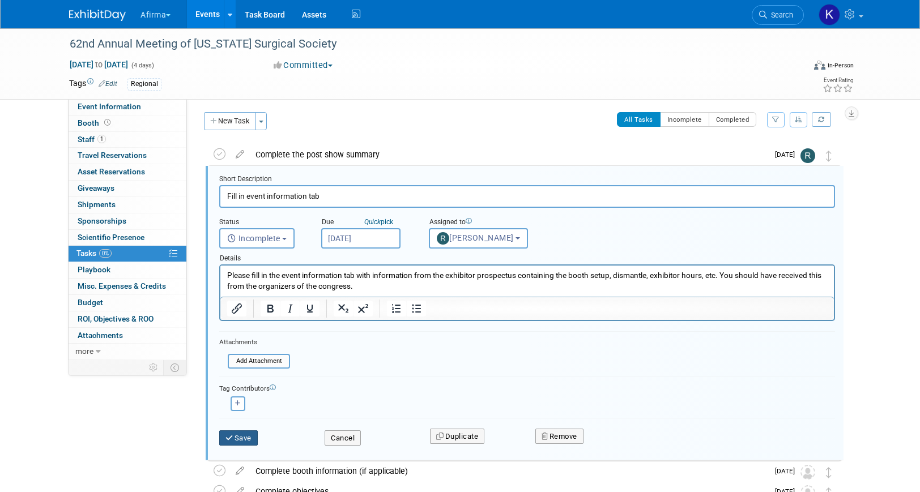
click at [233, 436] on icon "submit" at bounding box center [229, 438] width 9 height 7
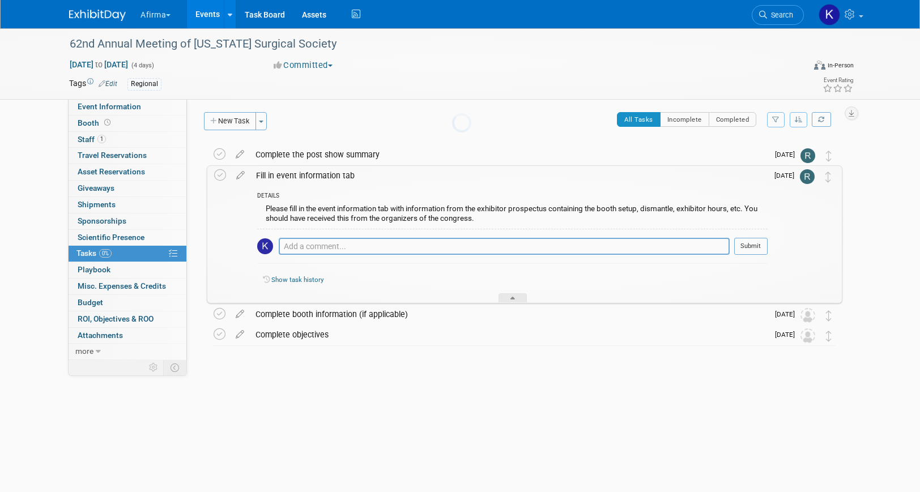
scroll to position [0, 0]
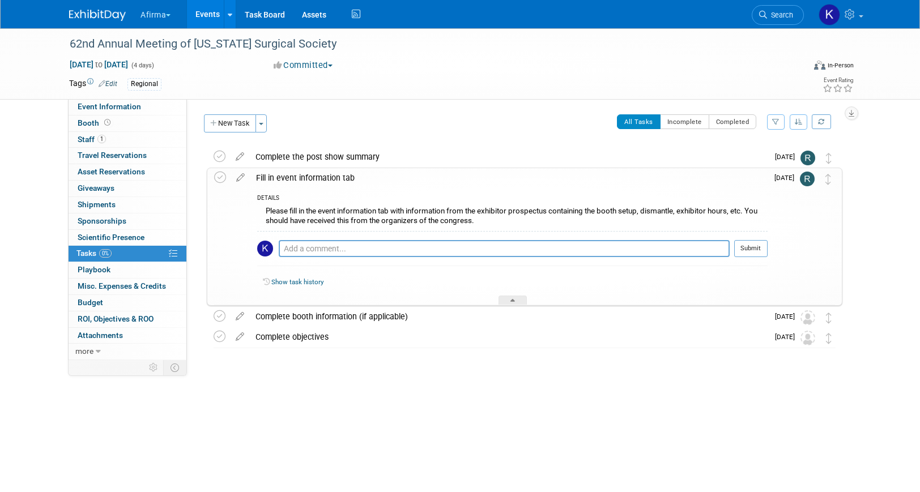
click at [321, 170] on div "Fill in event information tab" at bounding box center [508, 177] width 517 height 19
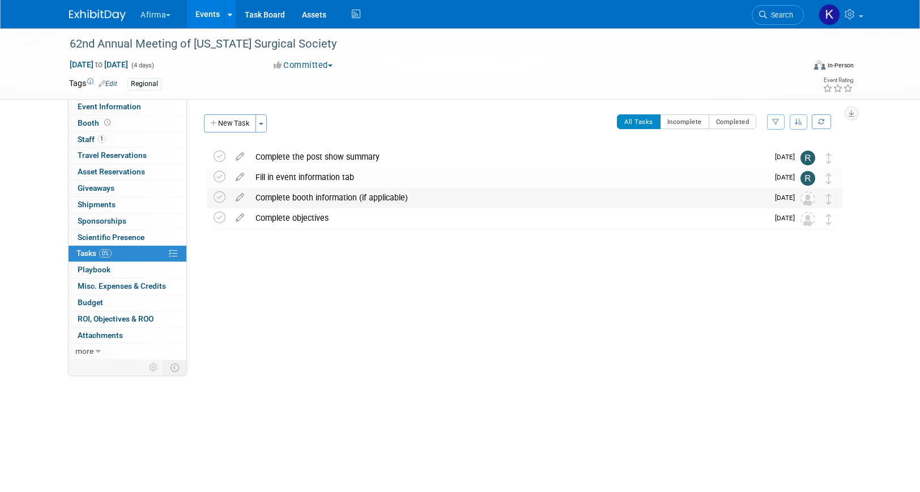
click at [318, 199] on div "Complete booth information (if applicable)" at bounding box center [509, 197] width 518 height 19
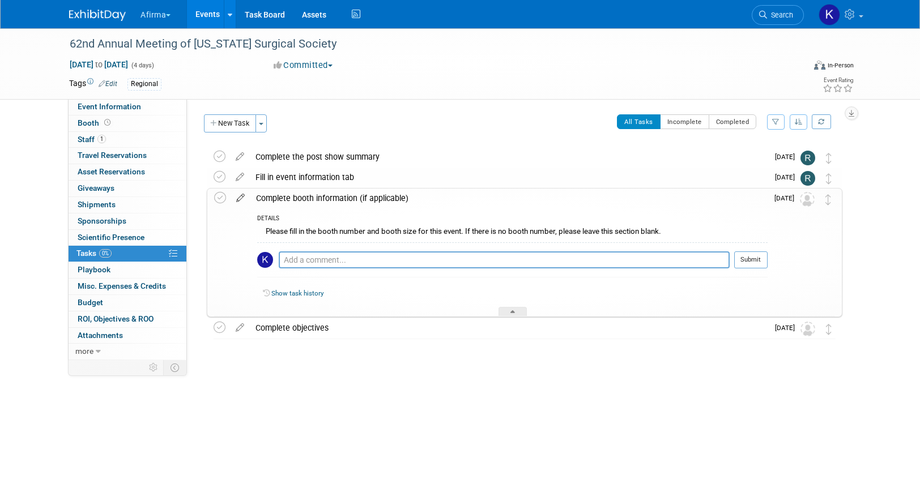
click at [236, 193] on icon at bounding box center [241, 196] width 20 height 14
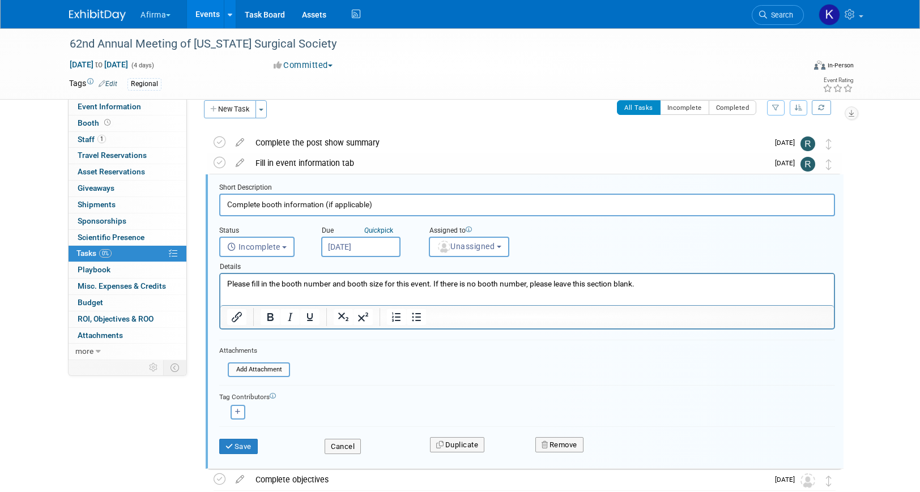
scroll to position [23, 0]
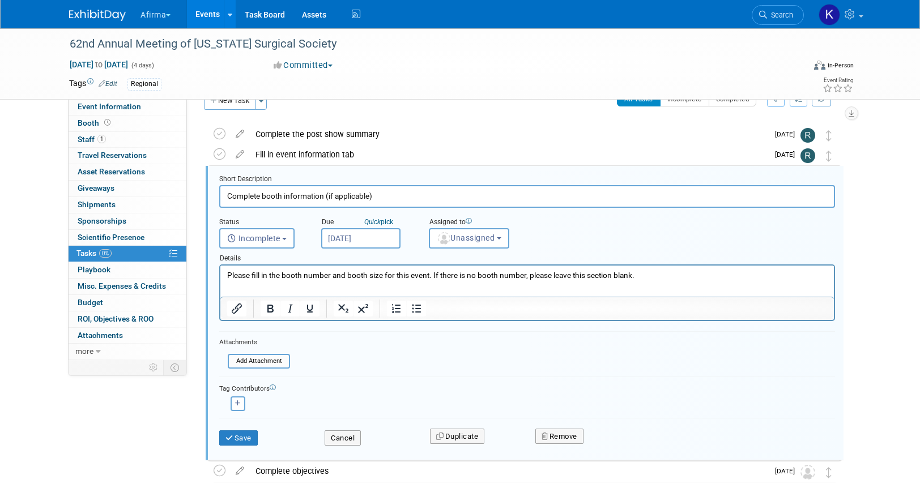
click at [487, 259] on div "Details" at bounding box center [527, 257] width 616 height 16
click at [487, 244] on button "Unassigned" at bounding box center [469, 238] width 80 height 20
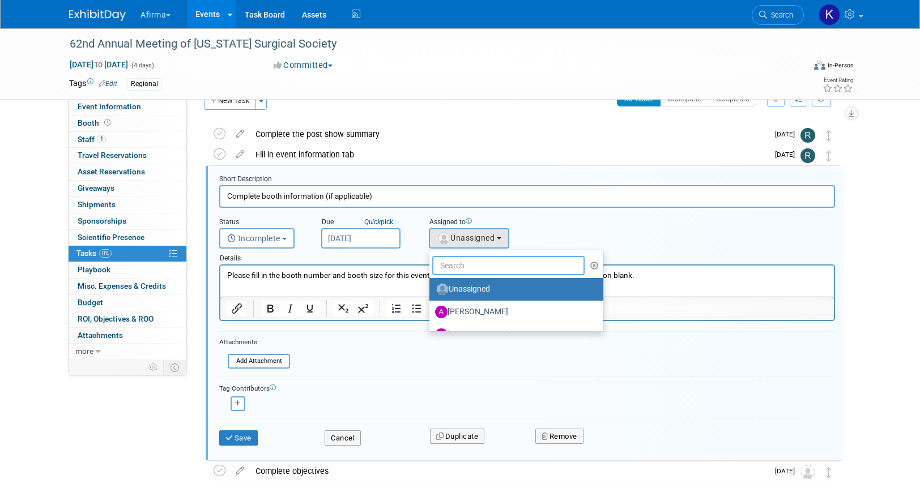
click at [487, 266] on input "text" at bounding box center [508, 265] width 152 height 19
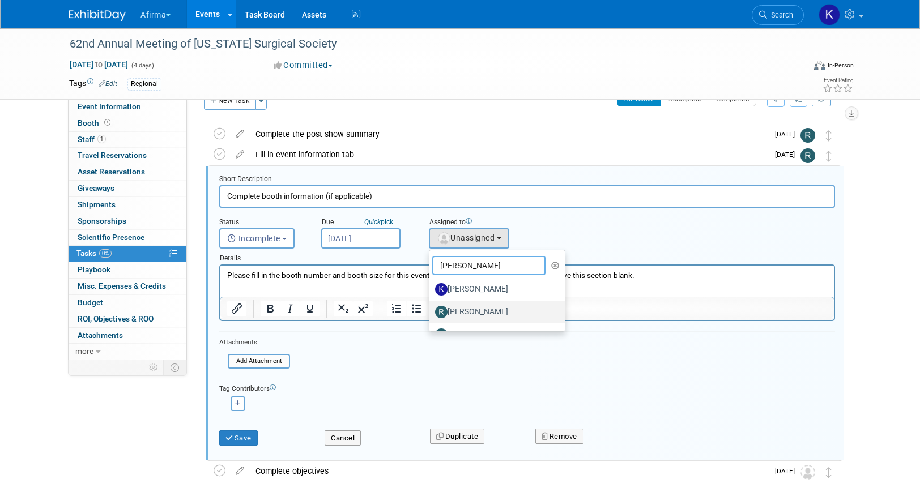
type input "ryan"
click at [487, 313] on label "Ryan Gibson" at bounding box center [494, 312] width 118 height 18
click at [431, 313] on input "Ryan Gibson" at bounding box center [427, 310] width 7 height 7
select select "8c5d8a29-d916-4fca-b5ee-5ac85fefb523"
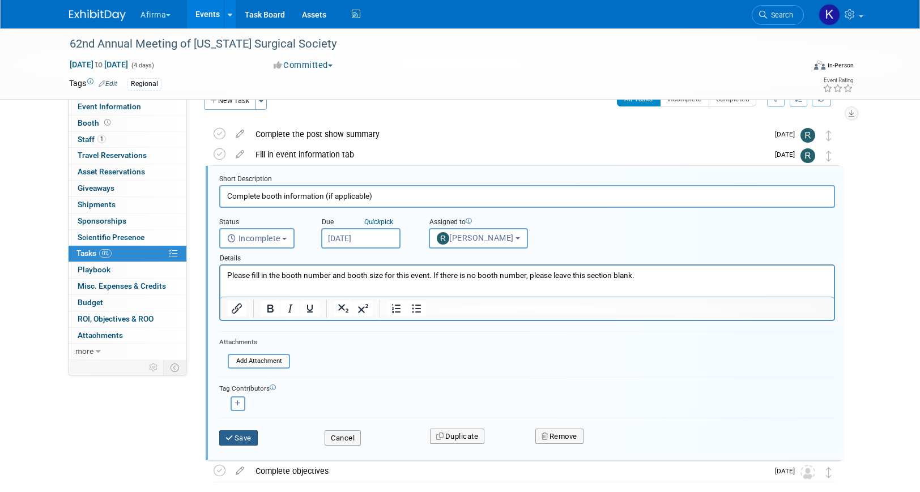
click at [221, 436] on button "Save" at bounding box center [238, 439] width 39 height 16
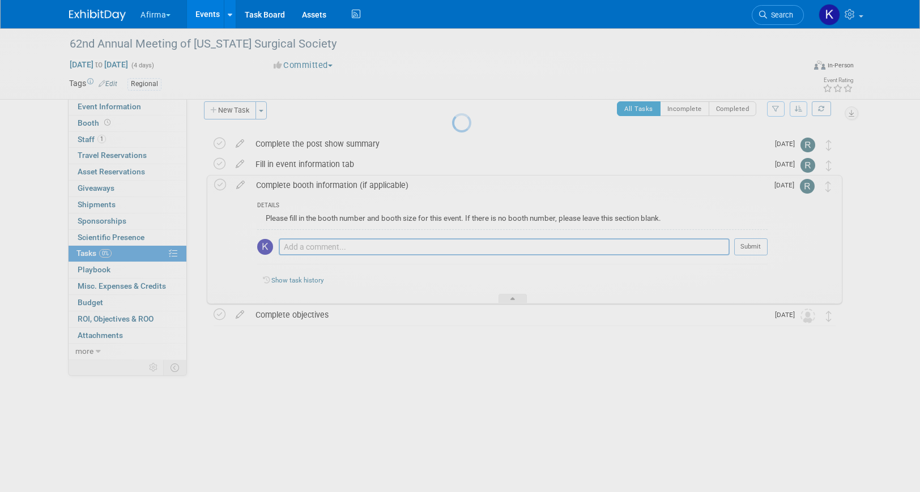
scroll to position [0, 0]
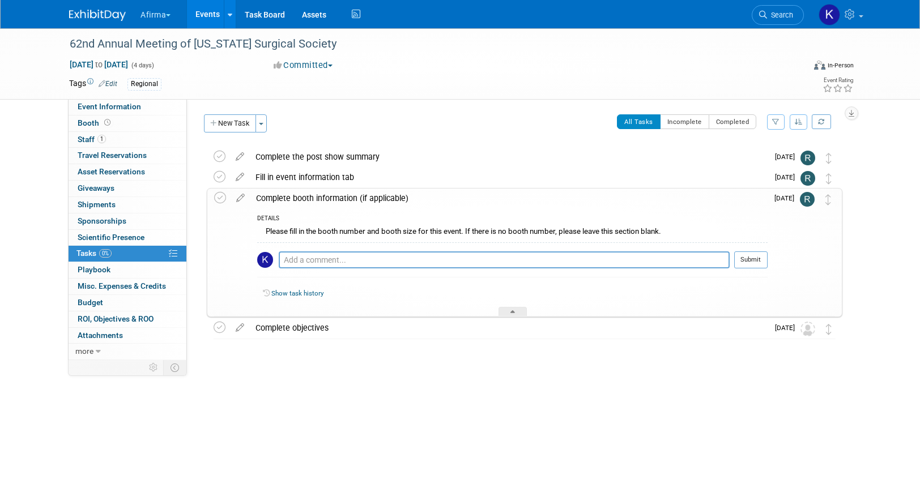
click at [291, 194] on div "Complete booth information (if applicable)" at bounding box center [508, 198] width 517 height 19
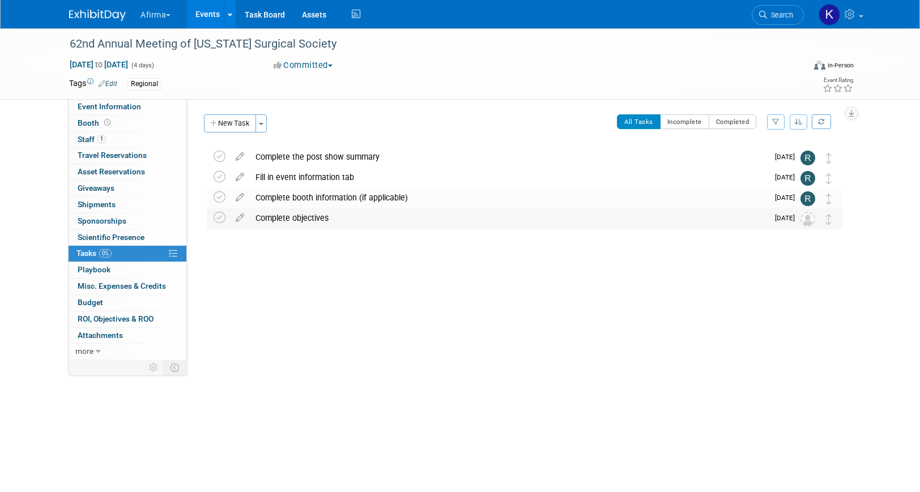
click at [291, 220] on div "Complete objectives" at bounding box center [509, 218] width 518 height 19
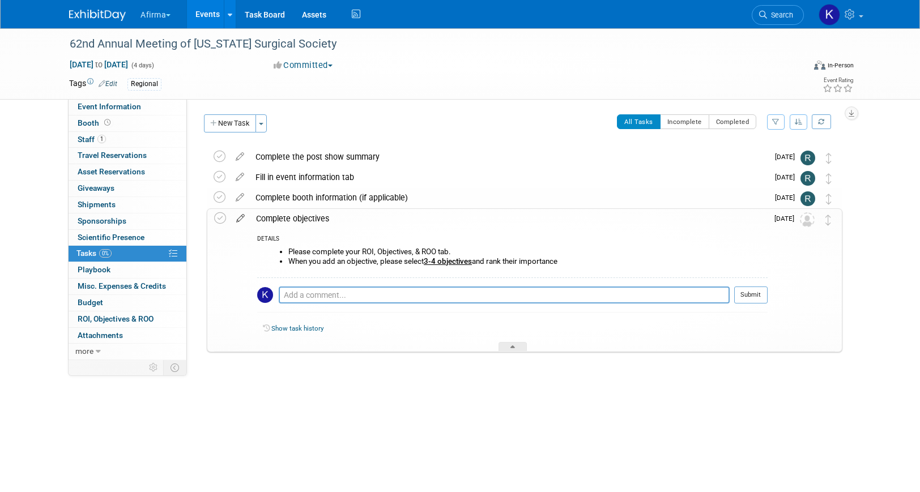
click at [240, 220] on icon at bounding box center [241, 216] width 20 height 14
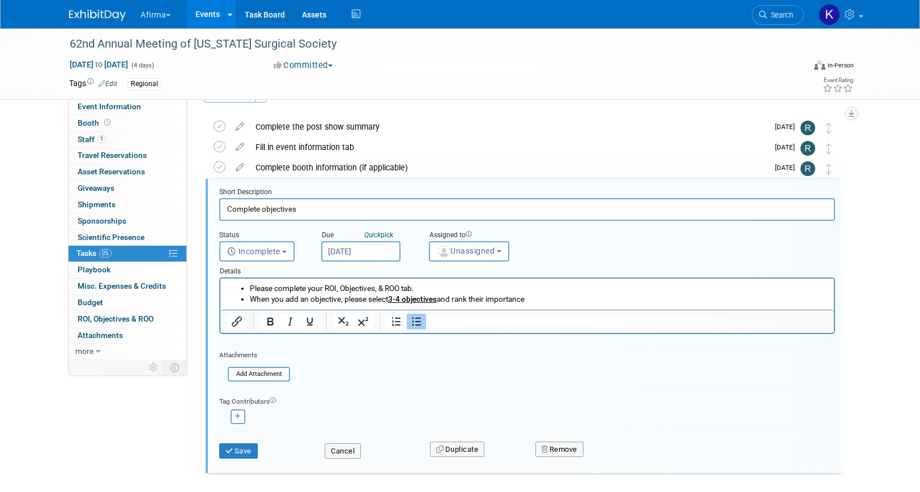
scroll to position [43, 0]
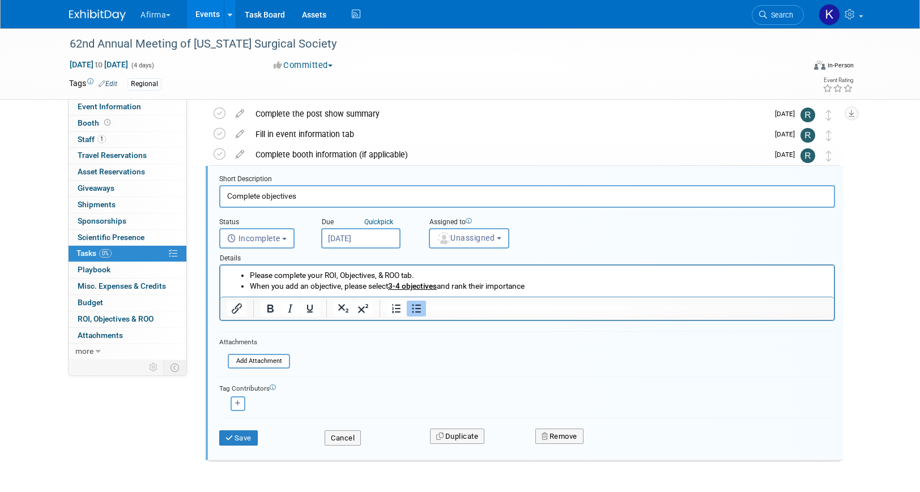
click at [461, 263] on div "Details" at bounding box center [527, 257] width 616 height 16
click at [457, 245] on button "Unassigned" at bounding box center [469, 238] width 80 height 20
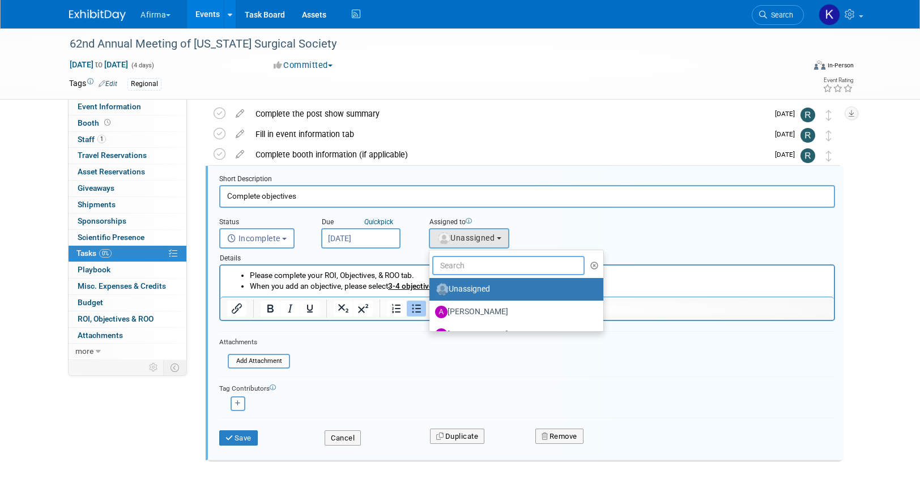
click at [457, 266] on input "text" at bounding box center [508, 265] width 152 height 19
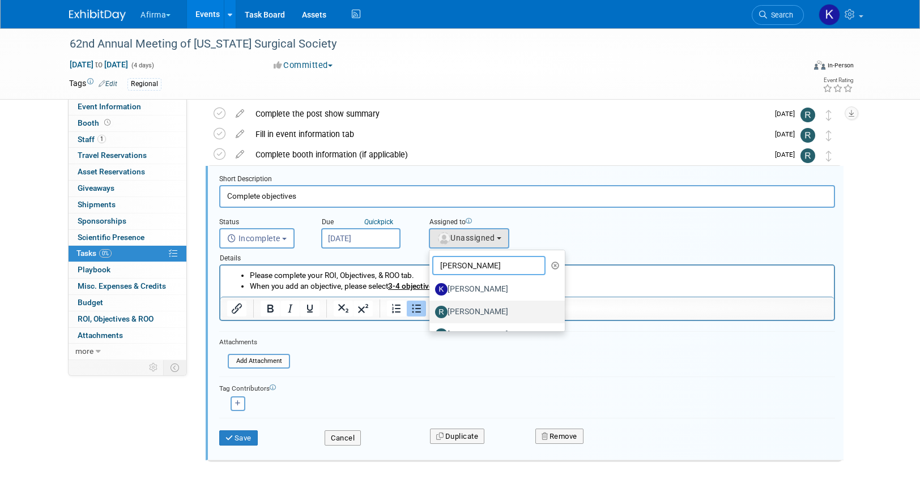
type input "ryan"
click at [461, 314] on label "Ryan Gibson" at bounding box center [494, 312] width 118 height 18
click at [431, 314] on input "Ryan Gibson" at bounding box center [427, 310] width 7 height 7
select select "8c5d8a29-d916-4fca-b5ee-5ac85fefb523"
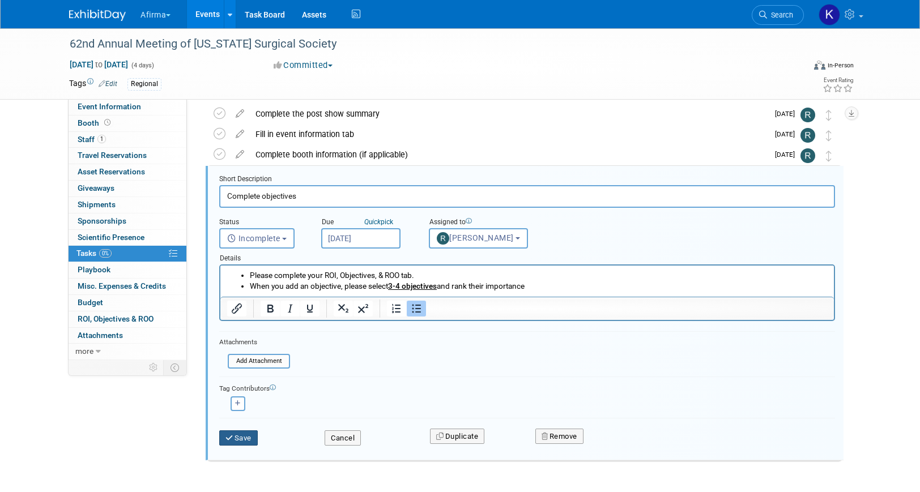
click at [237, 439] on button "Save" at bounding box center [238, 439] width 39 height 16
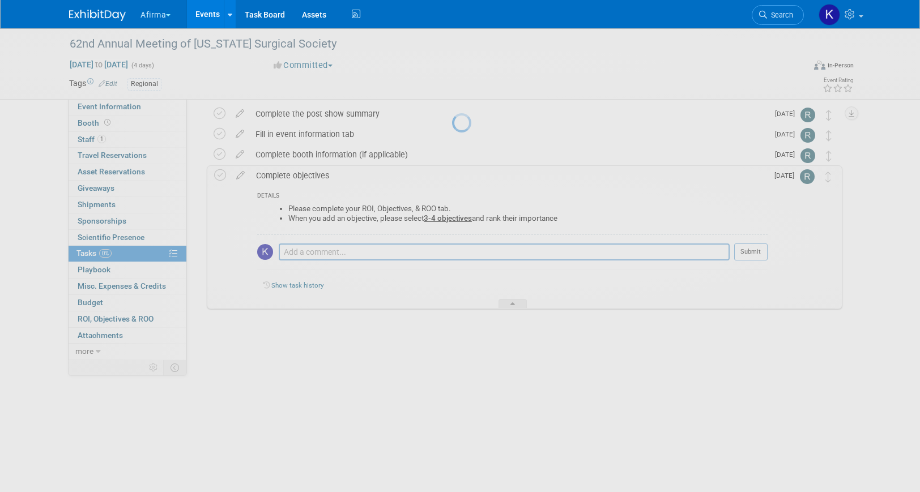
scroll to position [0, 0]
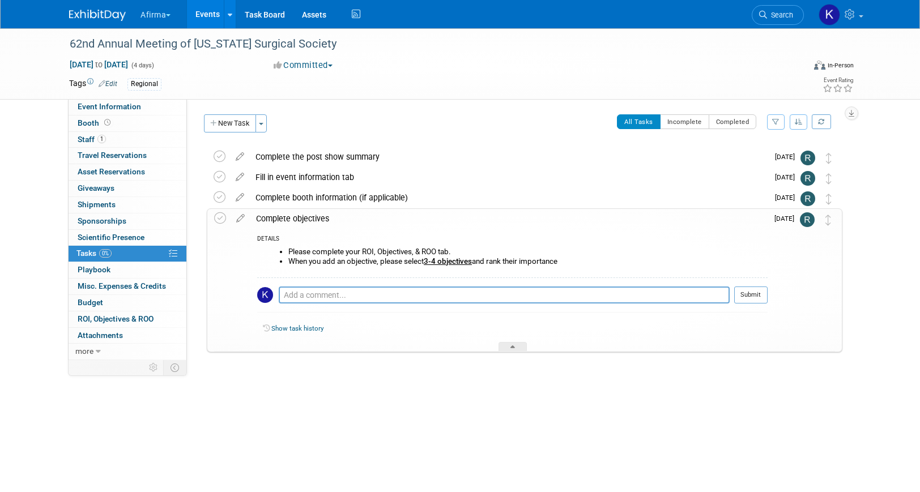
click at [310, 221] on div "Complete objectives" at bounding box center [508, 218] width 517 height 19
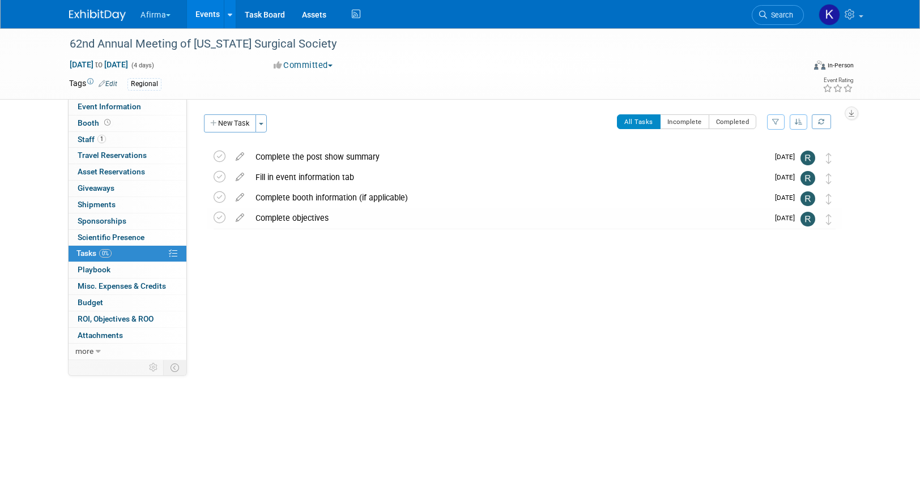
click at [208, 20] on link "Events" at bounding box center [207, 14] width 41 height 28
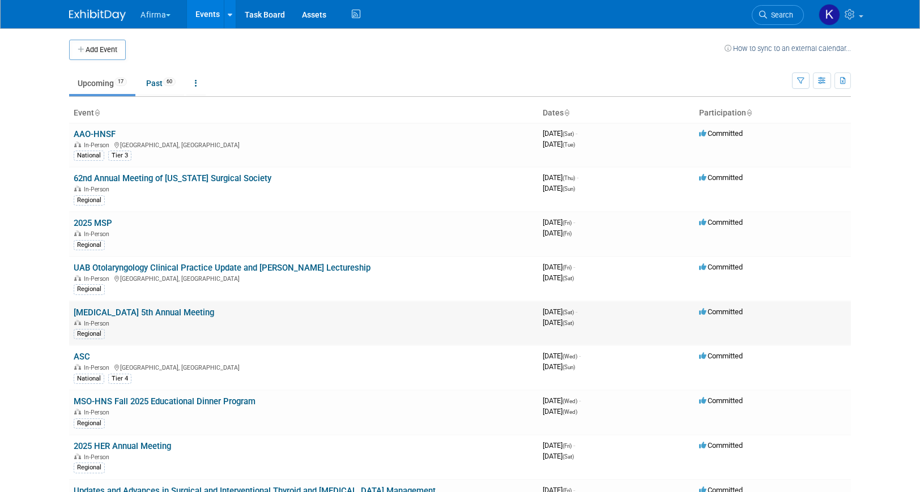
scroll to position [487, 0]
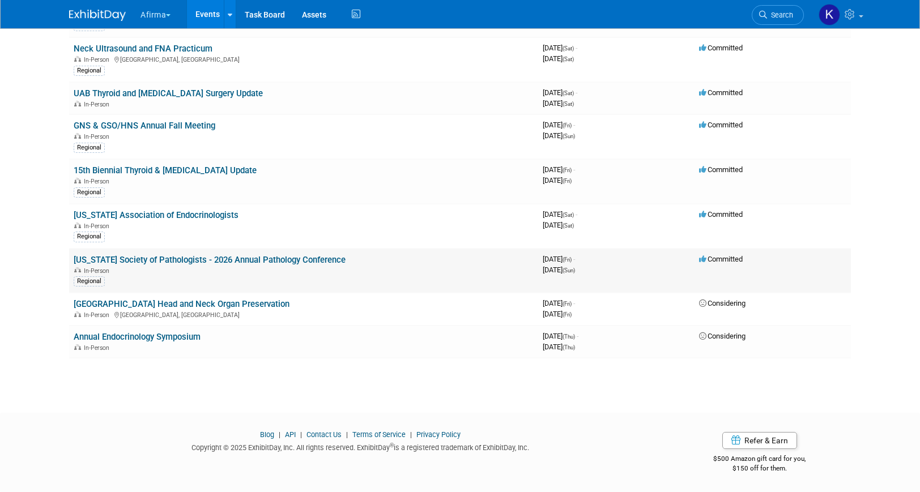
click at [116, 260] on link "[US_STATE] Society of Pathologists - 2026 Annual Pathology Conference" at bounding box center [210, 260] width 272 height 10
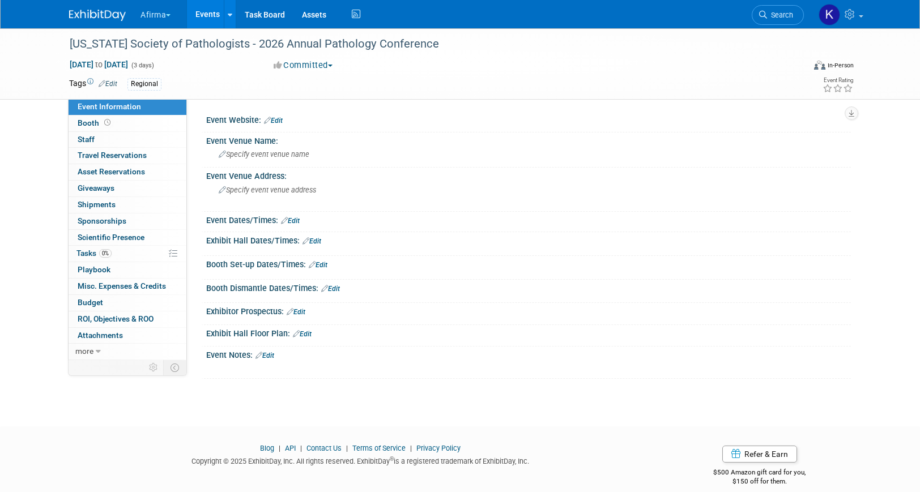
click at [116, 260] on link "0% Tasks 0%" at bounding box center [128, 254] width 118 height 16
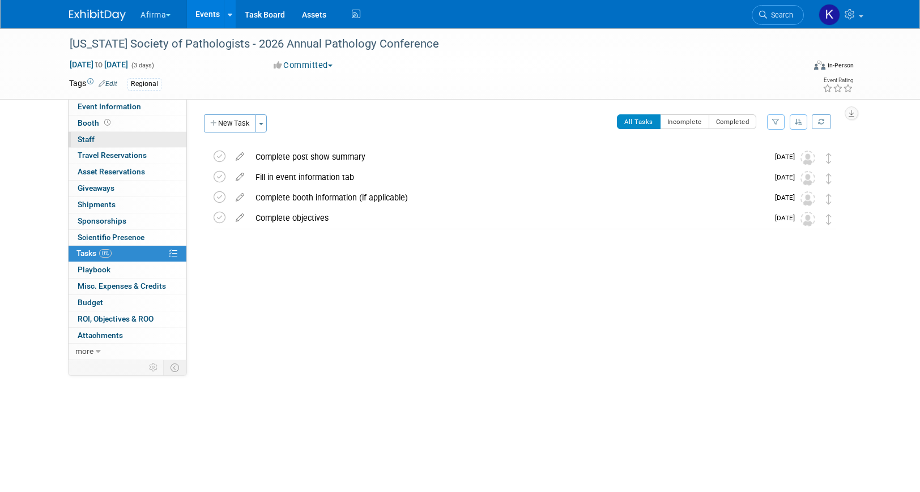
click at [117, 135] on link "0 Staff 0" at bounding box center [128, 140] width 118 height 16
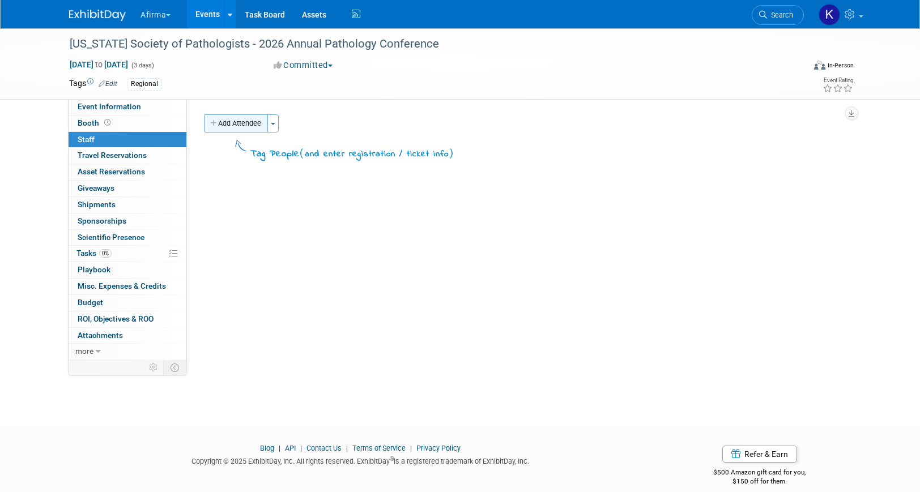
click at [226, 119] on button "Add Attendee" at bounding box center [236, 123] width 64 height 18
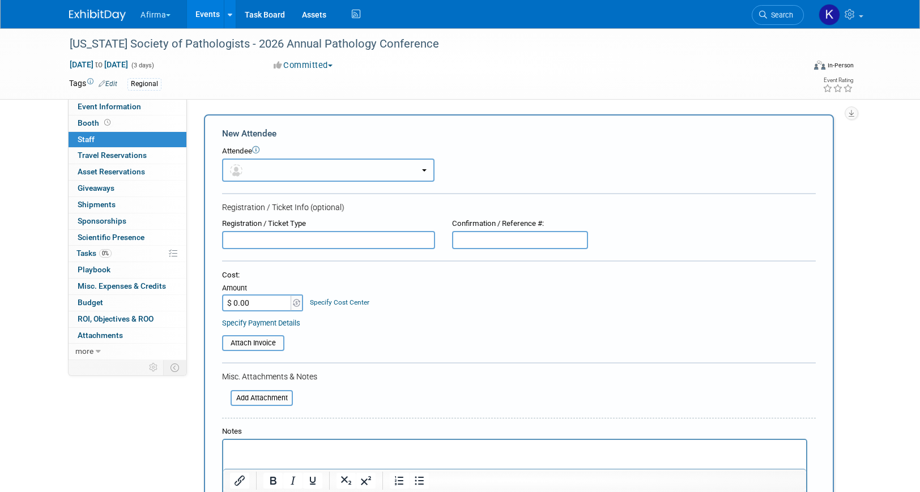
click at [258, 162] on button "button" at bounding box center [328, 170] width 212 height 23
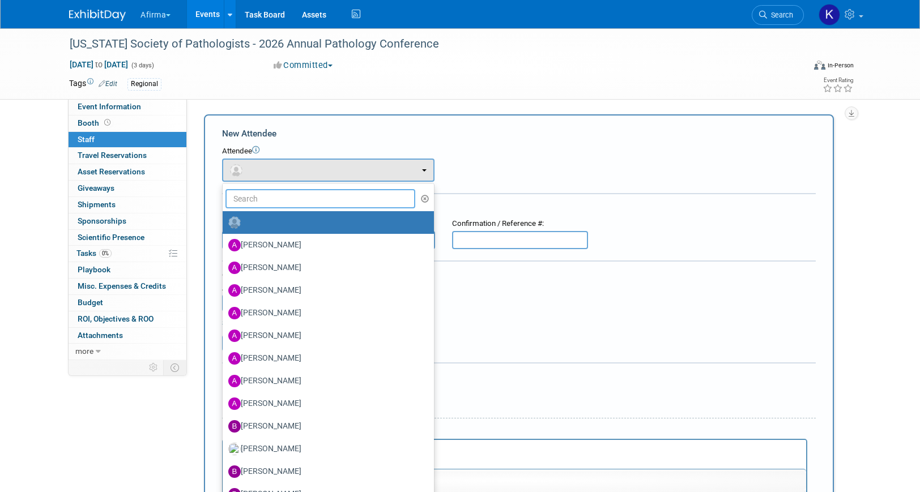
click at [258, 195] on input "text" at bounding box center [320, 198] width 190 height 19
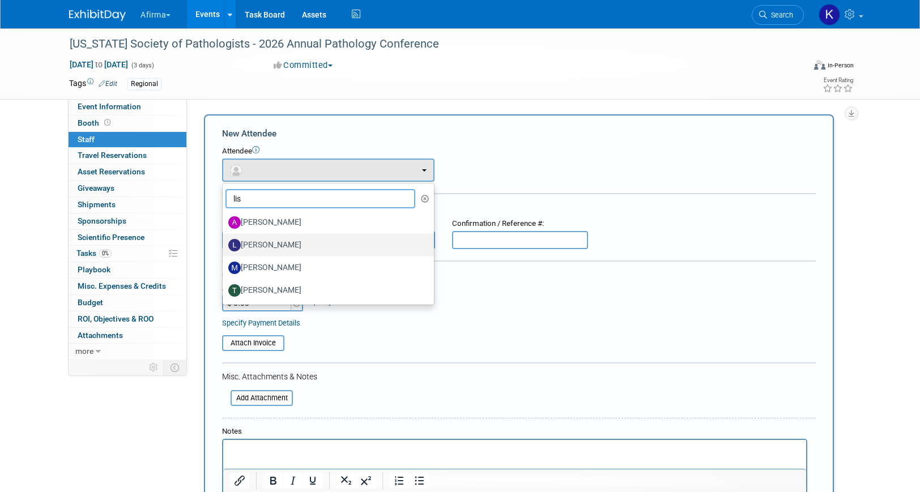
type input "lis"
click at [275, 247] on label "Lisbet Blokdyk" at bounding box center [325, 245] width 194 height 18
click at [224, 247] on input "Lisbet Blokdyk" at bounding box center [220, 243] width 7 height 7
select select "c6724a14-5d4f-4903-9874-84589c971356"
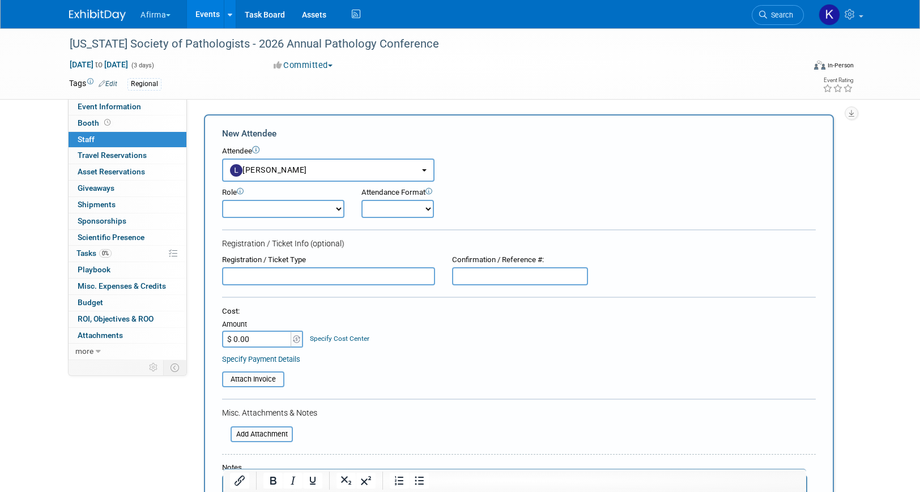
click at [395, 201] on select "Onsite Remote" at bounding box center [397, 209] width 73 height 18
select select "1"
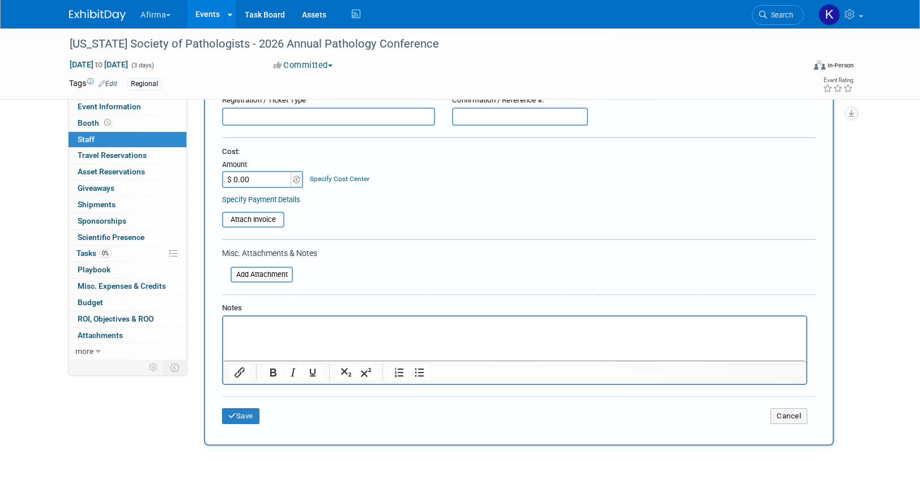
scroll to position [174, 0]
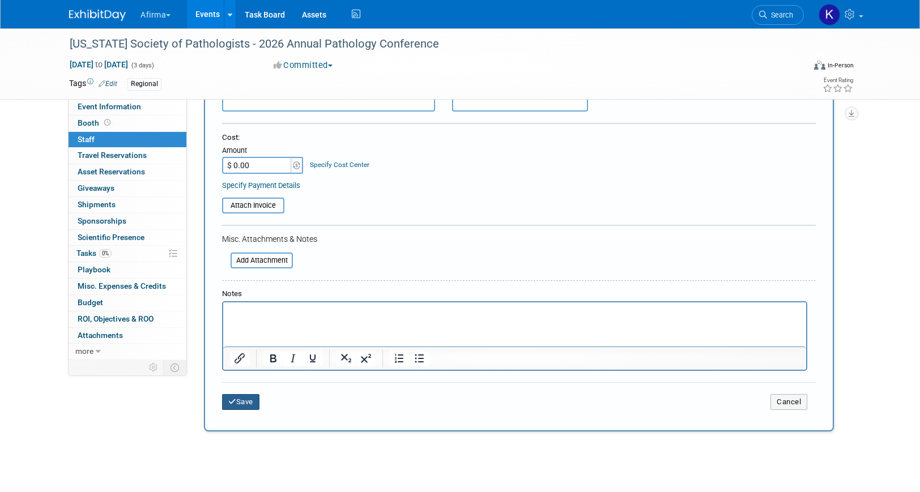
click at [249, 403] on button "Save" at bounding box center [240, 402] width 37 height 16
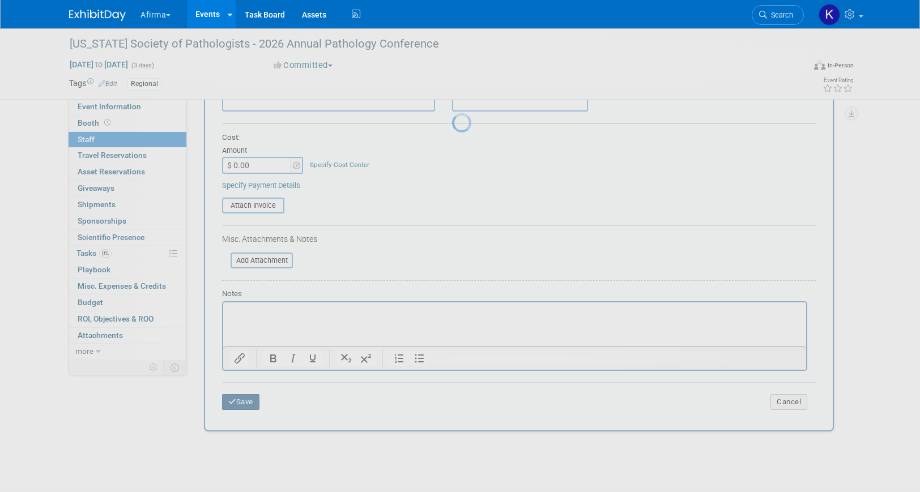
scroll to position [14, 0]
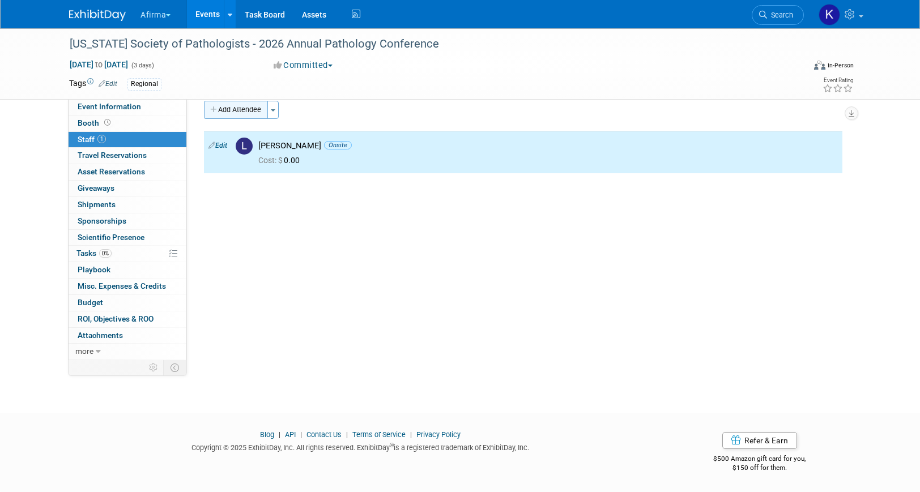
click at [252, 108] on button "Add Attendee" at bounding box center [236, 110] width 64 height 18
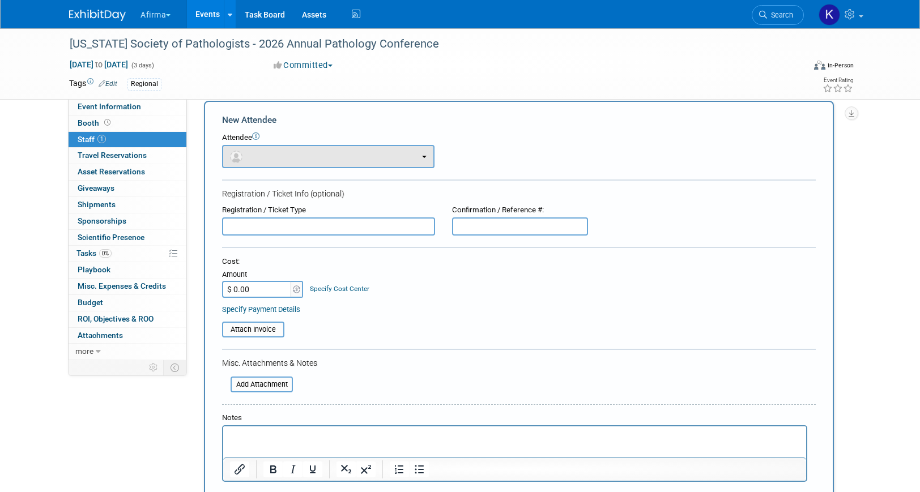
scroll to position [0, 0]
click at [297, 157] on button "button" at bounding box center [328, 156] width 212 height 23
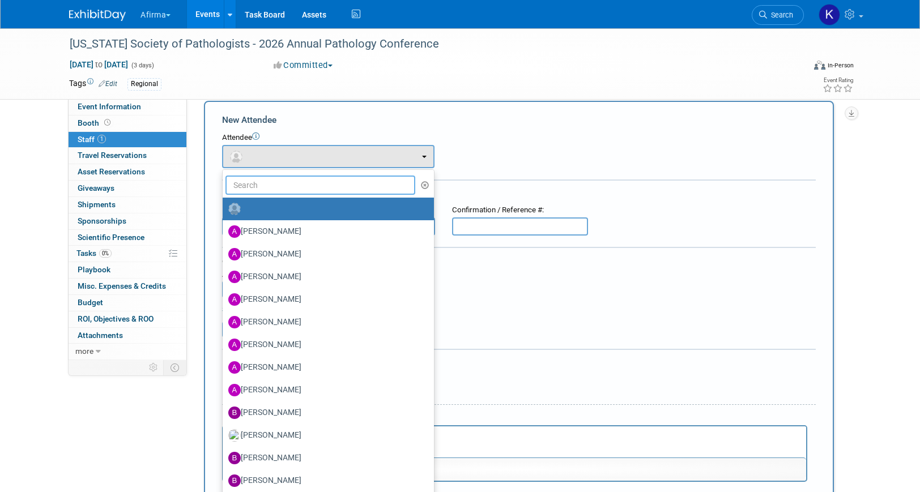
click at [293, 181] on input "text" at bounding box center [320, 185] width 190 height 19
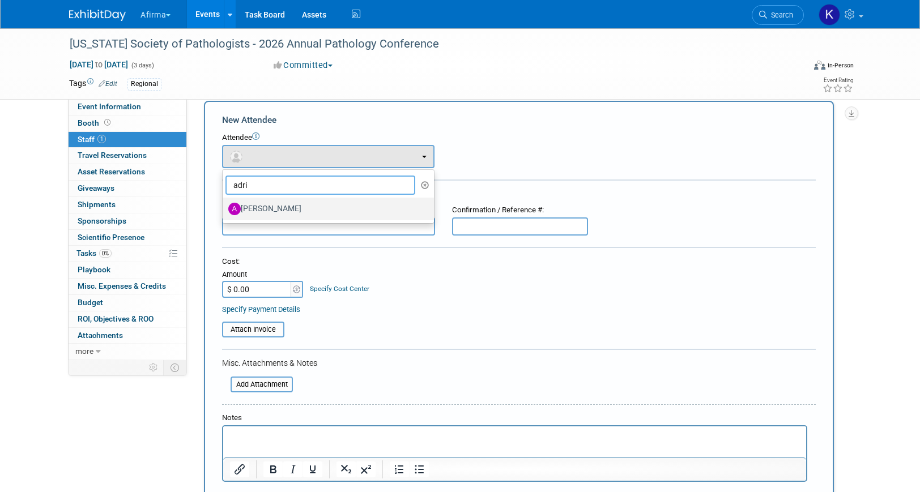
type input "adri"
click at [290, 214] on label "Adrienne Brooks" at bounding box center [325, 209] width 194 height 18
click at [224, 211] on input "Adrienne Brooks" at bounding box center [220, 207] width 7 height 7
select select "03bcb087-4c01-478d-9d2c-0bfac99510ac"
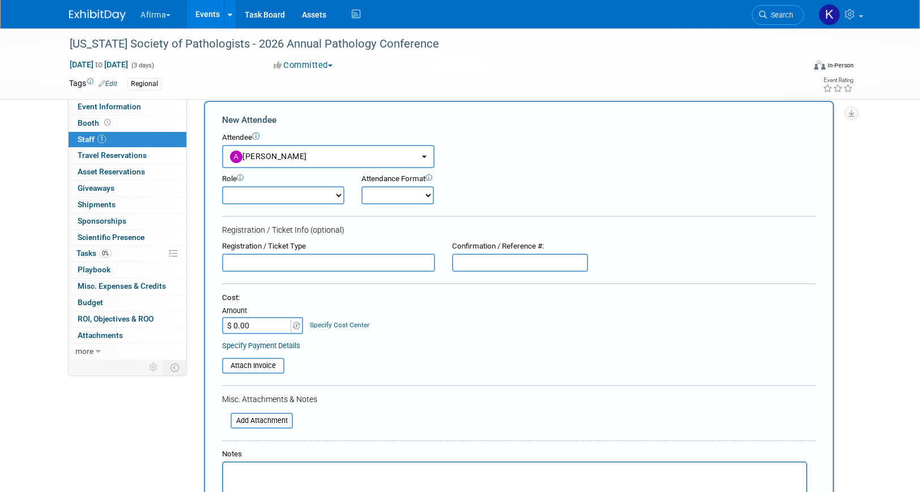
click at [391, 205] on form "New Attendee Attendee <img src="https://www.exhibitday.com/Images/Unassigned-Us…" at bounding box center [519, 340] width 594 height 452
click at [391, 195] on select "Onsite Remote" at bounding box center [397, 195] width 73 height 18
select select "1"
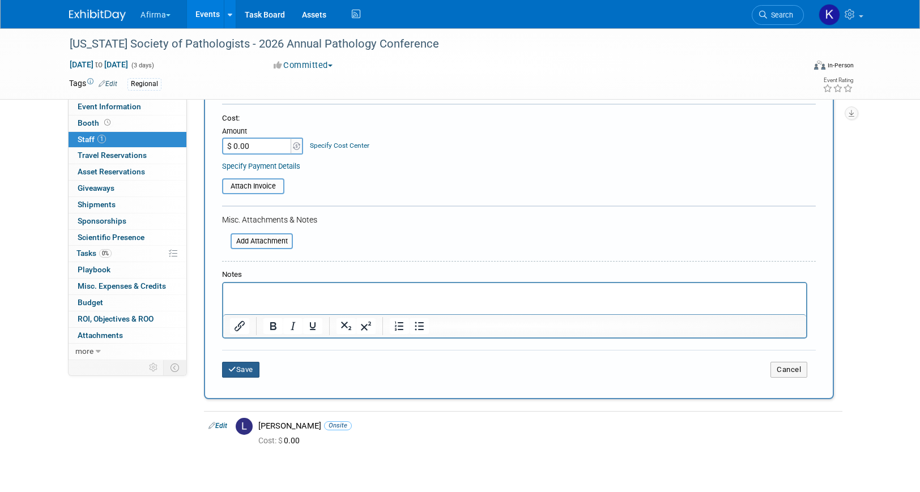
click at [245, 373] on button "Save" at bounding box center [240, 370] width 37 height 16
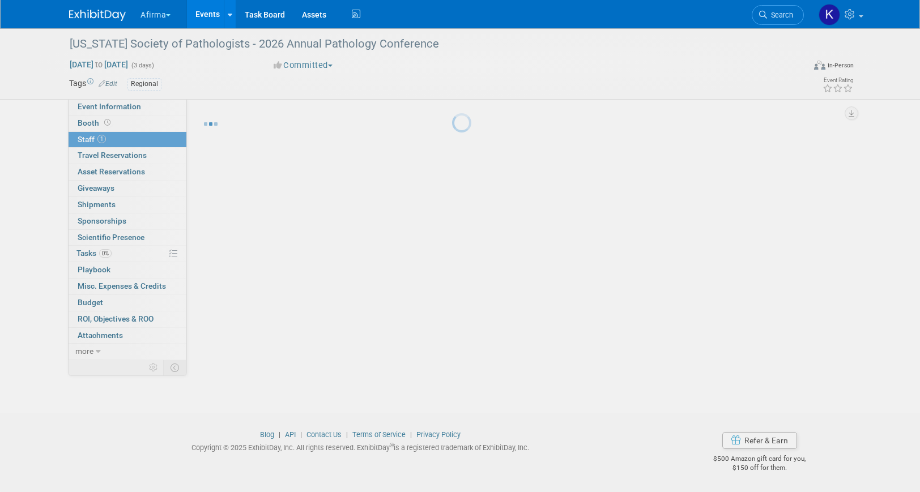
scroll to position [14, 0]
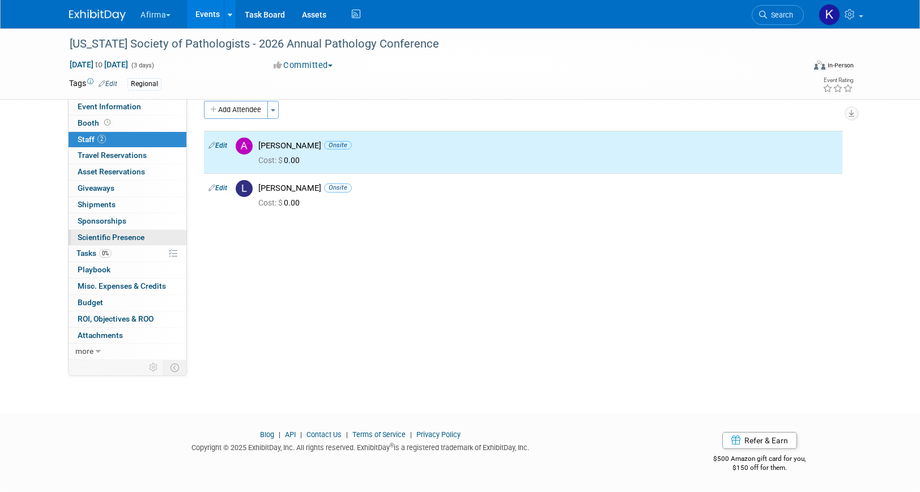
click at [134, 244] on link "Scientific Presence" at bounding box center [128, 238] width 118 height 16
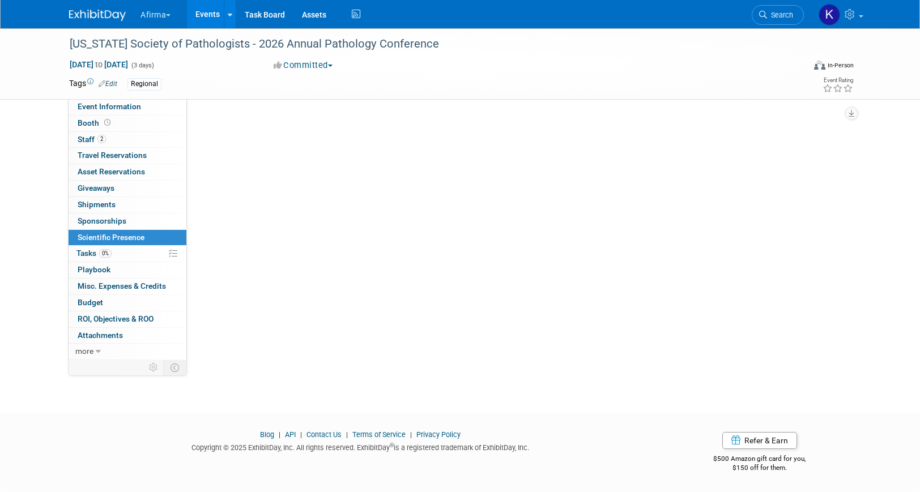
scroll to position [0, 0]
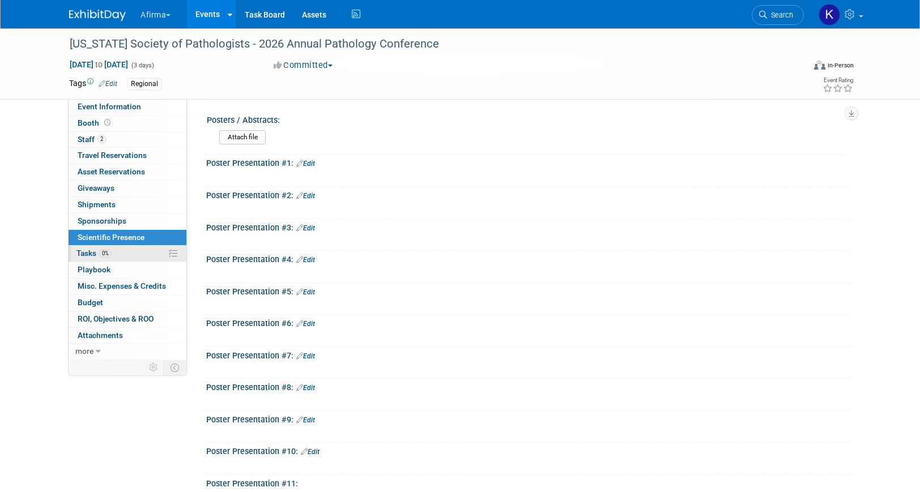
click at [134, 252] on link "0% Tasks 0%" at bounding box center [128, 254] width 118 height 16
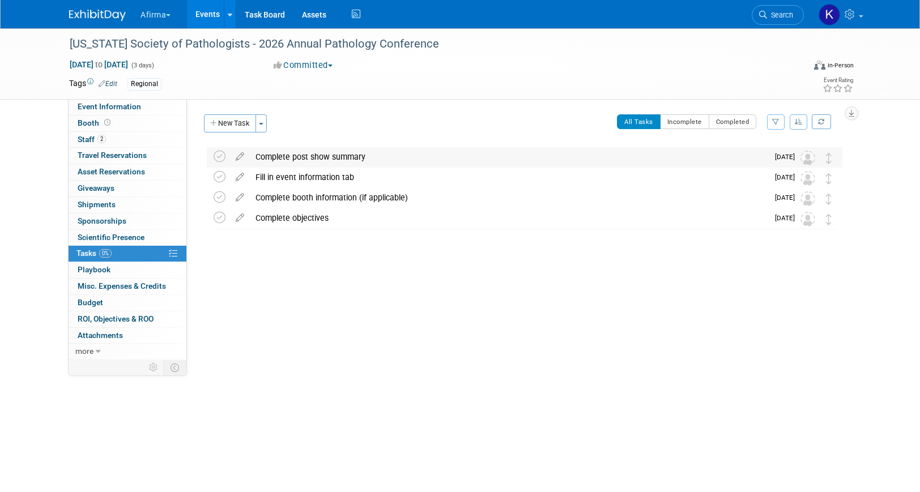
click at [283, 153] on div "Complete post show summary" at bounding box center [509, 156] width 518 height 19
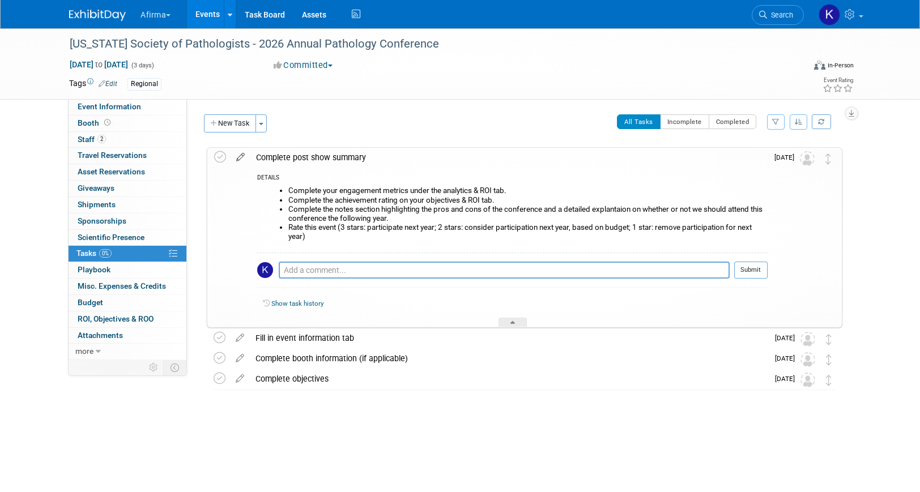
click at [237, 158] on icon at bounding box center [241, 155] width 20 height 14
select select "2b87e82e-9131-4281-8021-a6babfc842d5"
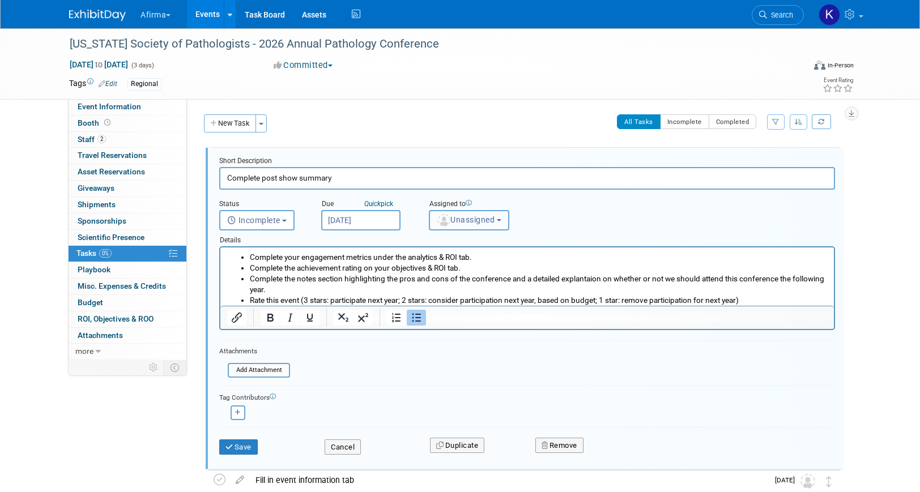
click at [442, 222] on img "button" at bounding box center [444, 220] width 12 height 12
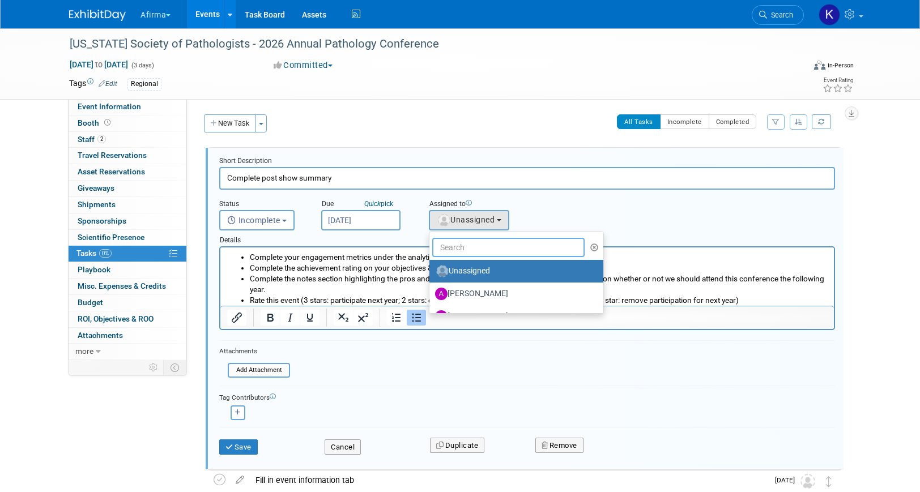
click at [450, 247] on input "text" at bounding box center [508, 247] width 152 height 19
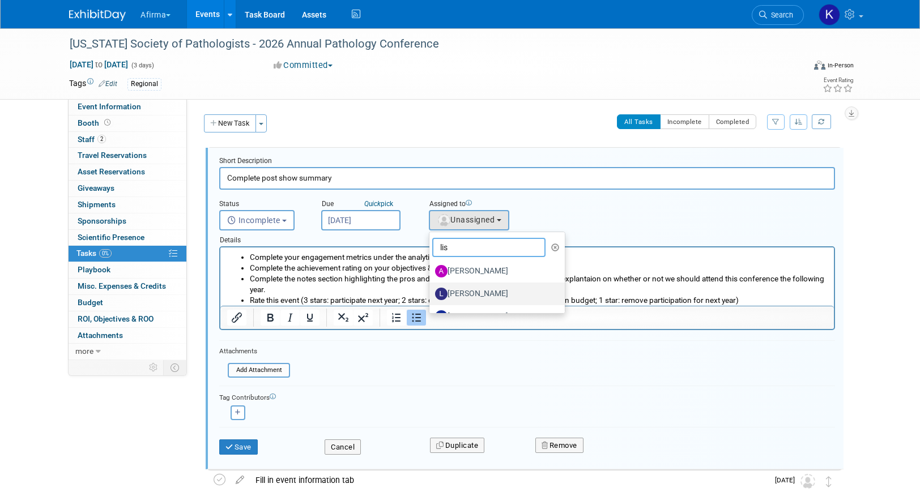
type input "lis"
click at [459, 289] on label "Lisbet Blokdyk" at bounding box center [494, 294] width 118 height 18
click at [431, 289] on input "Lisbet Blokdyk" at bounding box center [427, 292] width 7 height 7
select select "c6724a14-5d4f-4903-9874-84589c971356"
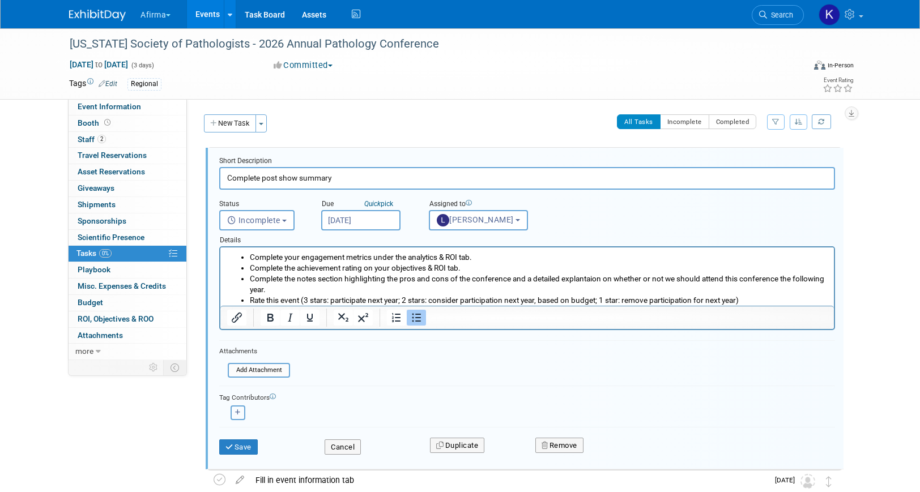
click at [242, 407] on button "button" at bounding box center [238, 413] width 15 height 15
select select
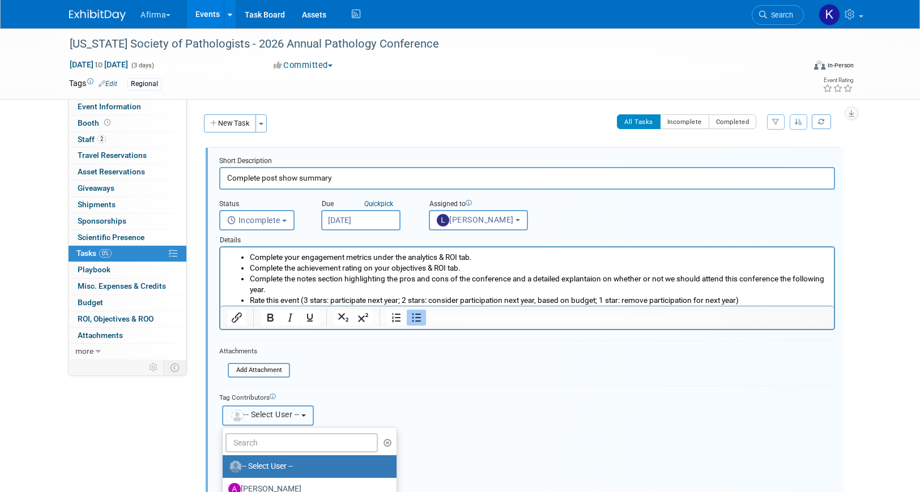
click at [254, 418] on span "-- Select User --" at bounding box center [265, 414] width 70 height 9
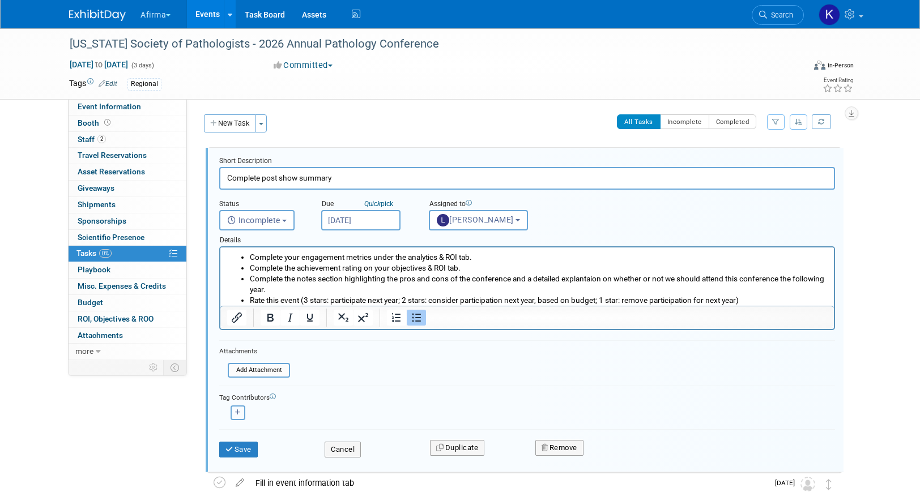
click at [237, 411] on icon "button" at bounding box center [238, 413] width 6 height 6
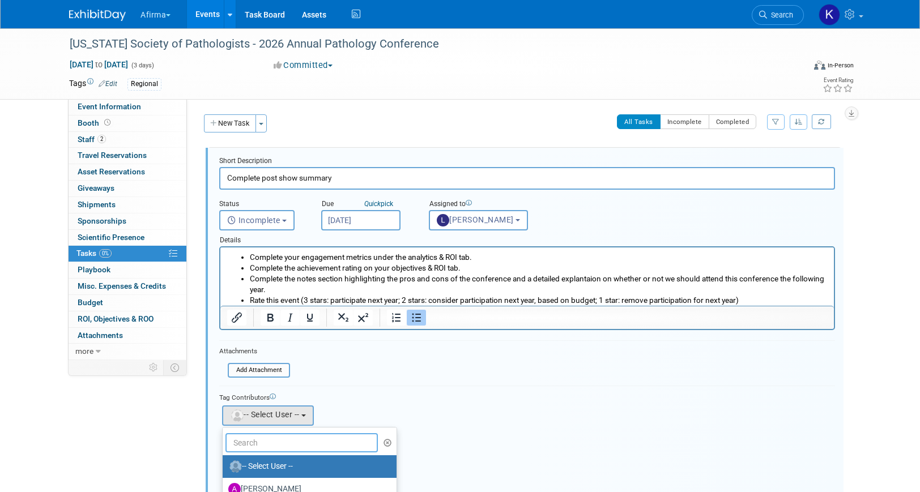
click at [250, 451] on input "text" at bounding box center [301, 442] width 152 height 19
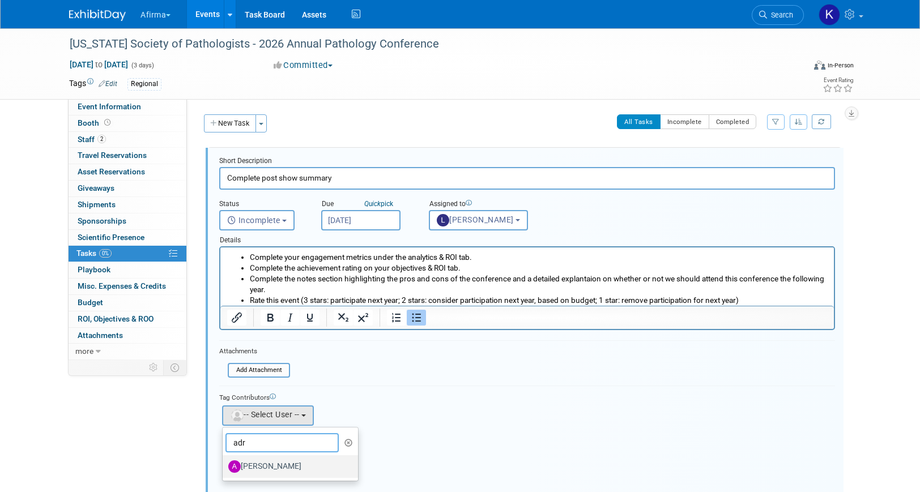
type input "adr"
click at [255, 470] on label "Adrienne Brooks" at bounding box center [287, 467] width 118 height 18
click at [224, 469] on input "Adrienne Brooks" at bounding box center [220, 465] width 7 height 7
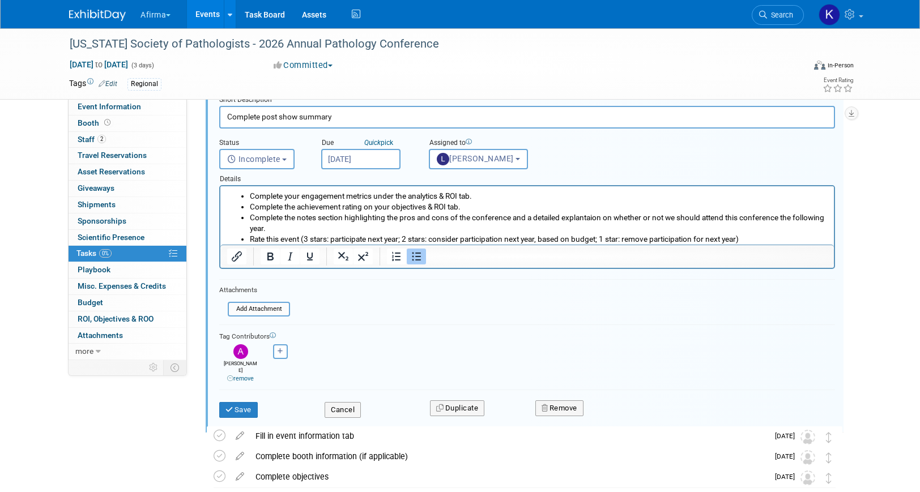
scroll to position [87, 0]
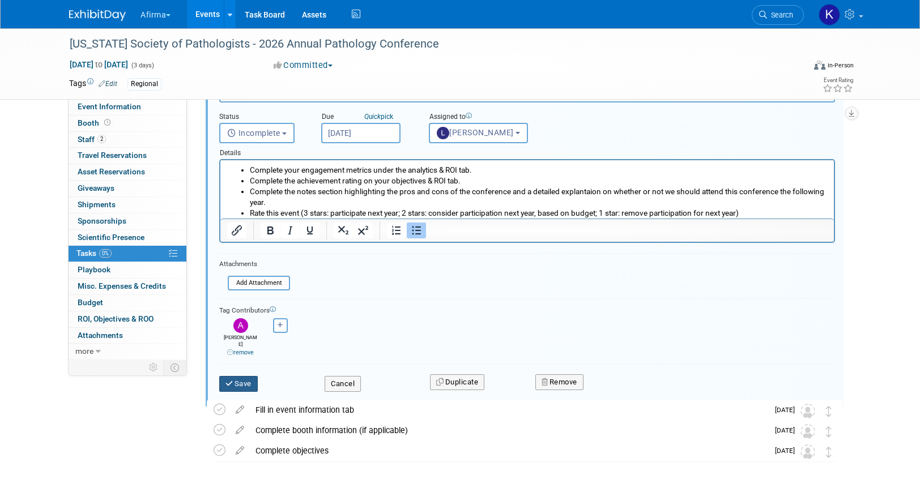
click at [246, 376] on button "Save" at bounding box center [238, 384] width 39 height 16
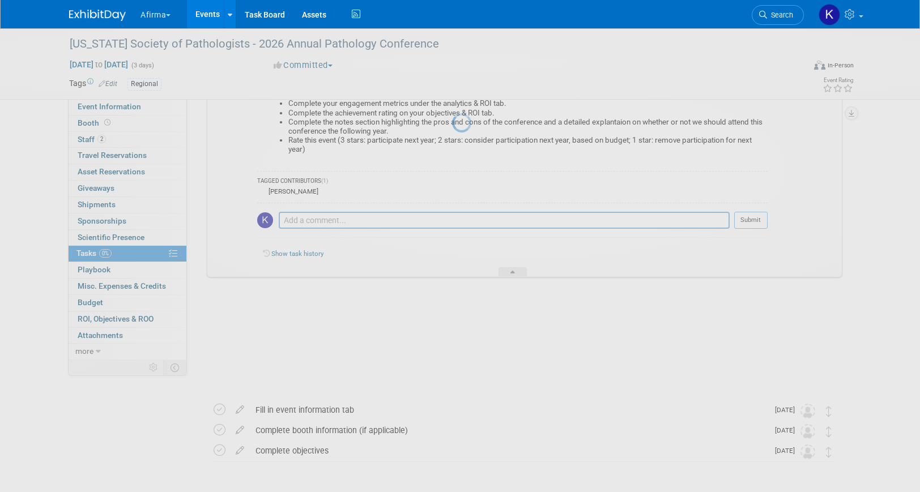
scroll to position [4, 0]
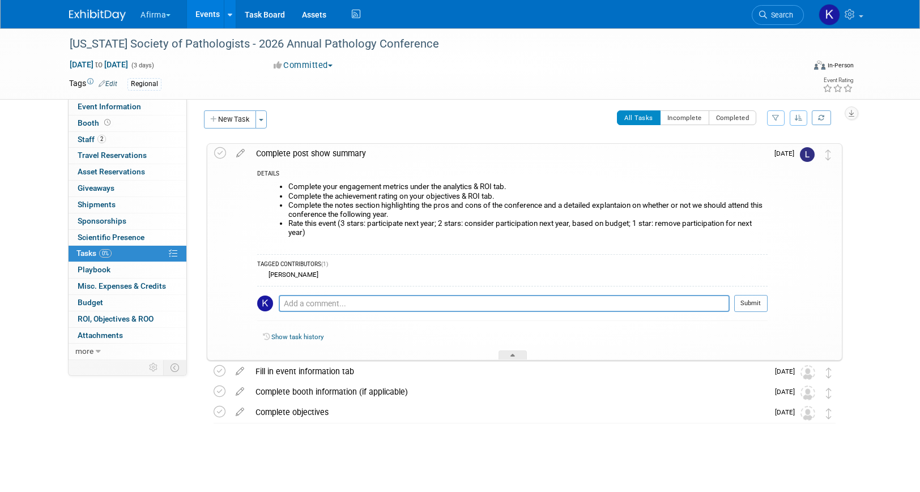
click at [296, 144] on div "Complete post show summary" at bounding box center [508, 153] width 517 height 19
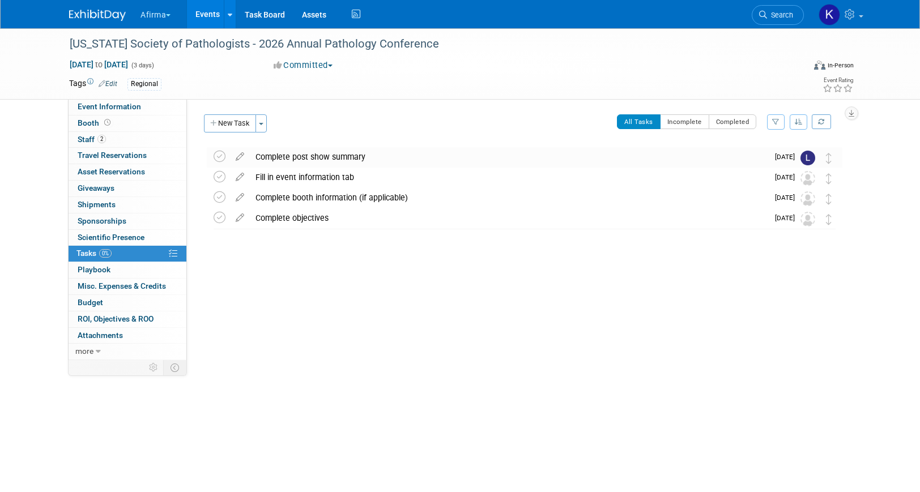
scroll to position [0, 0]
click at [296, 173] on div "Fill in event information tab" at bounding box center [509, 177] width 518 height 19
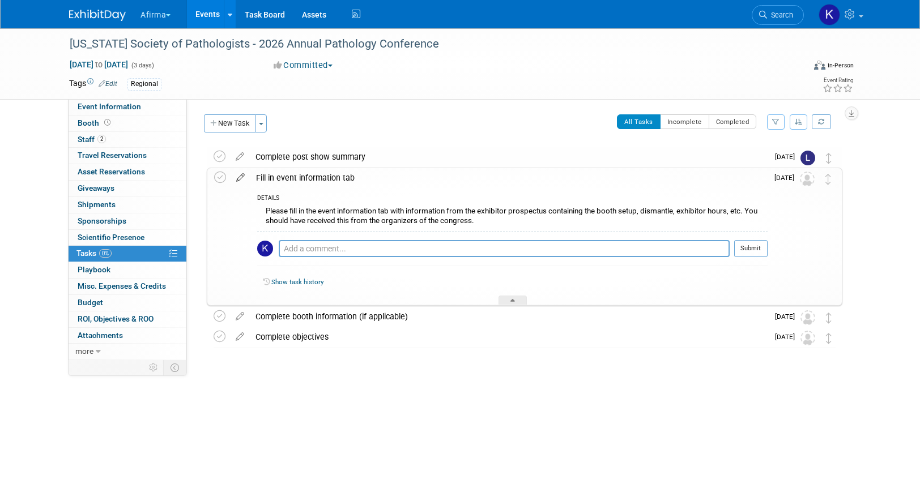
click at [243, 179] on icon at bounding box center [241, 175] width 20 height 14
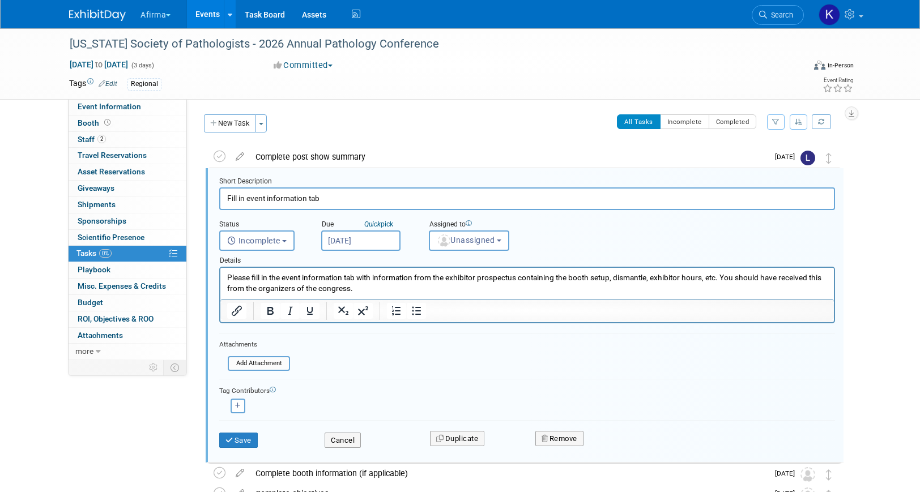
scroll to position [2, 0]
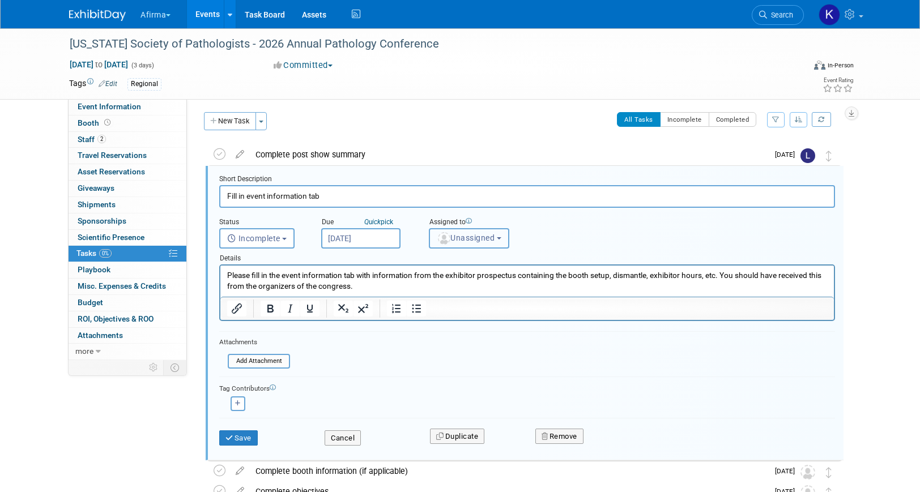
click at [457, 233] on span "Unassigned" at bounding box center [466, 237] width 58 height 9
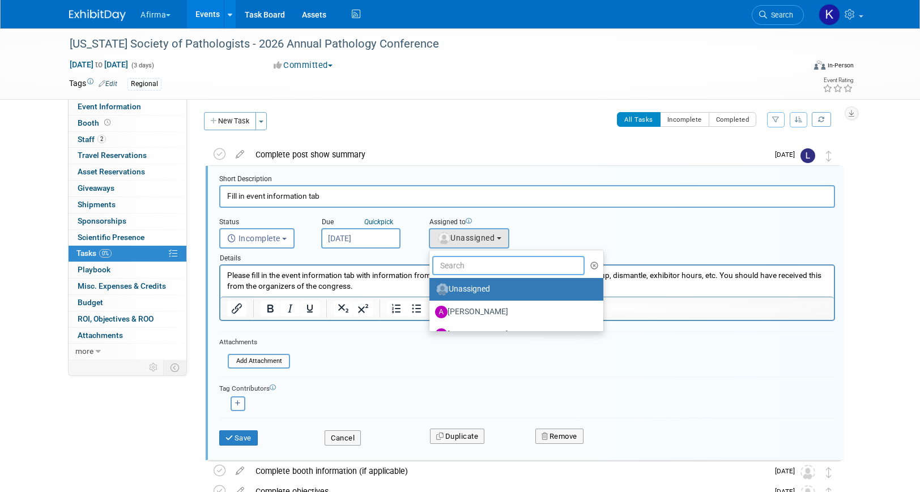
click at [456, 265] on input "text" at bounding box center [508, 265] width 152 height 19
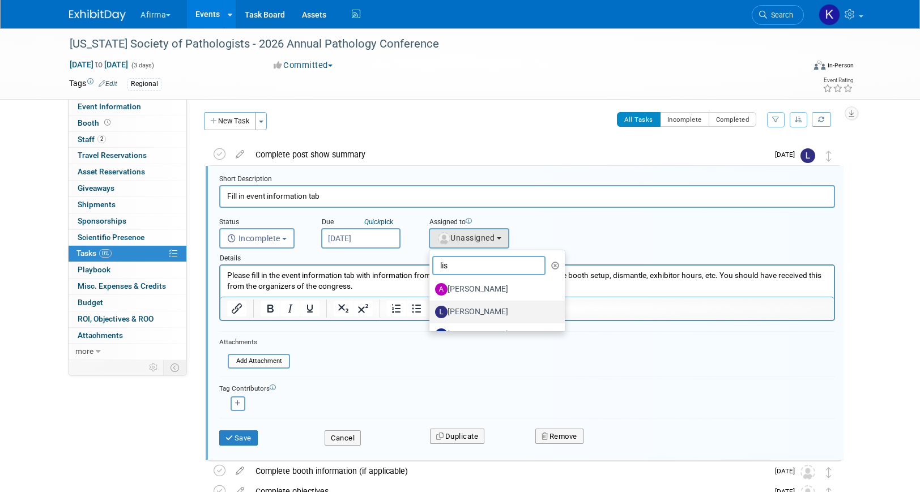
type input "lis"
click at [466, 313] on label "Lisbet Blokdyk" at bounding box center [494, 312] width 118 height 18
click at [431, 313] on input "Lisbet Blokdyk" at bounding box center [427, 310] width 7 height 7
select select "c6724a14-5d4f-4903-9874-84589c971356"
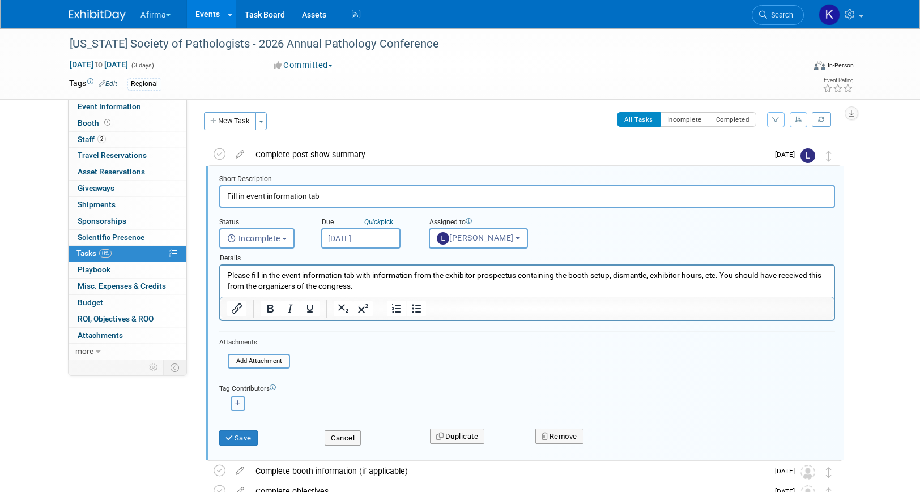
click at [237, 401] on icon "button" at bounding box center [238, 404] width 6 height 6
select select
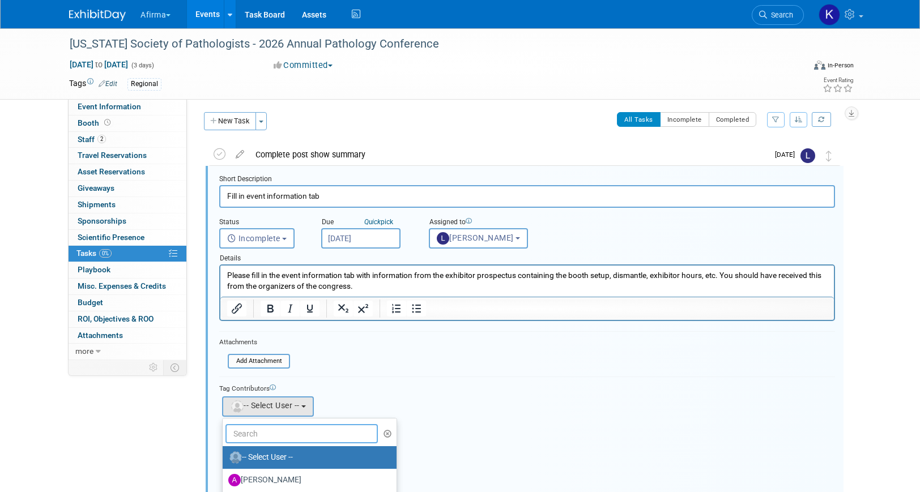
click at [256, 435] on input "text" at bounding box center [301, 433] width 152 height 19
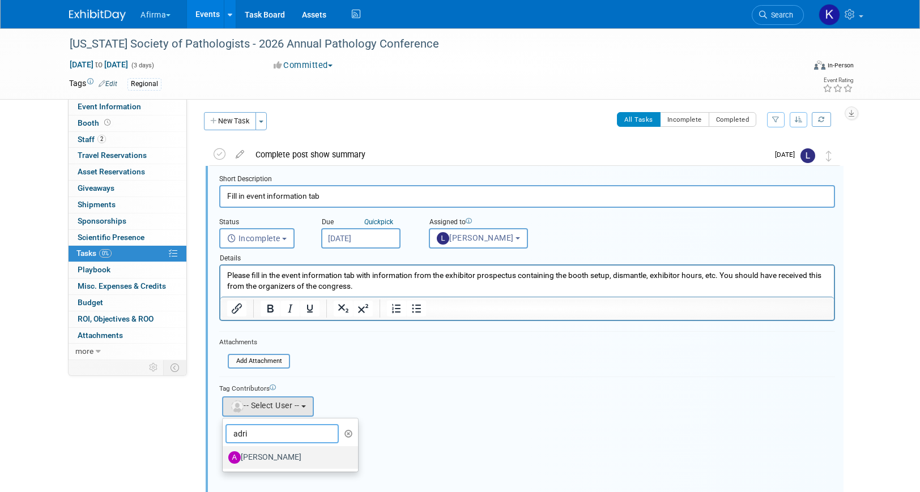
type input "adri"
click at [262, 460] on label "Adrienne Brooks" at bounding box center [287, 458] width 118 height 18
click at [224, 460] on input "Adrienne Brooks" at bounding box center [220, 456] width 7 height 7
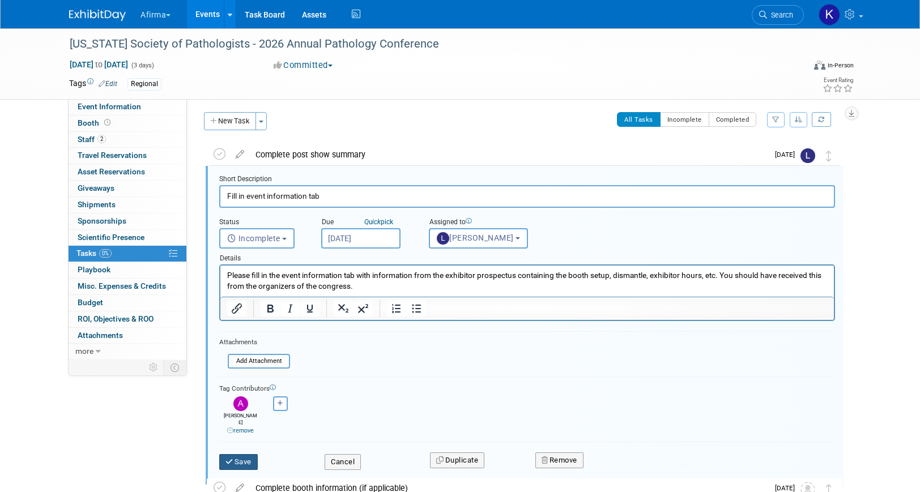
click at [244, 456] on button "Save" at bounding box center [238, 462] width 39 height 16
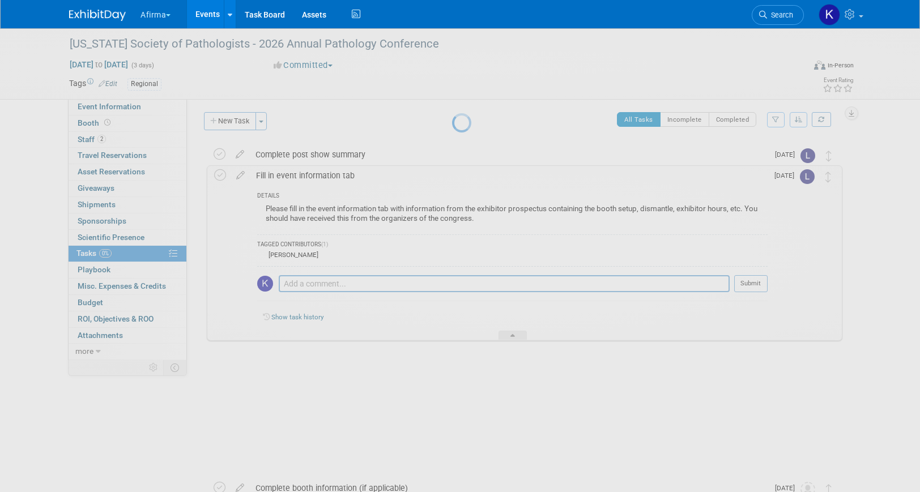
scroll to position [0, 0]
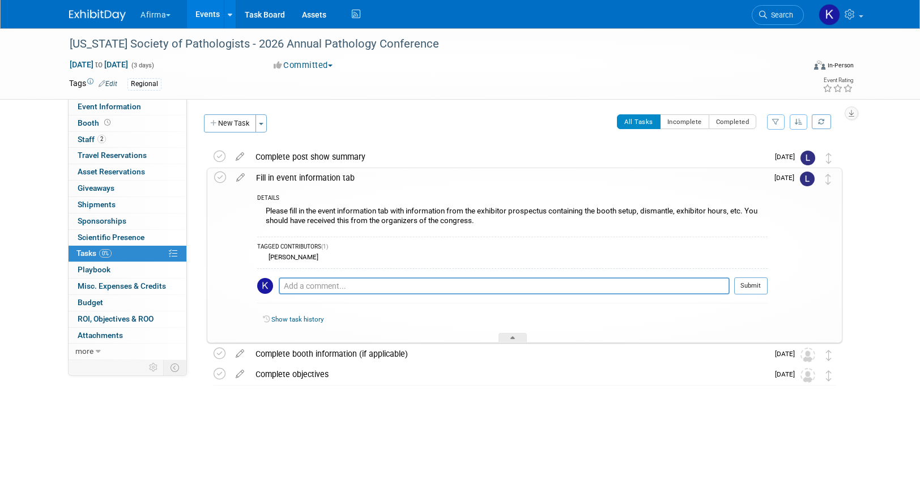
click at [296, 181] on div "Fill in event information tab" at bounding box center [508, 177] width 517 height 19
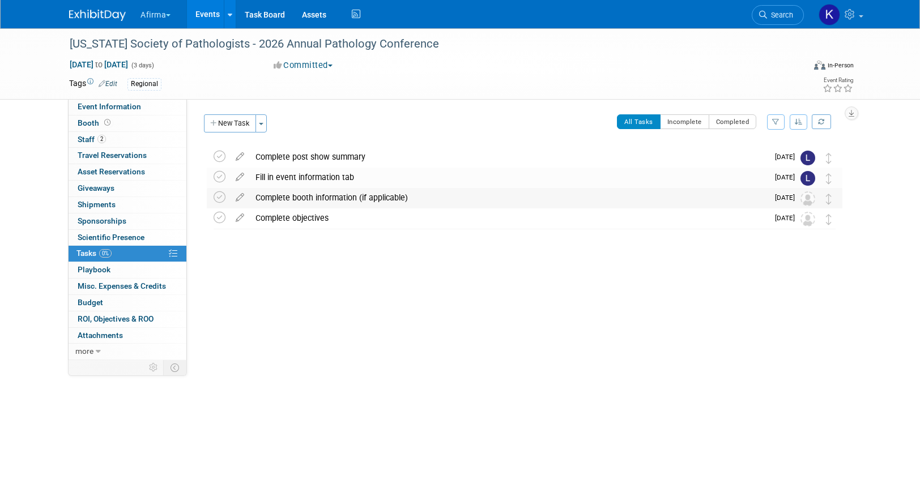
click at [293, 195] on div "Complete booth information (if applicable)" at bounding box center [509, 197] width 518 height 19
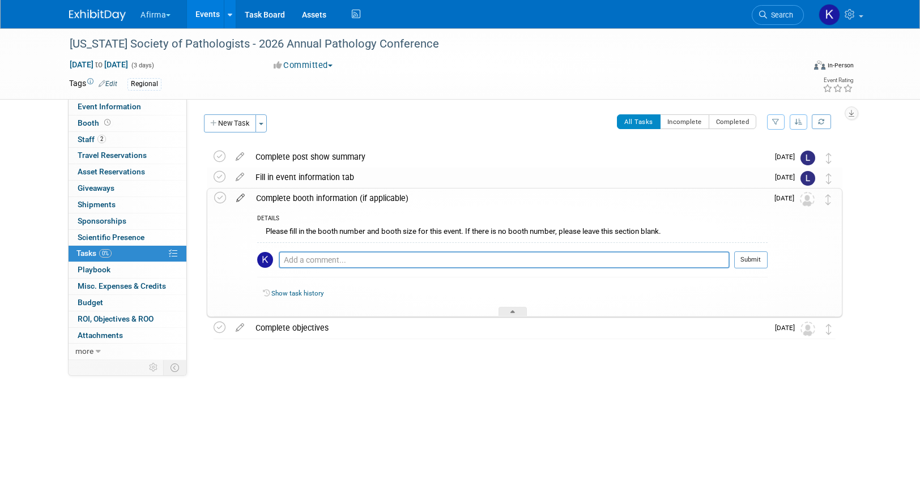
click at [234, 195] on icon at bounding box center [241, 196] width 20 height 14
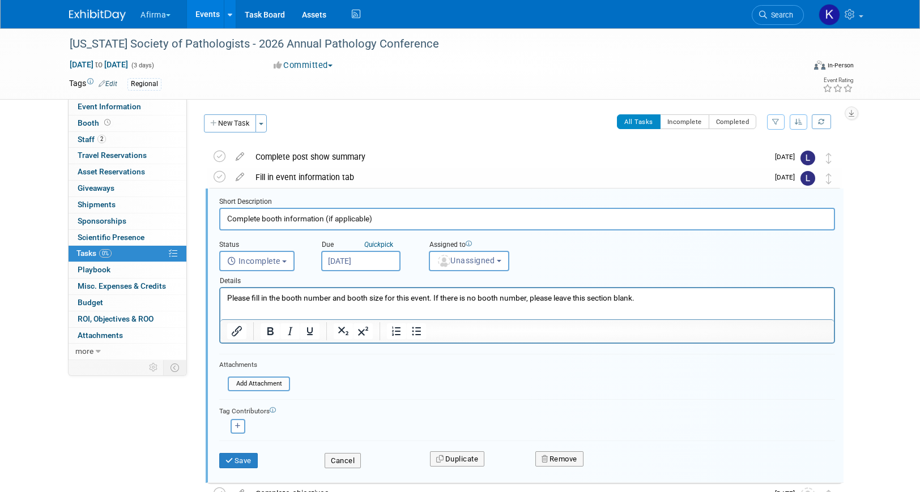
scroll to position [23, 0]
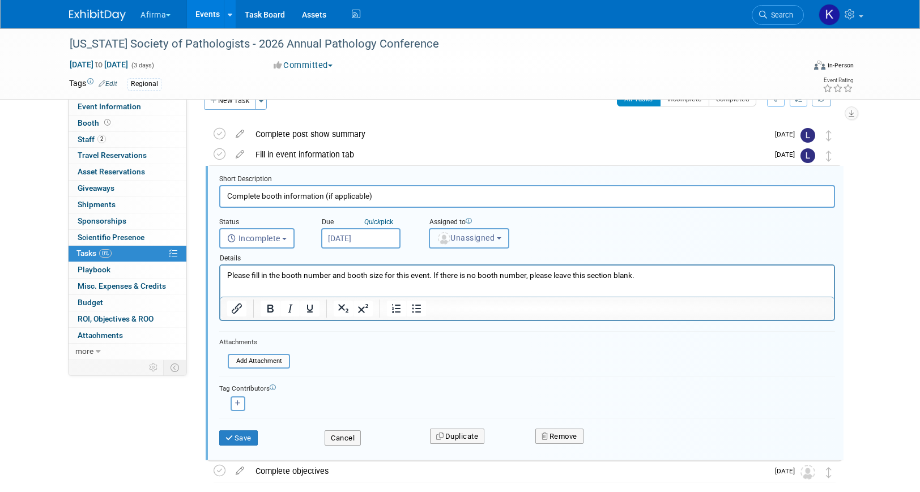
click at [490, 235] on span "Unassigned" at bounding box center [466, 237] width 58 height 9
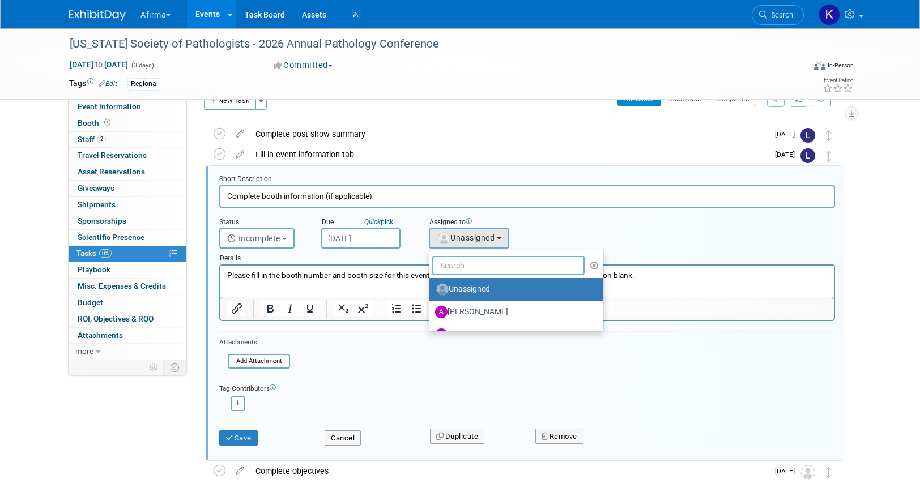
click at [485, 256] on input "text" at bounding box center [508, 265] width 152 height 19
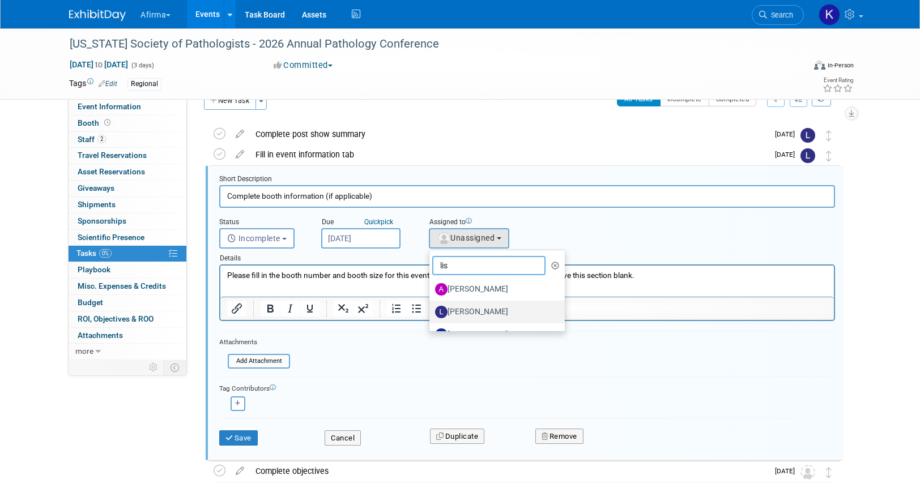
type input "lis"
click at [473, 312] on label "Lisbet Blokdyk" at bounding box center [494, 312] width 118 height 18
click at [431, 312] on input "Lisbet Blokdyk" at bounding box center [427, 310] width 7 height 7
select select "c6724a14-5d4f-4903-9874-84589c971356"
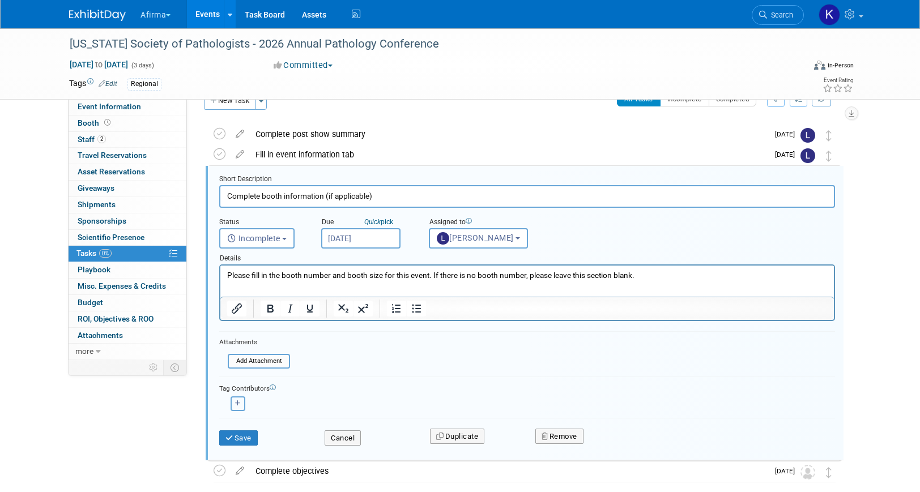
click at [242, 403] on button "button" at bounding box center [238, 404] width 15 height 15
select select
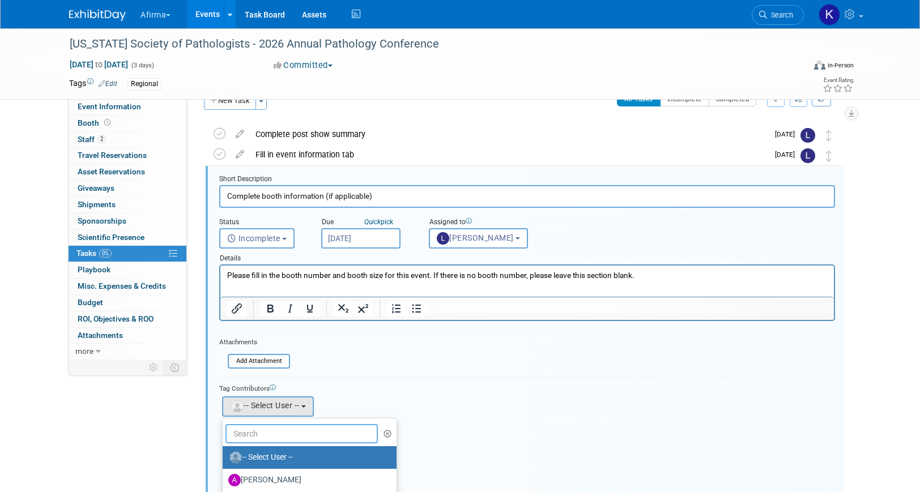
click at [253, 435] on input "text" at bounding box center [301, 433] width 152 height 19
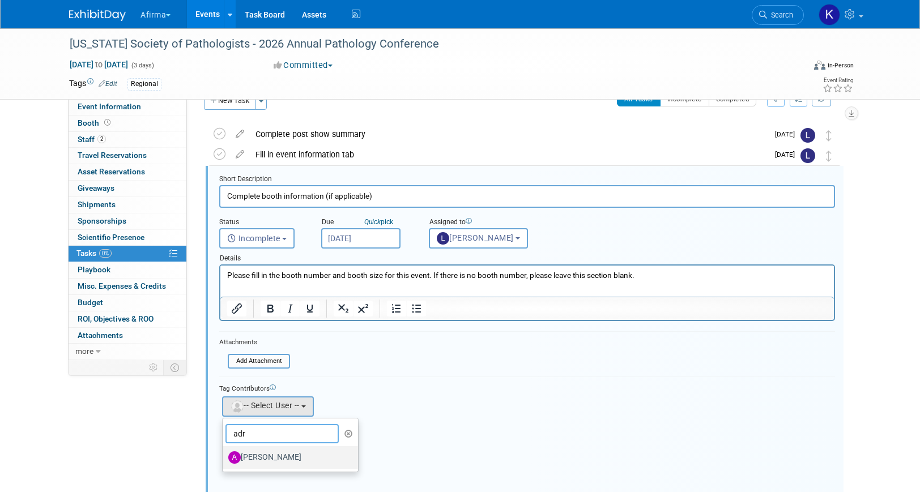
type input "adr"
click at [265, 461] on label "Adrienne Brooks" at bounding box center [287, 458] width 118 height 18
click at [224, 460] on input "Adrienne Brooks" at bounding box center [220, 456] width 7 height 7
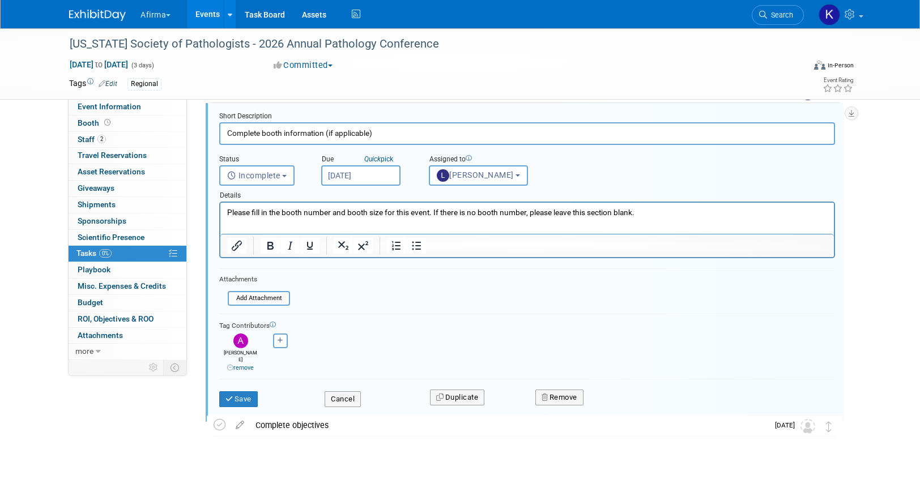
scroll to position [97, 0]
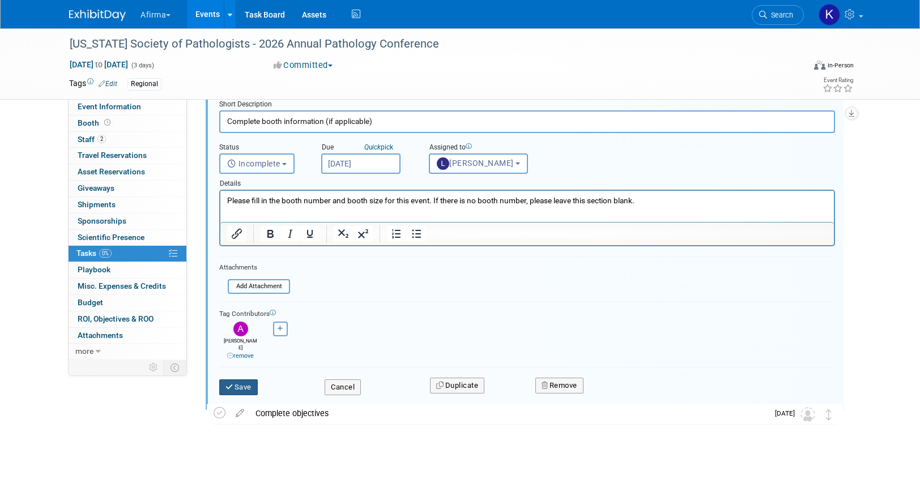
click at [244, 380] on button "Save" at bounding box center [238, 388] width 39 height 16
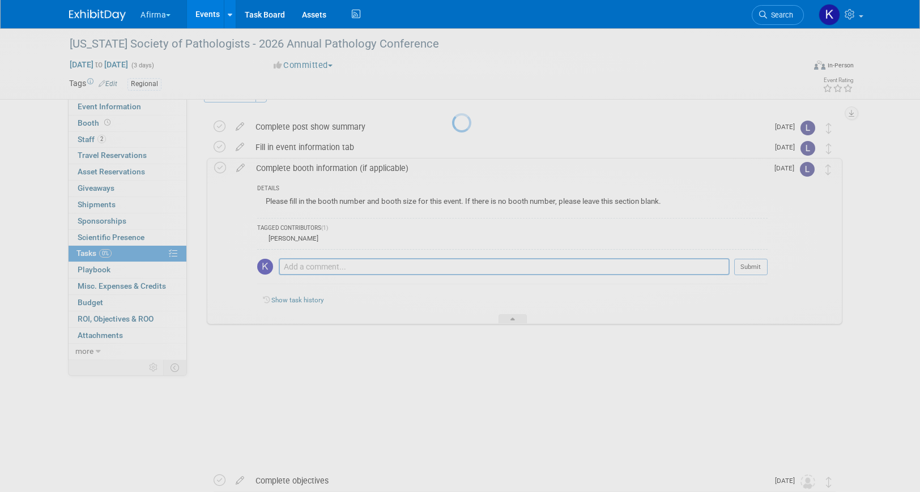
scroll to position [0, 0]
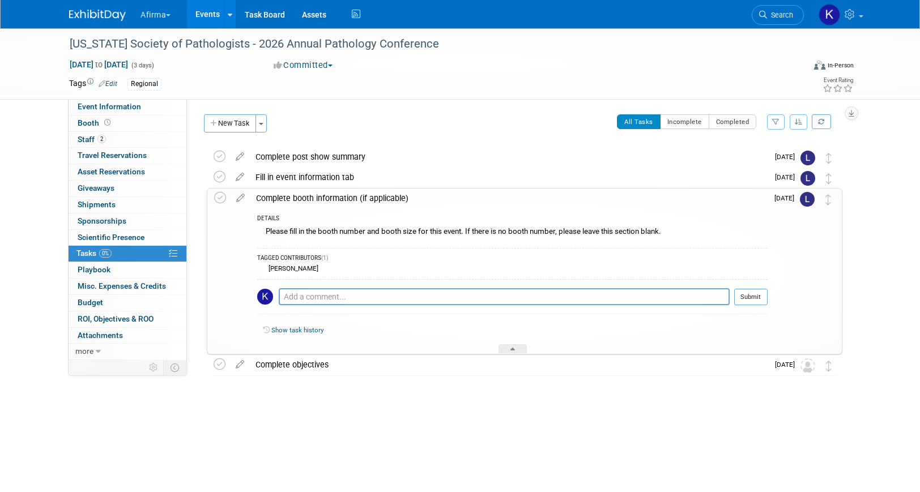
click at [294, 192] on div "Complete booth information (if applicable)" at bounding box center [508, 198] width 517 height 19
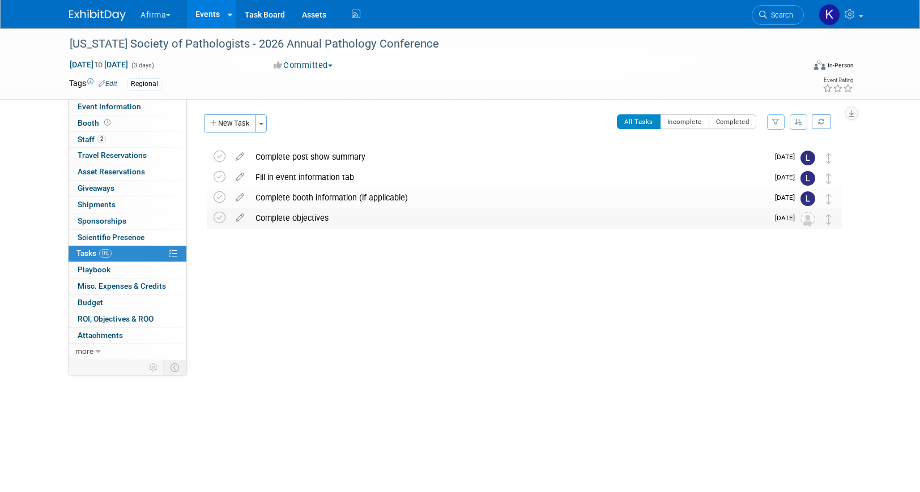
click at [297, 218] on div "Complete objectives" at bounding box center [509, 218] width 518 height 19
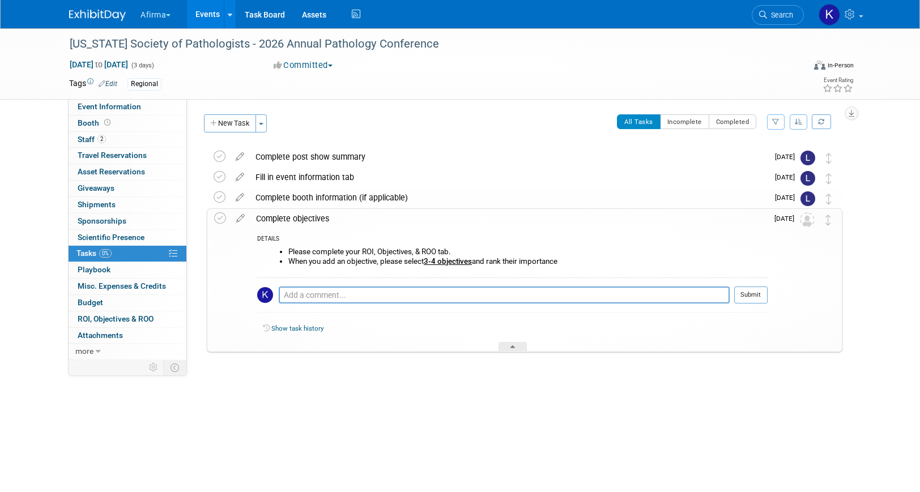
click at [247, 224] on td at bounding box center [241, 280] width 20 height 143
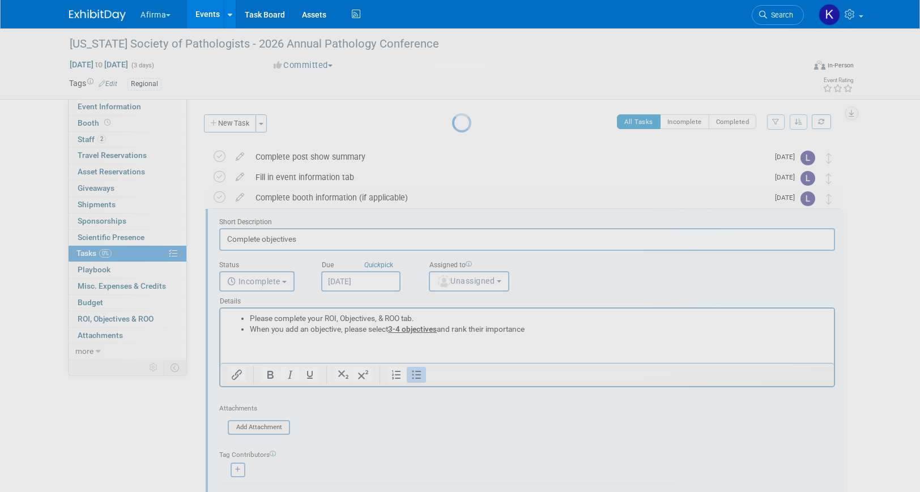
click at [452, 214] on div at bounding box center [460, 246] width 16 height 492
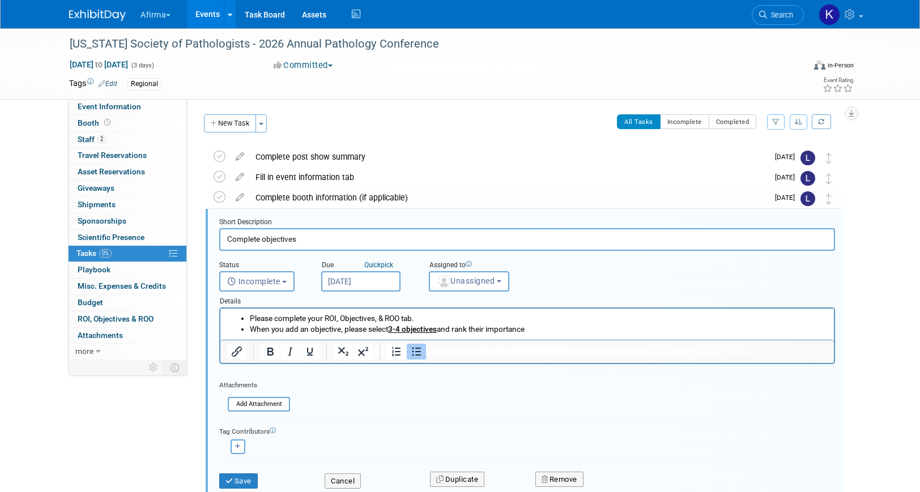
scroll to position [43, 0]
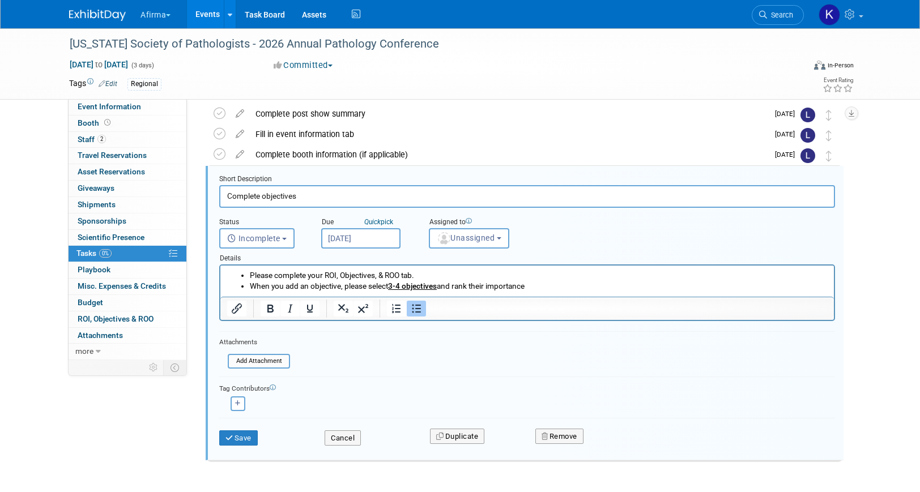
click at [486, 252] on div "Details" at bounding box center [527, 257] width 616 height 16
click at [478, 240] on span "Unassigned" at bounding box center [466, 237] width 58 height 9
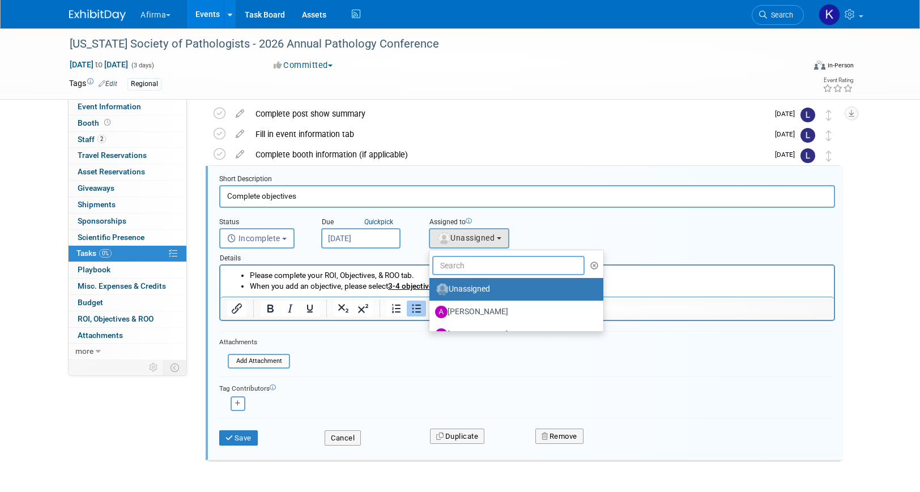
click at [475, 262] on input "text" at bounding box center [508, 265] width 152 height 19
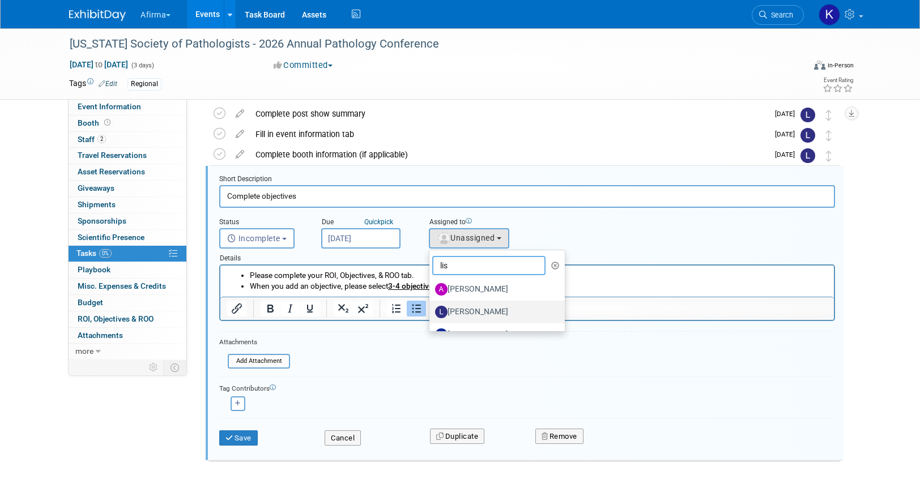
type input "lis"
click at [474, 309] on label "Lisbet Blokdyk" at bounding box center [494, 312] width 118 height 18
click at [431, 309] on input "Lisbet Blokdyk" at bounding box center [427, 310] width 7 height 7
select select "c6724a14-5d4f-4903-9874-84589c971356"
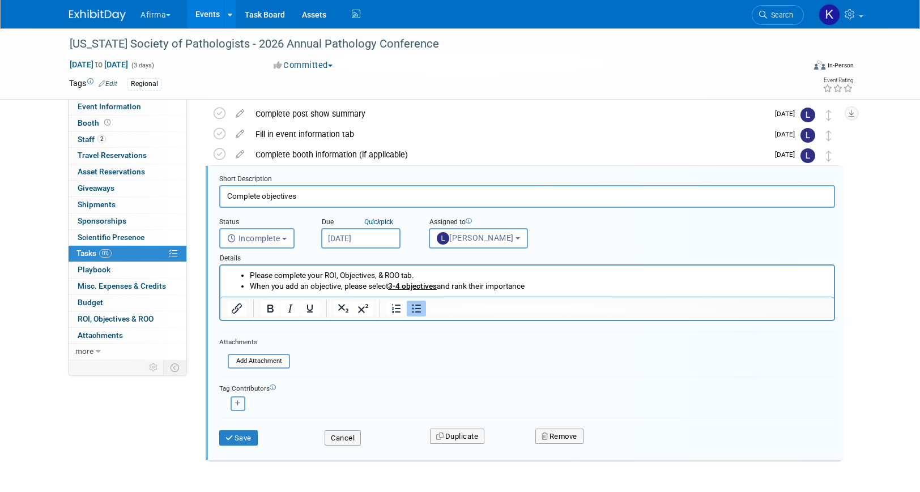
click at [239, 407] on button "button" at bounding box center [238, 404] width 15 height 15
select select
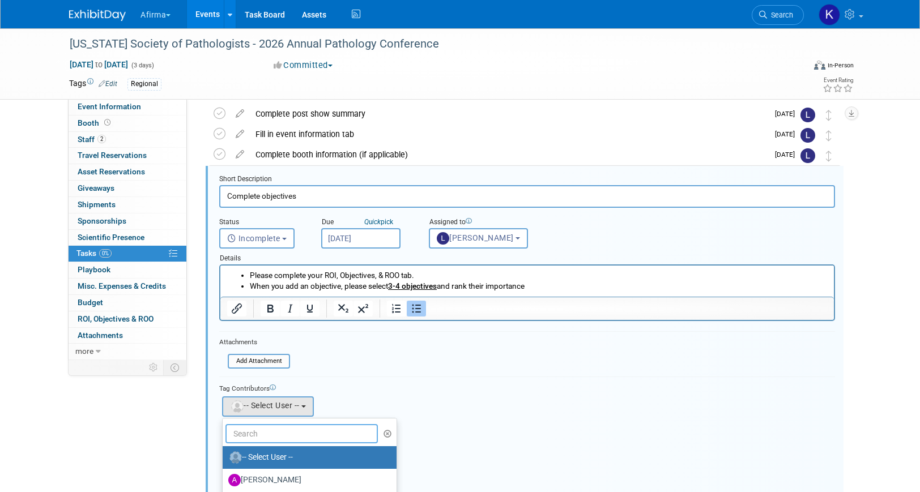
click at [252, 431] on input "text" at bounding box center [301, 433] width 152 height 19
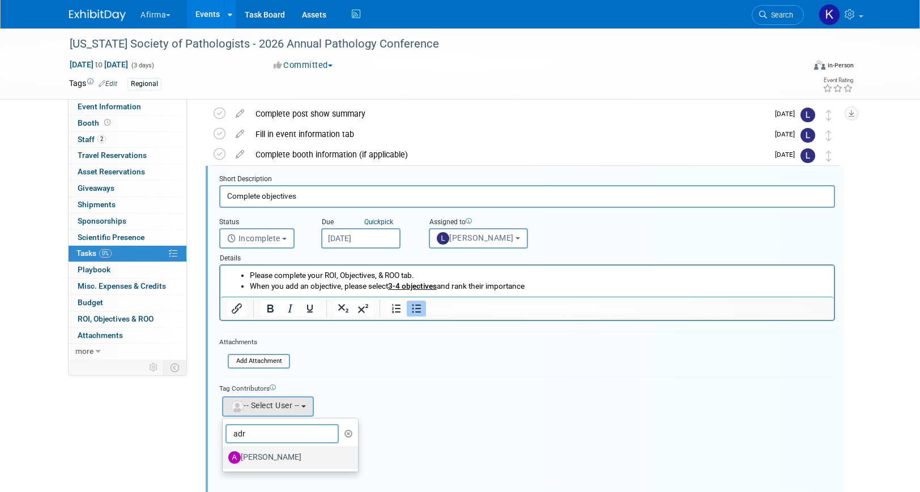
type input "adr"
click at [256, 454] on label "Adrienne Brooks" at bounding box center [287, 458] width 118 height 18
click at [224, 454] on input "Adrienne Brooks" at bounding box center [220, 456] width 7 height 7
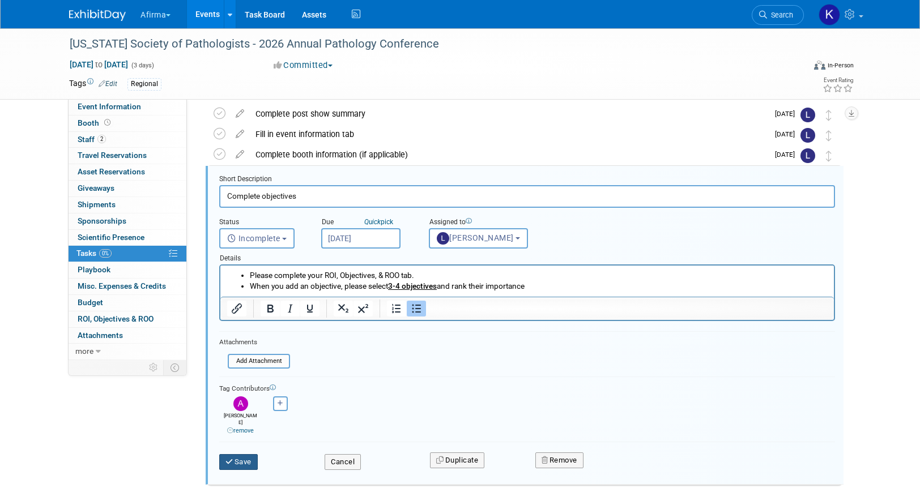
click at [254, 454] on button "Save" at bounding box center [238, 462] width 39 height 16
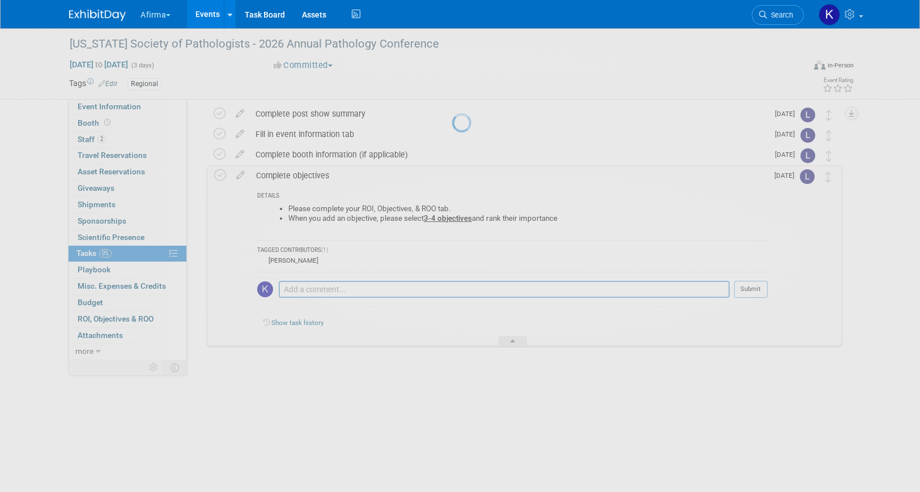
scroll to position [0, 0]
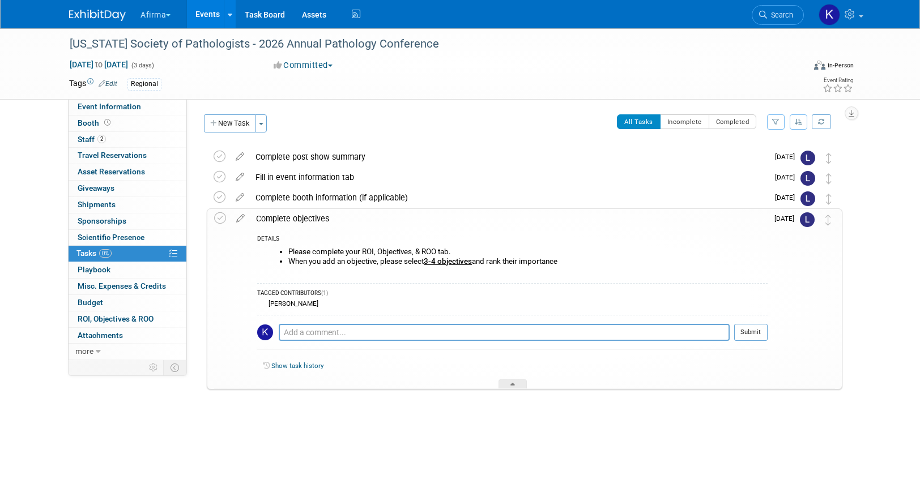
click at [290, 215] on div "Complete objectives" at bounding box center [508, 218] width 517 height 19
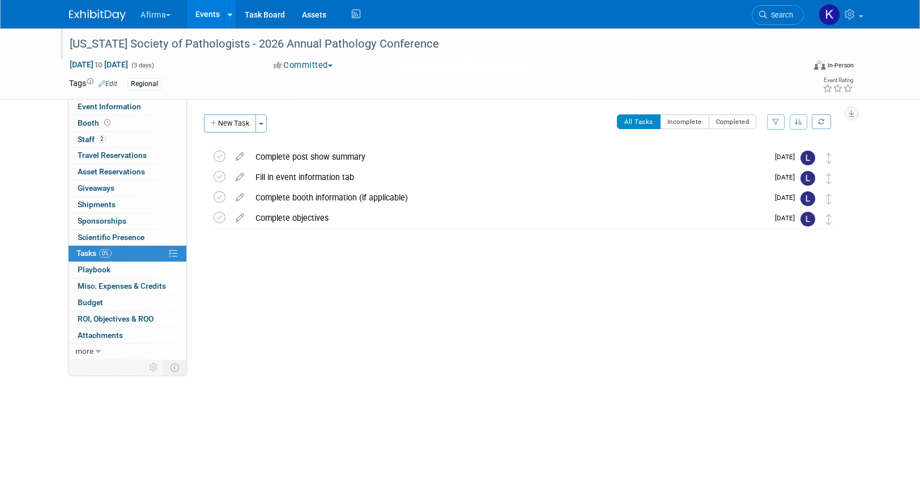
click at [205, 31] on div at bounding box center [431, 33] width 730 height 10
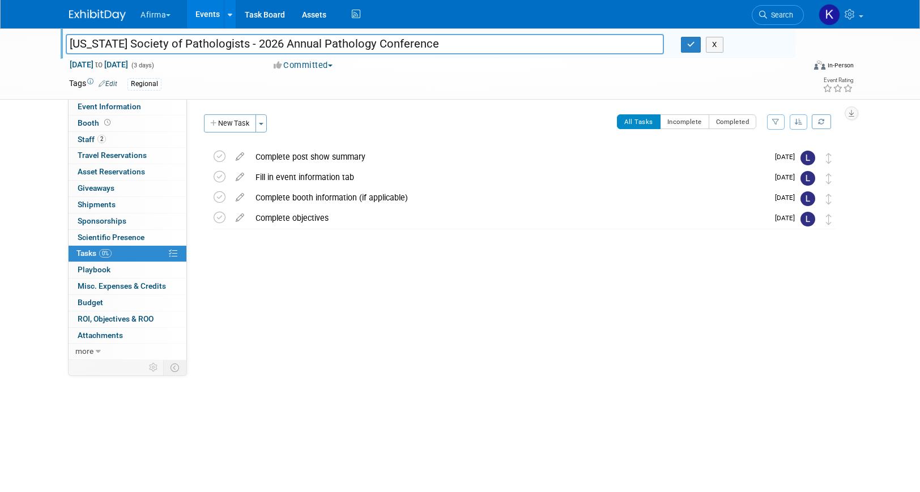
click at [204, 23] on link "Events" at bounding box center [207, 14] width 41 height 28
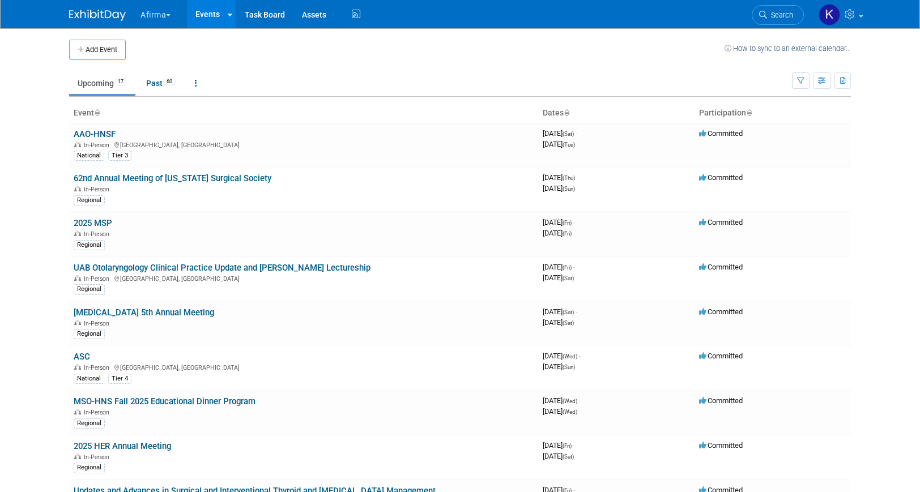
click at [153, 23] on button "Afirma" at bounding box center [161, 12] width 45 height 25
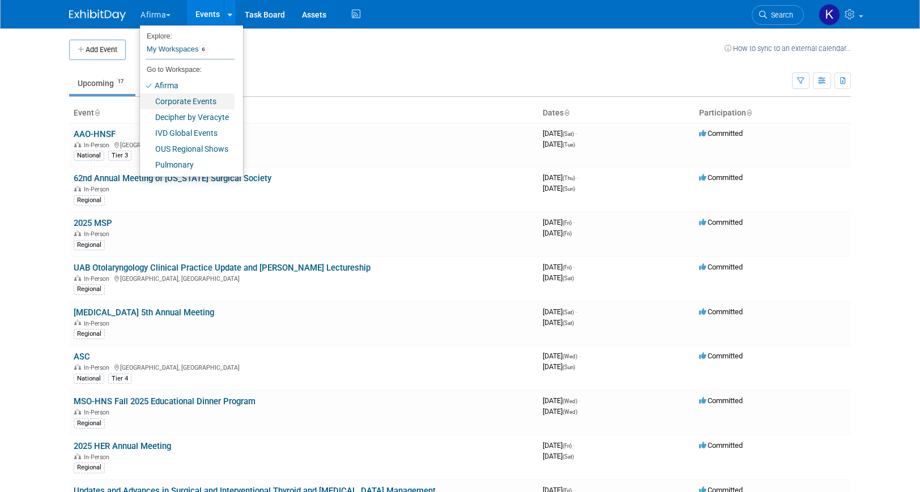
click at [162, 101] on link "Corporate Events" at bounding box center [187, 101] width 95 height 16
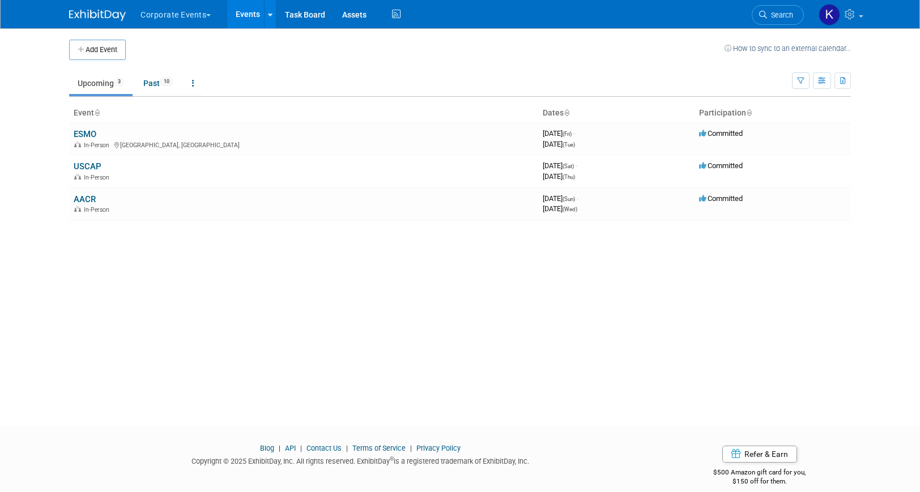
click at [163, 20] on button "Corporate Events" at bounding box center [182, 12] width 86 height 25
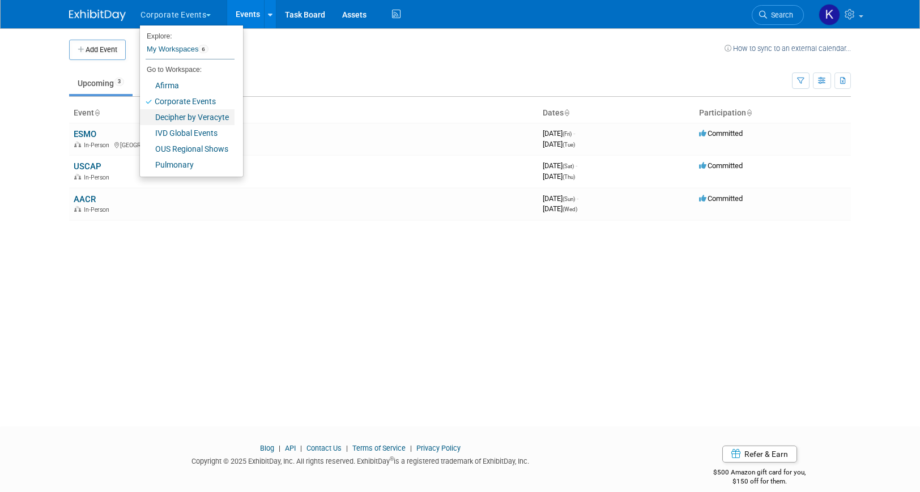
click at [170, 116] on link "Decipher by Veracyte" at bounding box center [187, 117] width 95 height 16
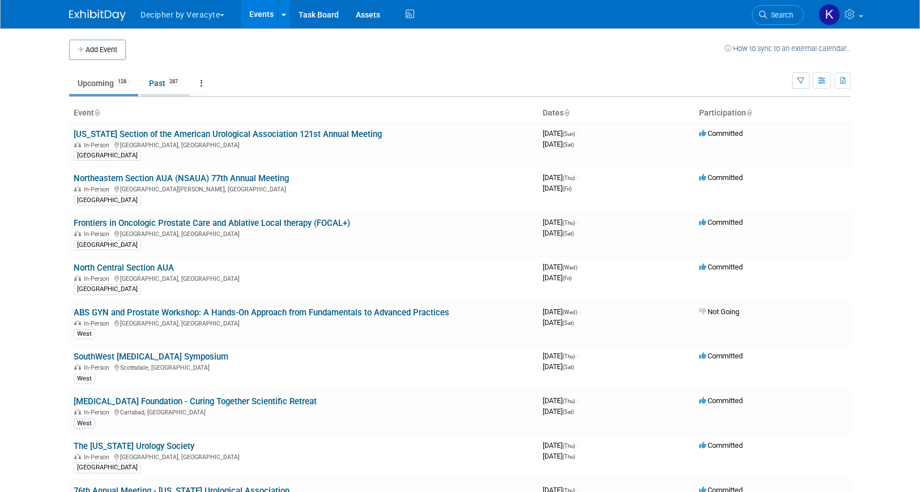
click at [154, 88] on link "Past 287" at bounding box center [165, 84] width 49 height 22
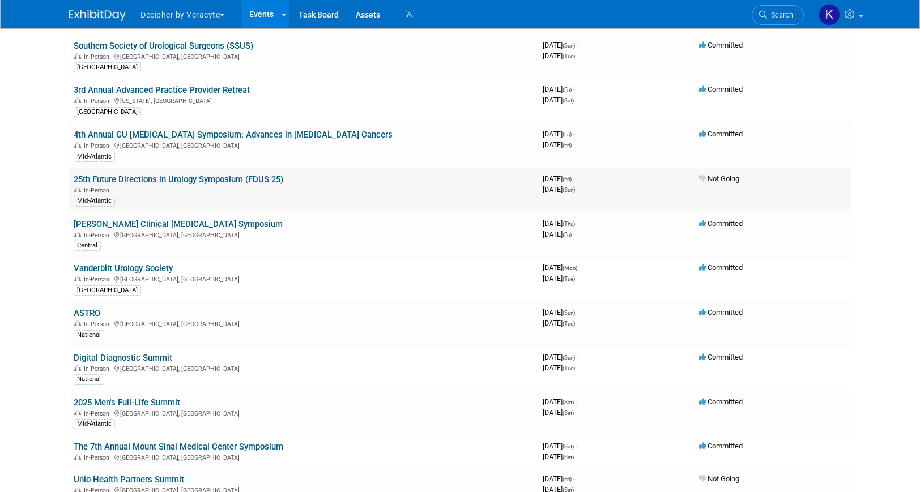
scroll to position [90, 0]
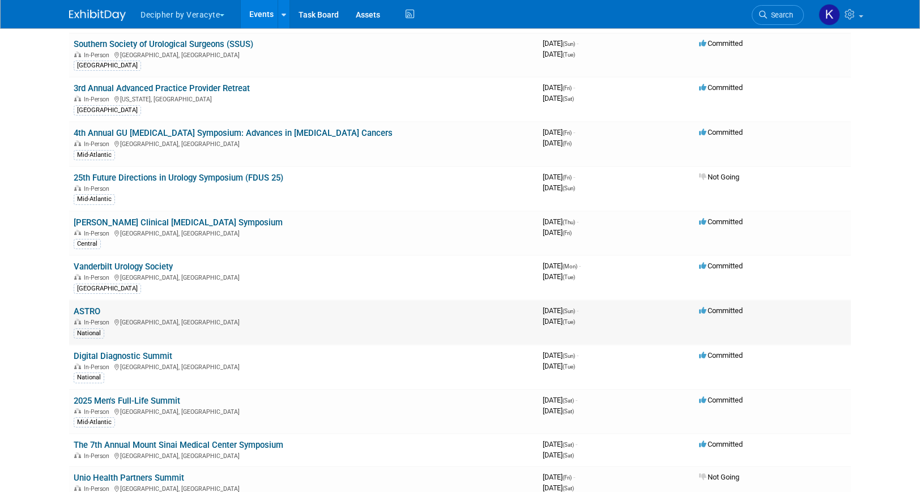
click at [94, 309] on link "ASTRO" at bounding box center [87, 312] width 27 height 10
